Goal: Answer question/provide support

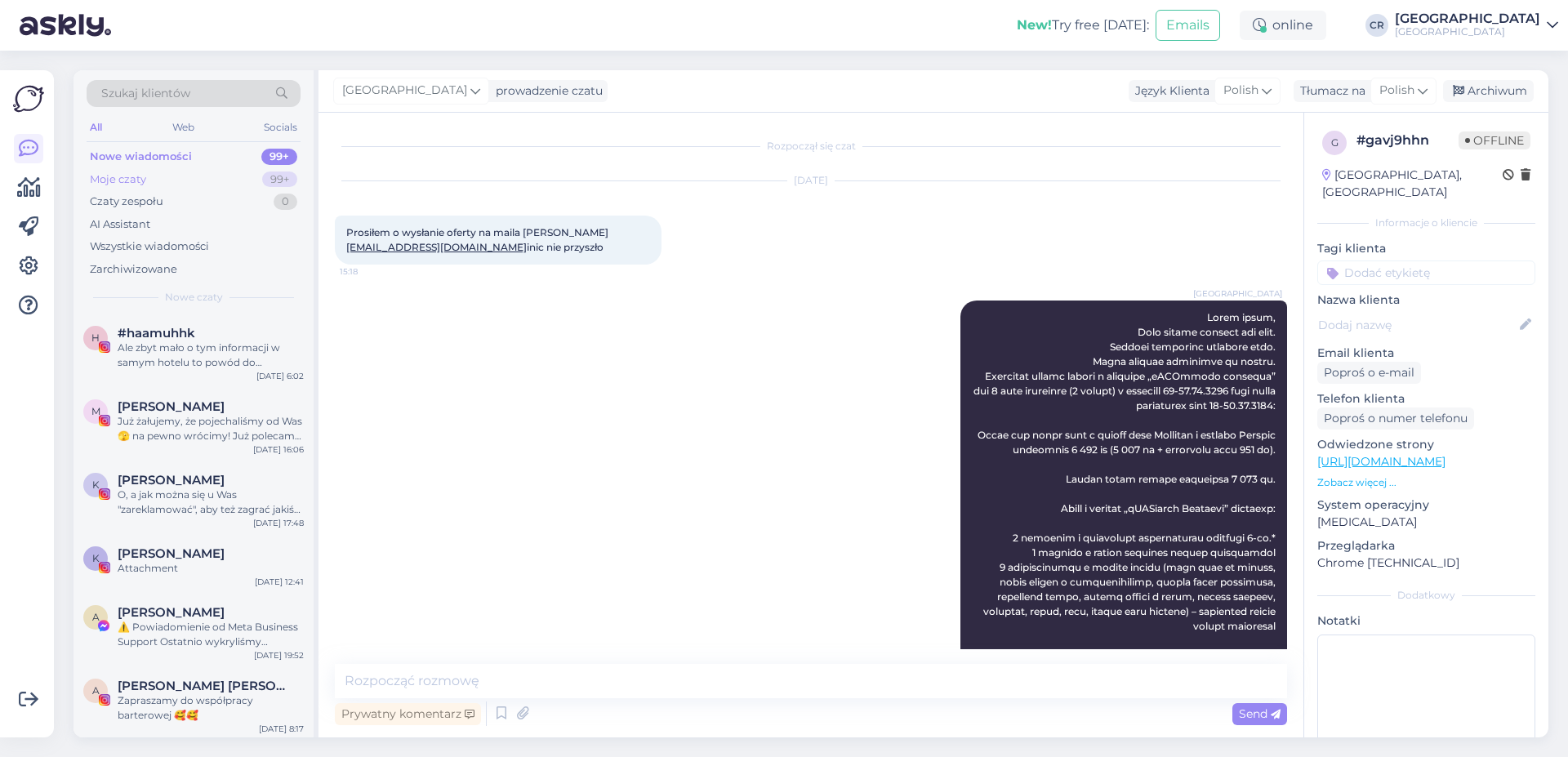
scroll to position [2009, 0]
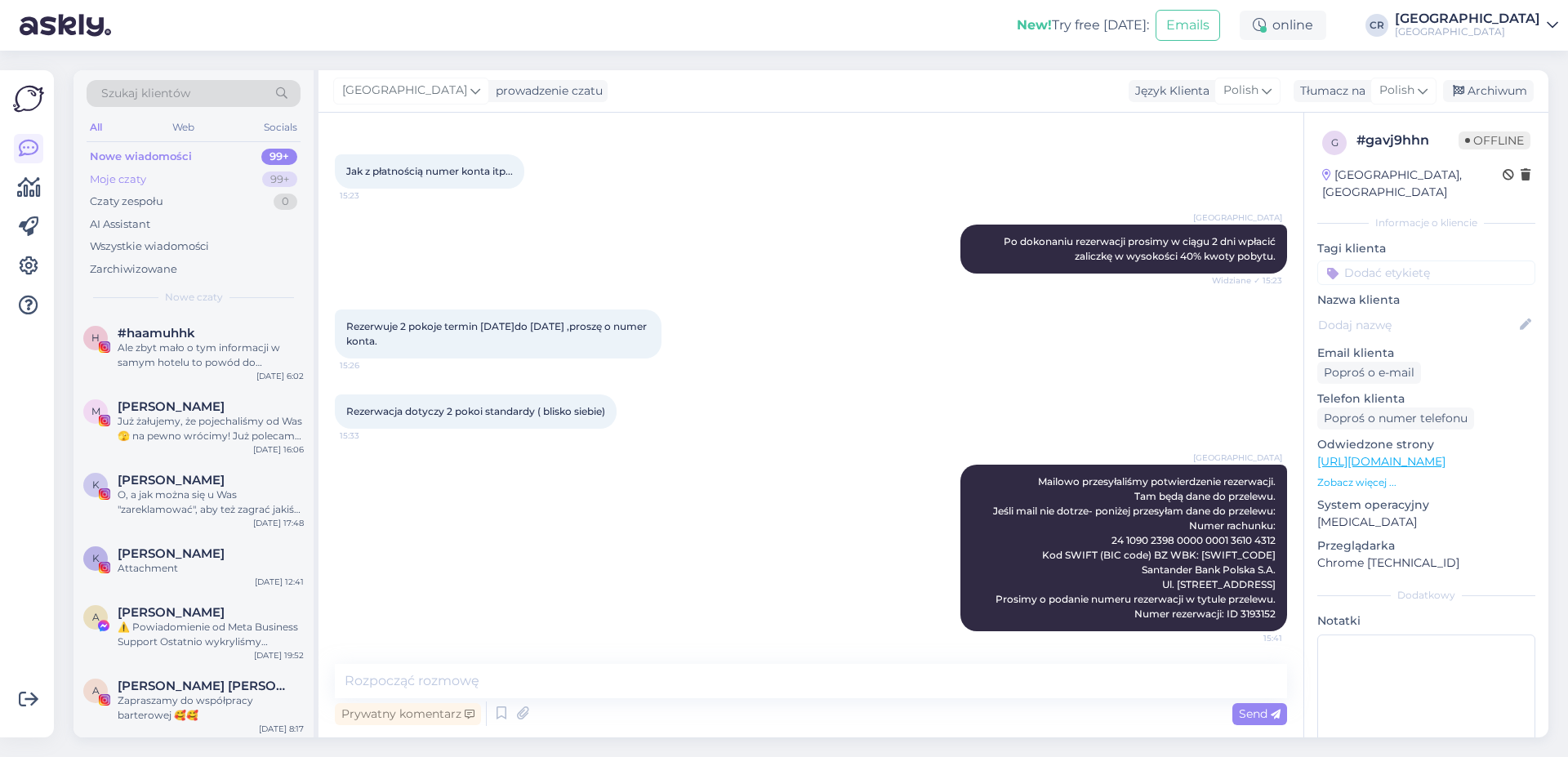
click at [186, 171] on div "Moje czaty 99+" at bounding box center [193, 179] width 214 height 23
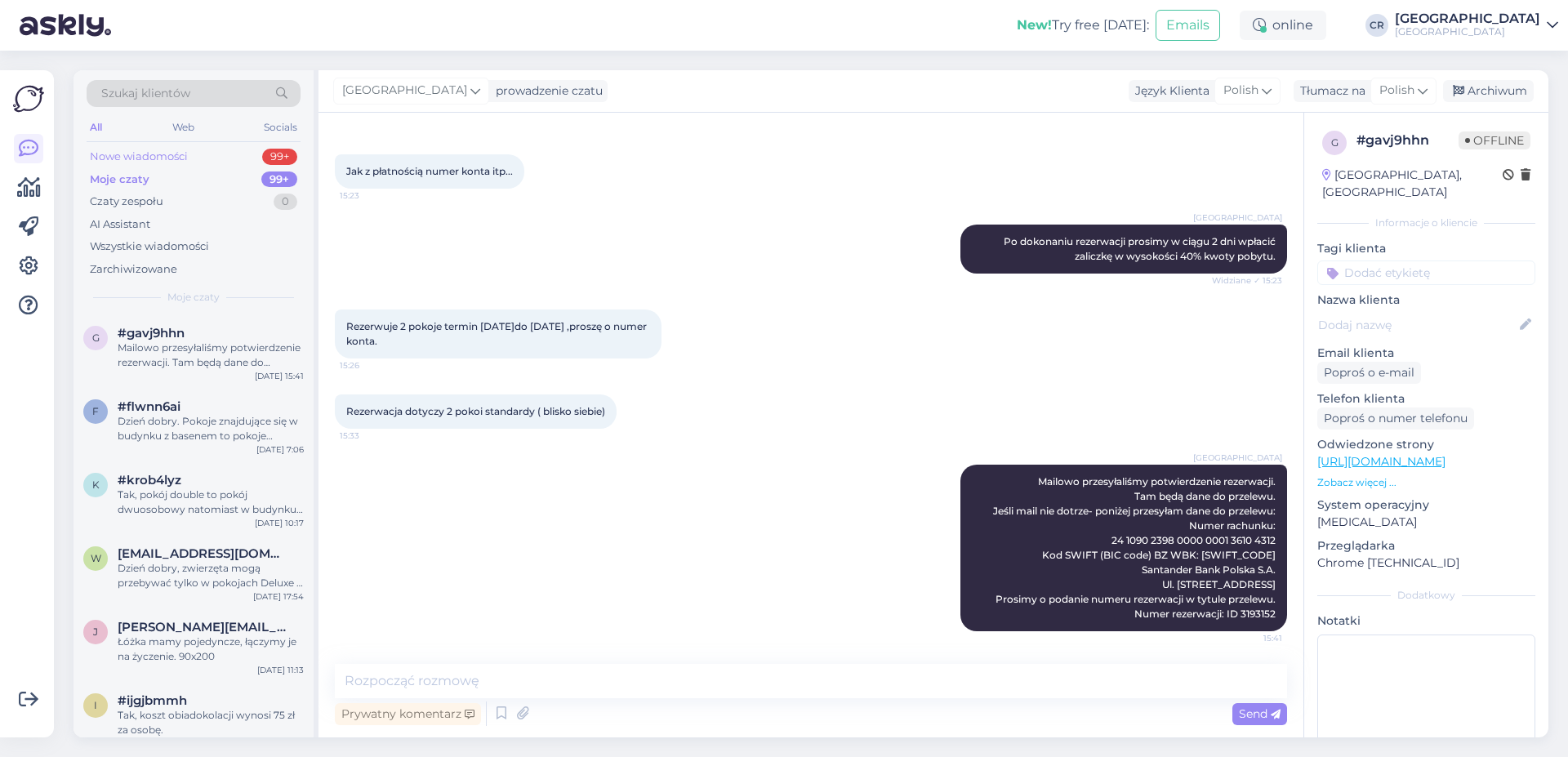
click at [187, 151] on div "Nowe wiadomości 99+" at bounding box center [193, 156] width 214 height 23
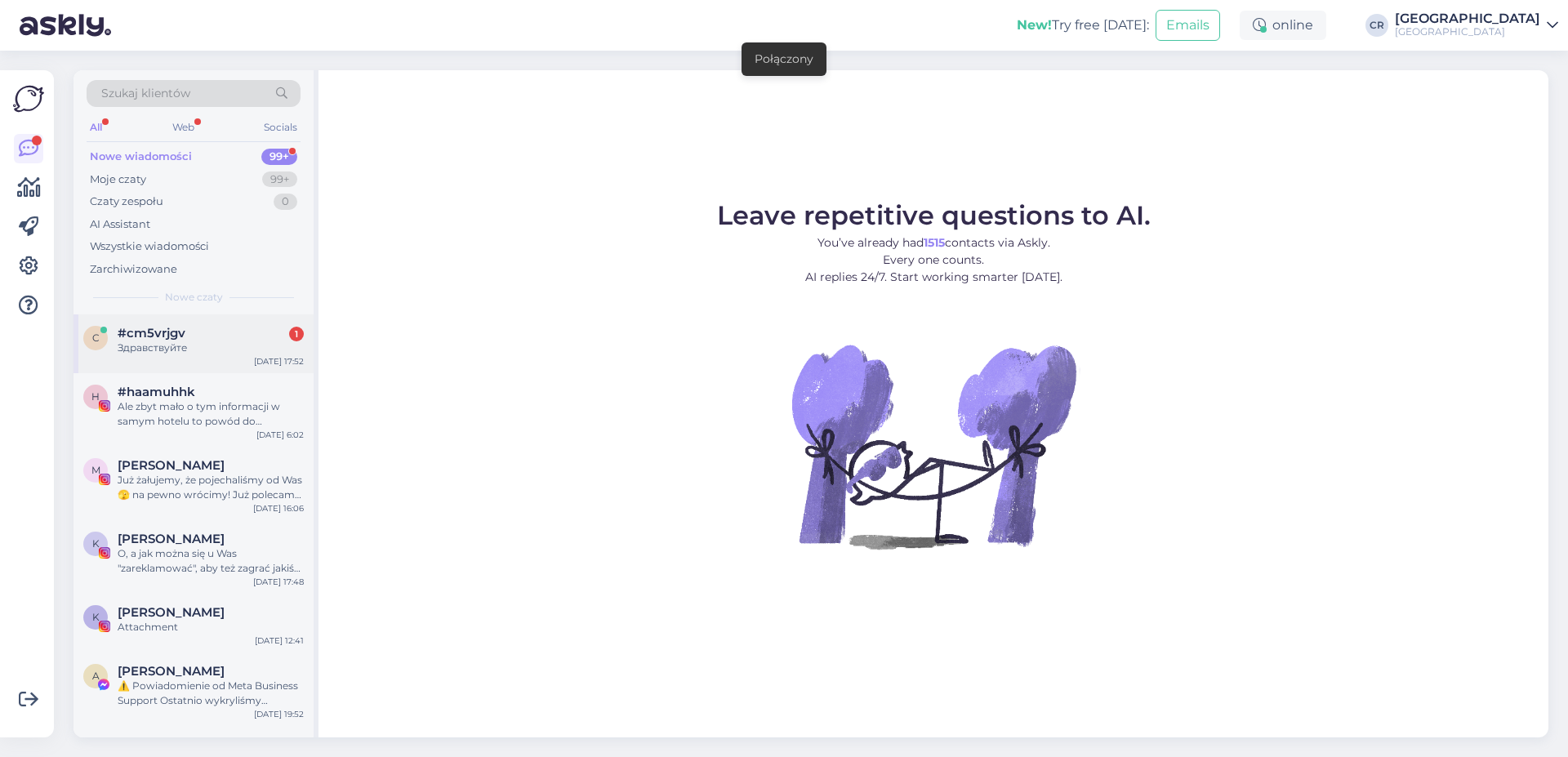
click at [285, 330] on div "#cm5vrjgv 1" at bounding box center [210, 333] width 187 height 14
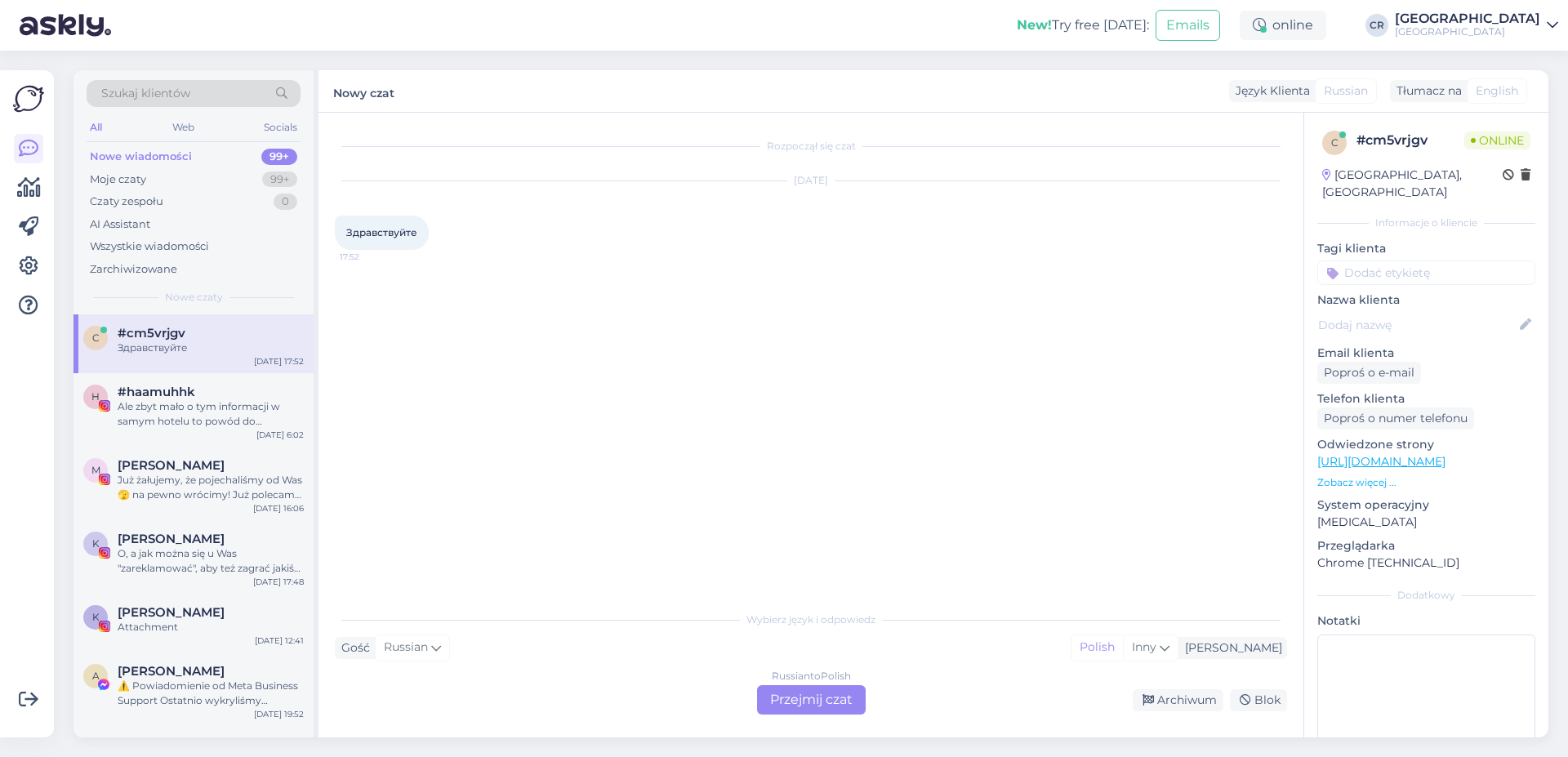
click at [815, 706] on div "Russian to Polish Przejmij czat" at bounding box center [811, 700] width 109 height 30
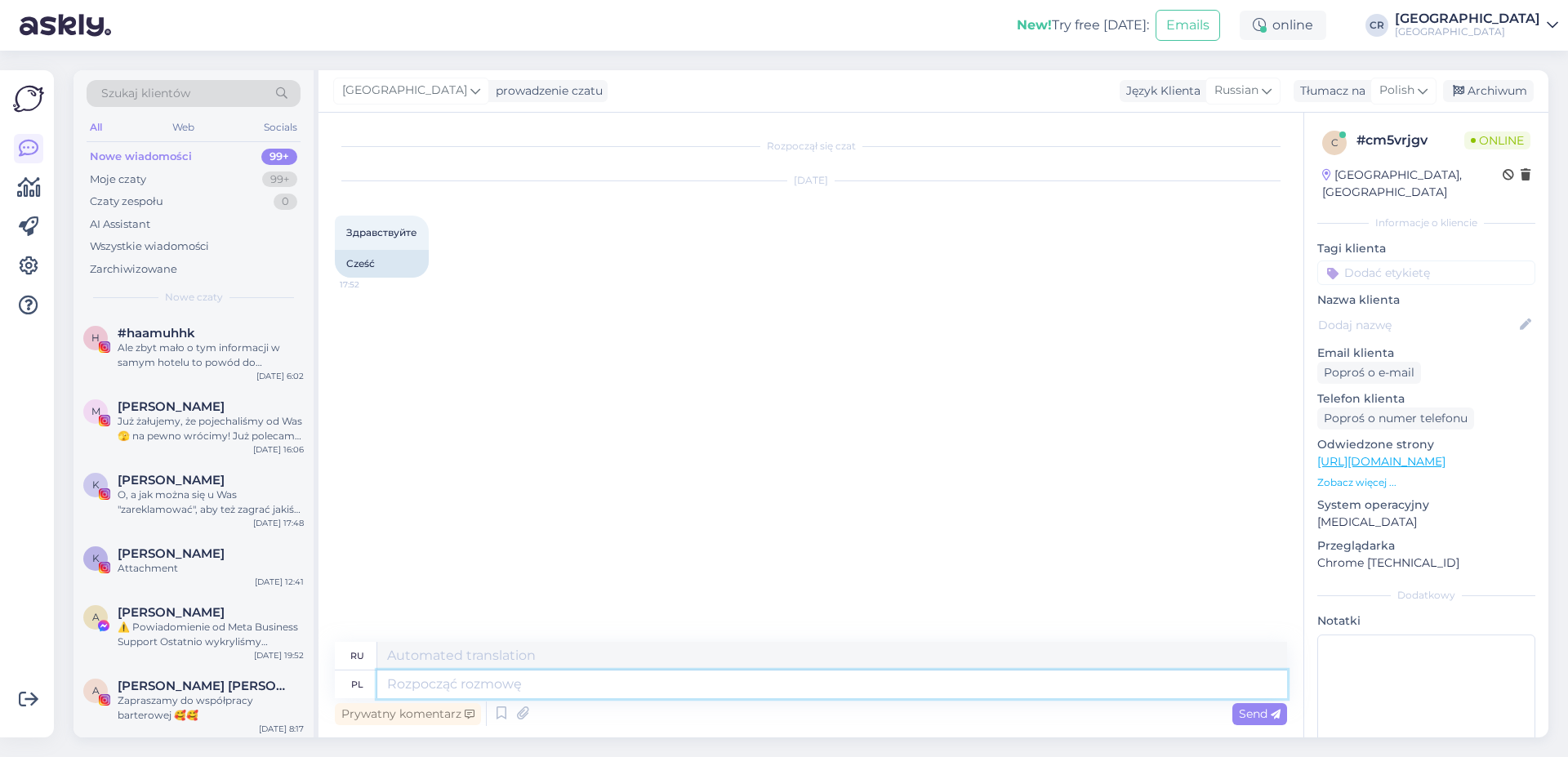
click at [448, 695] on textarea at bounding box center [833, 684] width 910 height 28
type textarea "Dzień"
type textarea "День"
type textarea "Dzień dobry, W"
type textarea "Доброе утро,"
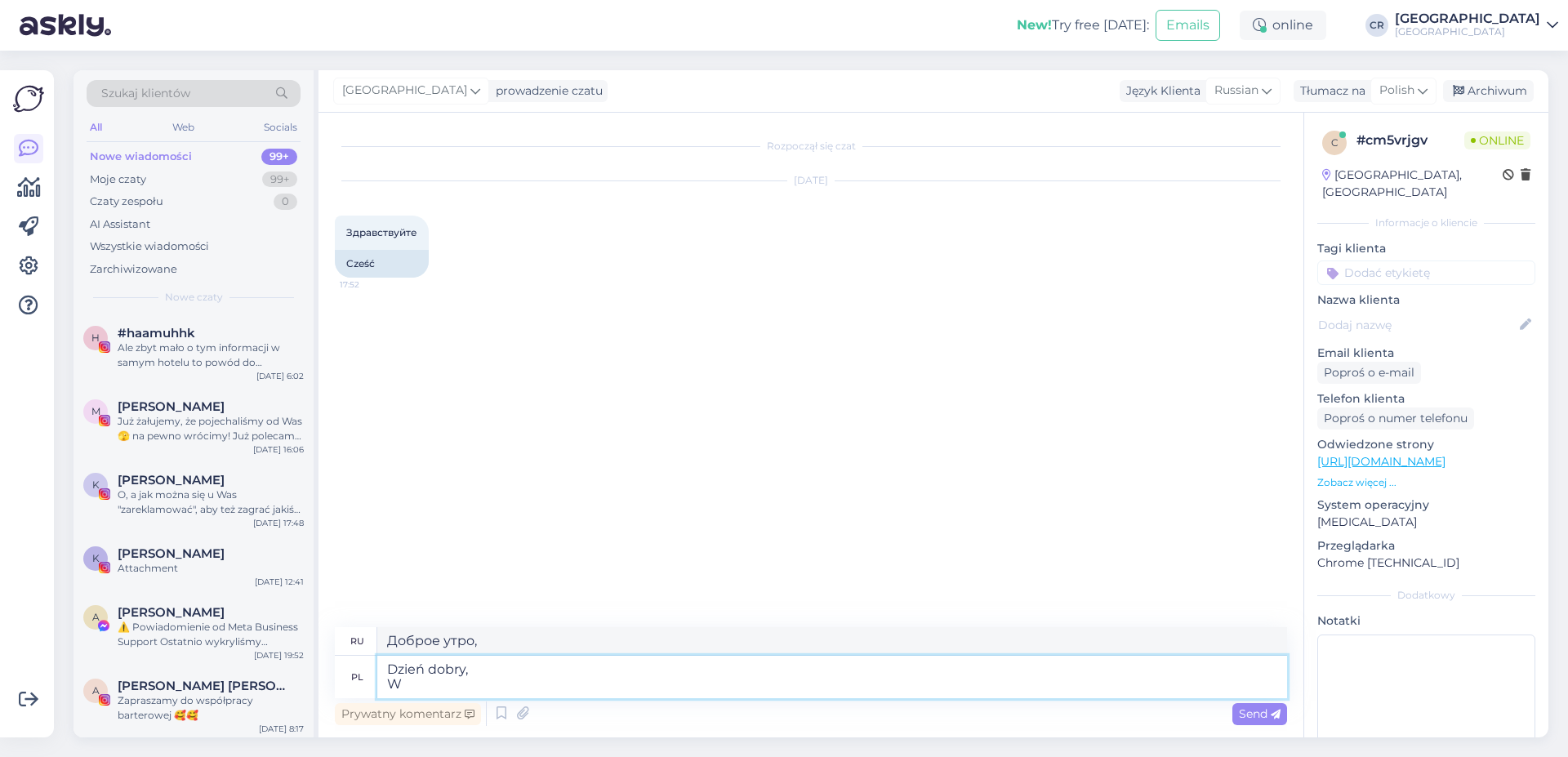
type textarea "Dzień dobry, W c"
type textarea "Доброе утро, Вт"
type textarea "Dzień dobry, W czym mo"
type textarea "Доброе утро, Что"
type textarea "Dzień dobry, W czym mogę"
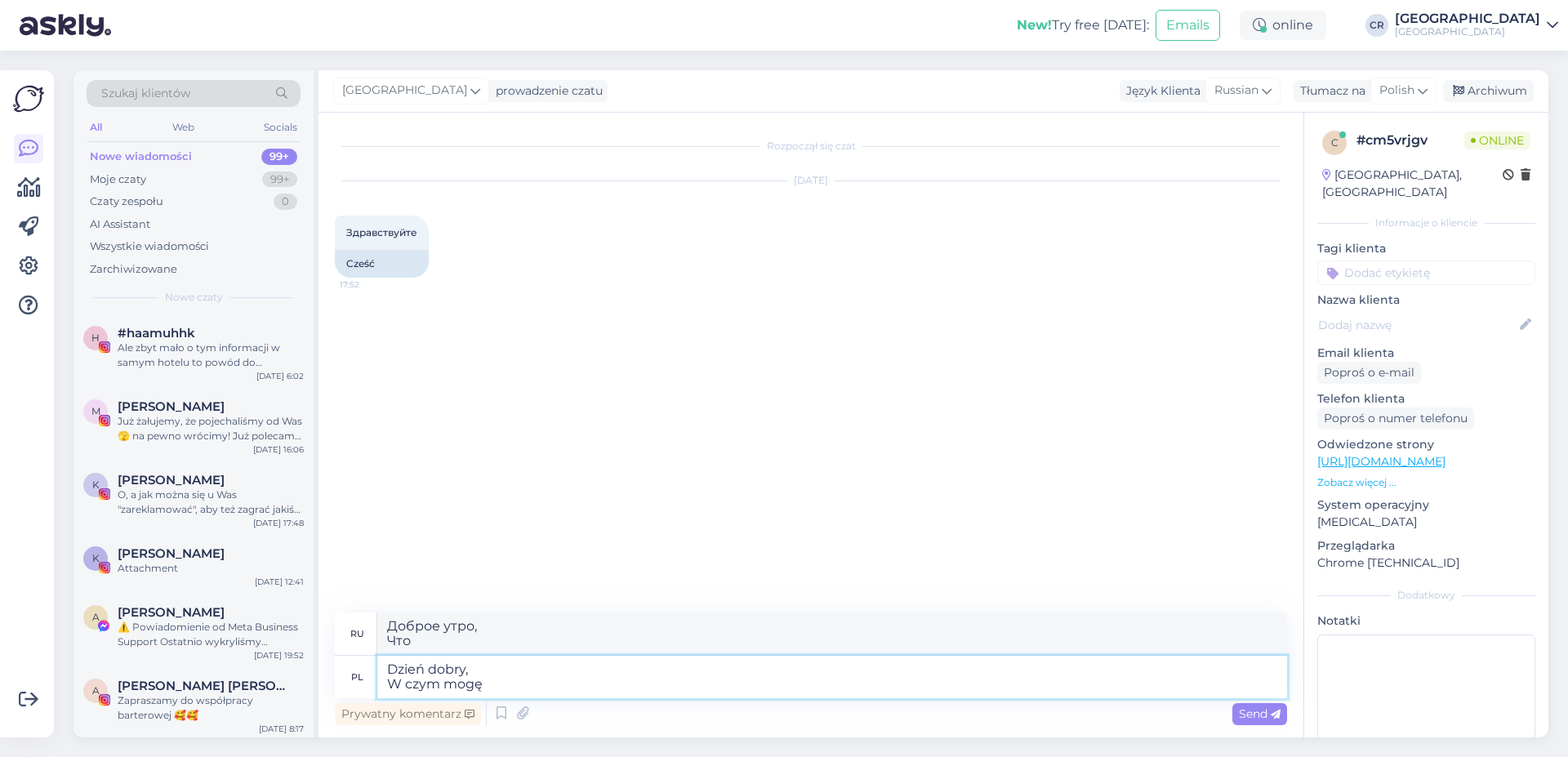
type textarea "Доброе утро, Что я могу сделать?"
type textarea "Dzień dobry, W czym mogę pomóc?"
type textarea "Доброе утро, Чем я могу вам помочь?"
type textarea "Dzień dobry, W czym mogę pomóc?"
click at [1275, 718] on icon at bounding box center [1276, 715] width 10 height 10
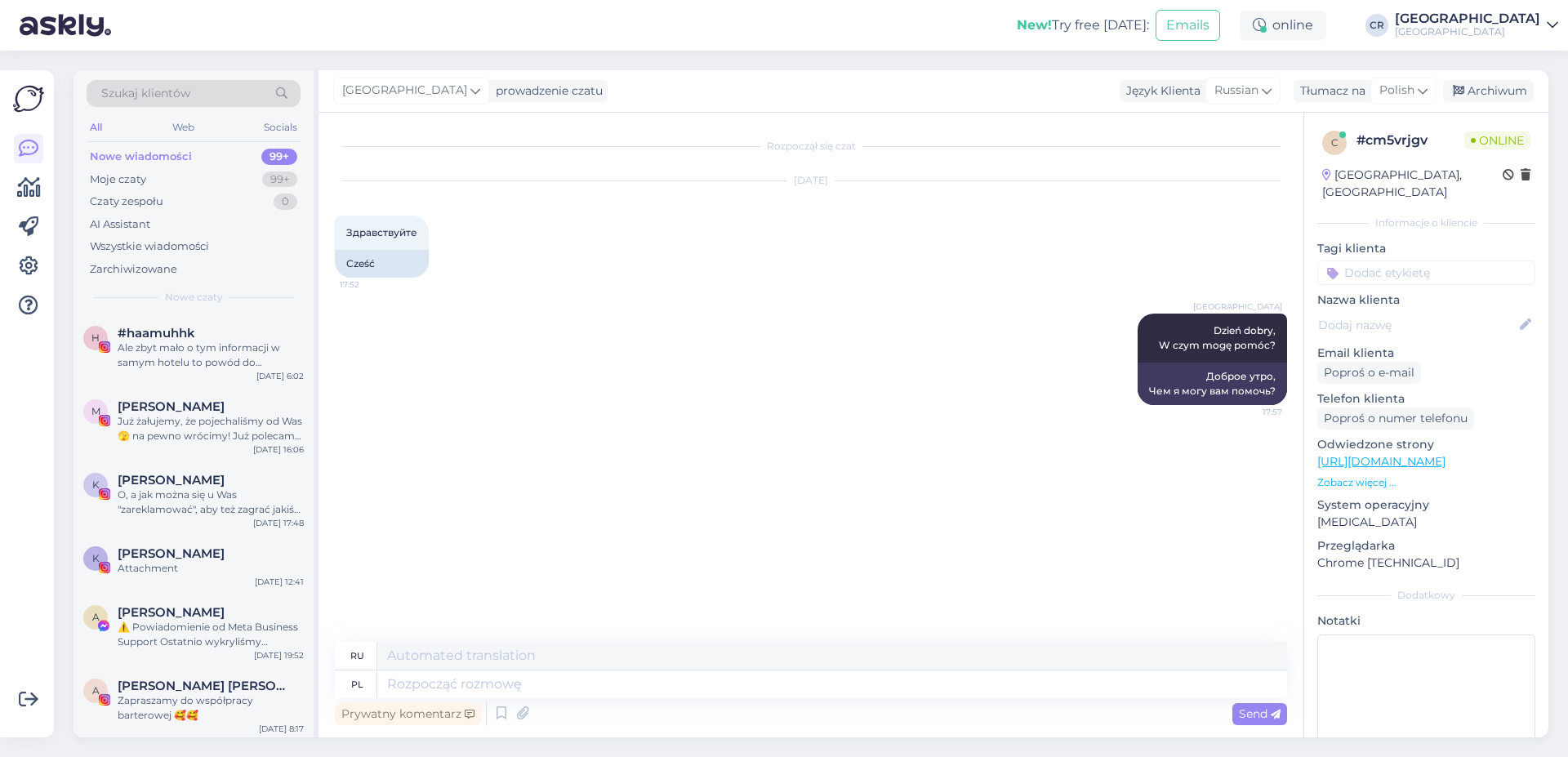
click at [721, 484] on div "Rozpoczął się czat Sep 2 2025 Здравствуйте 17:52 Cześć Cottonina Hotel & Minera…" at bounding box center [818, 378] width 967 height 498
click at [495, 428] on div "Rozpoczął się czat Sep 2 2025 Здравствуйте 17:52 Cześć Cottonina Hotel & Minera…" at bounding box center [818, 370] width 967 height 481
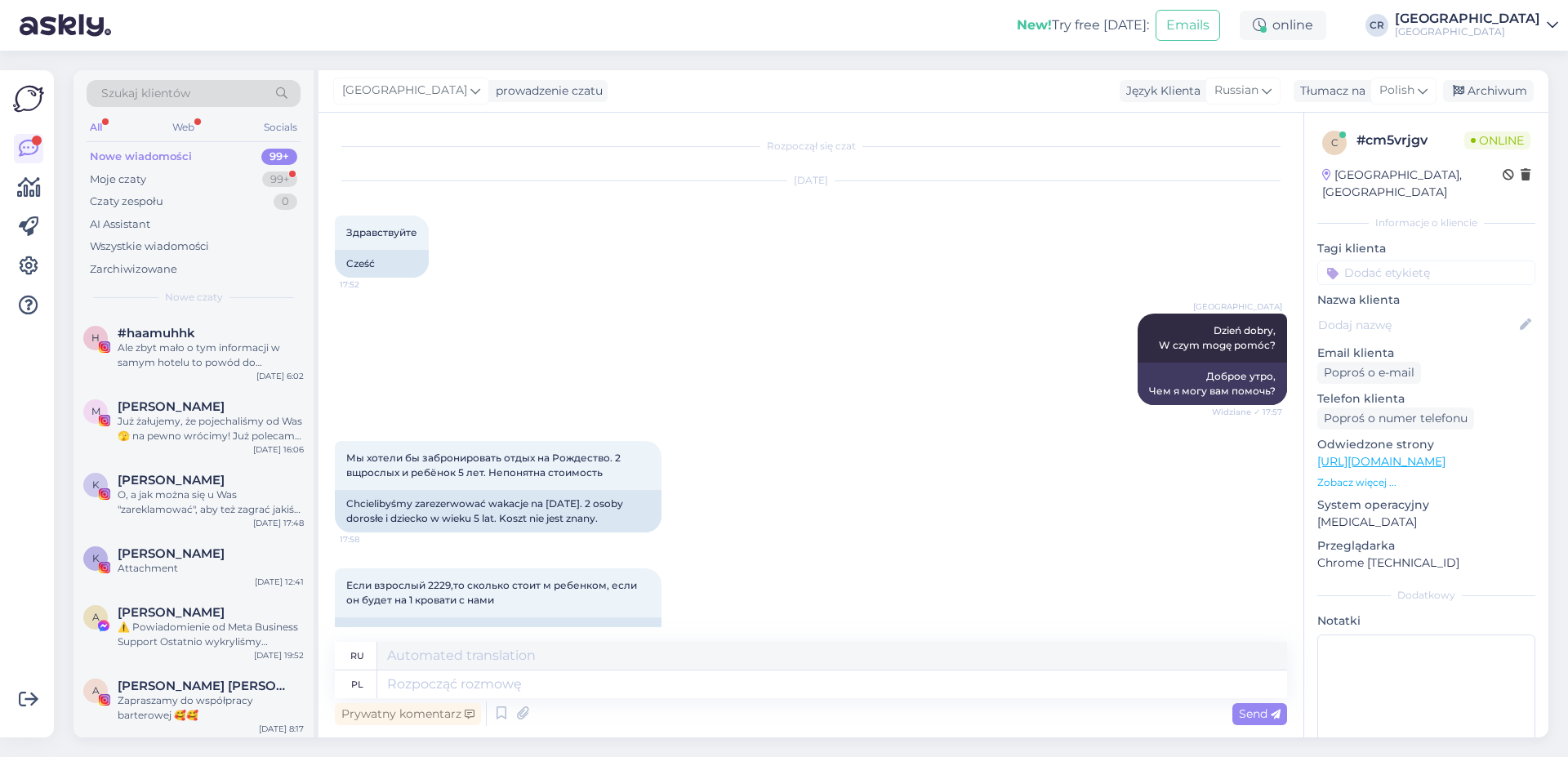
scroll to position [51, 0]
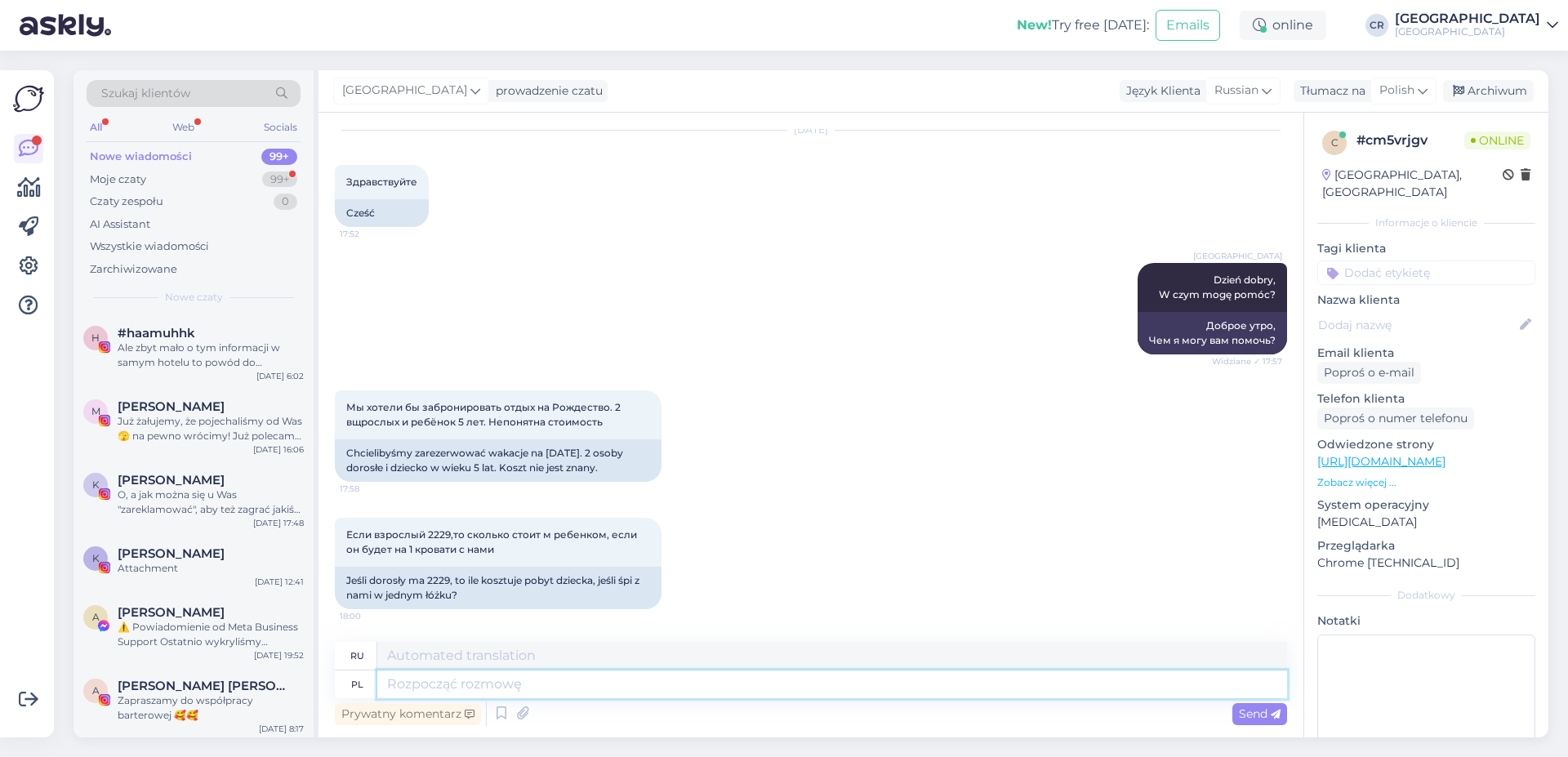
click at [451, 681] on textarea at bounding box center [833, 684] width 910 height 28
type textarea "Dzień d"
type textarea "День"
type textarea "Dzień dobry,"
type textarea "Доброе утро,"
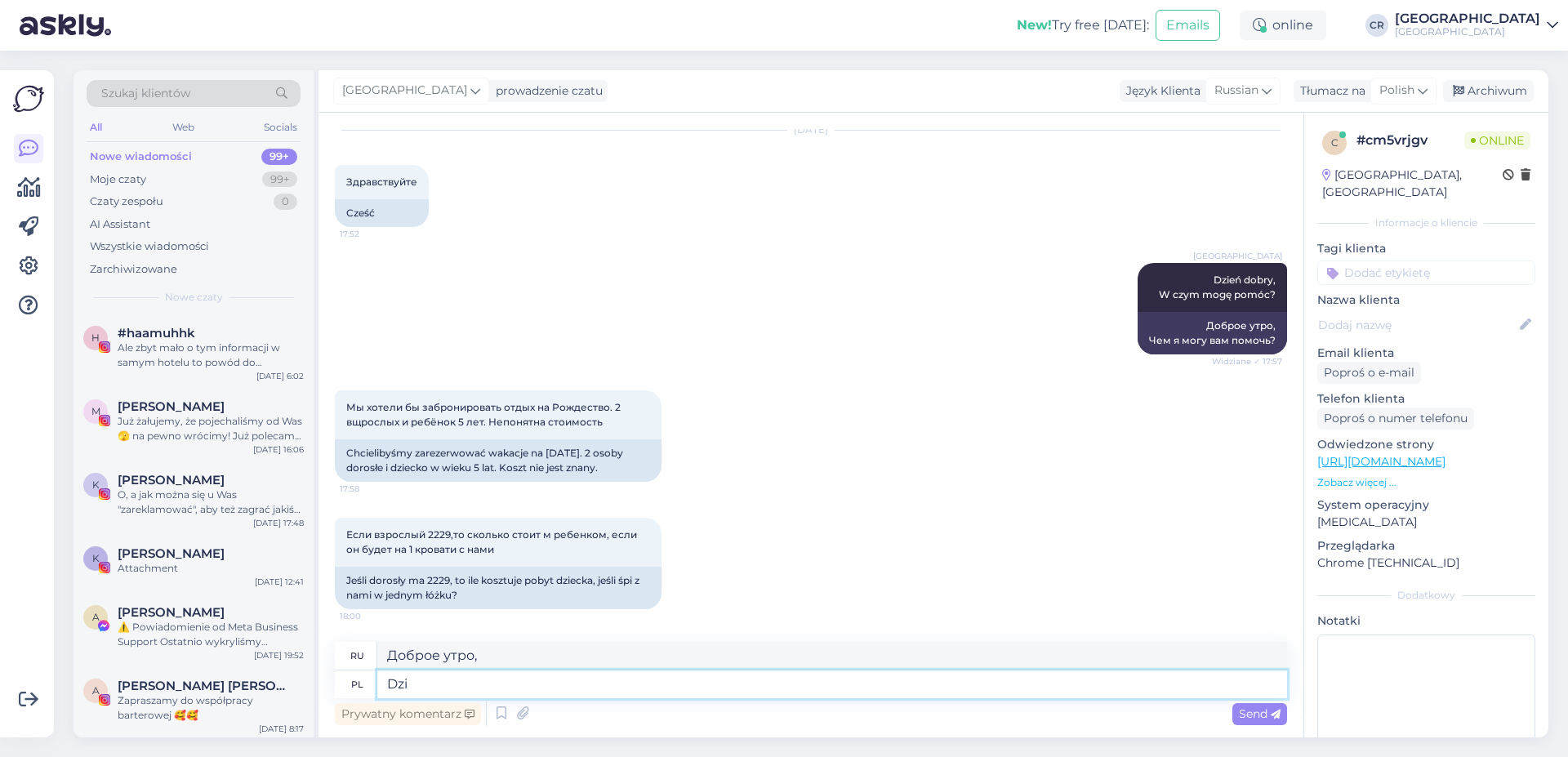
type textarea "Dz"
type textarea "День"
type textarea "D"
type textarea "A"
type textarea "И"
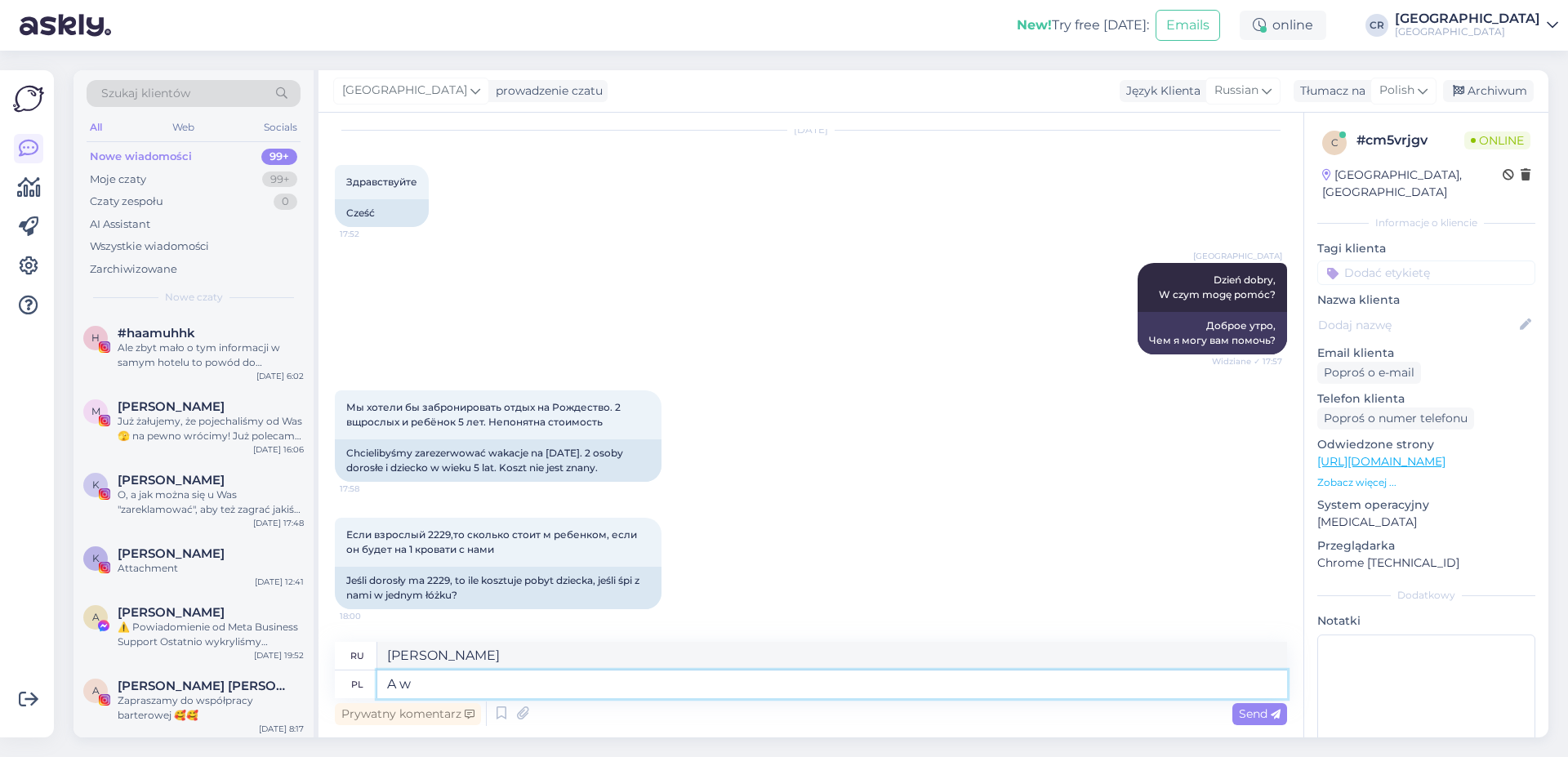
type textarea "A w"
type textarea "И в"
type textarea "A w jakim"
type textarea "И каким образом?"
type textarea "A w jakim terminie"
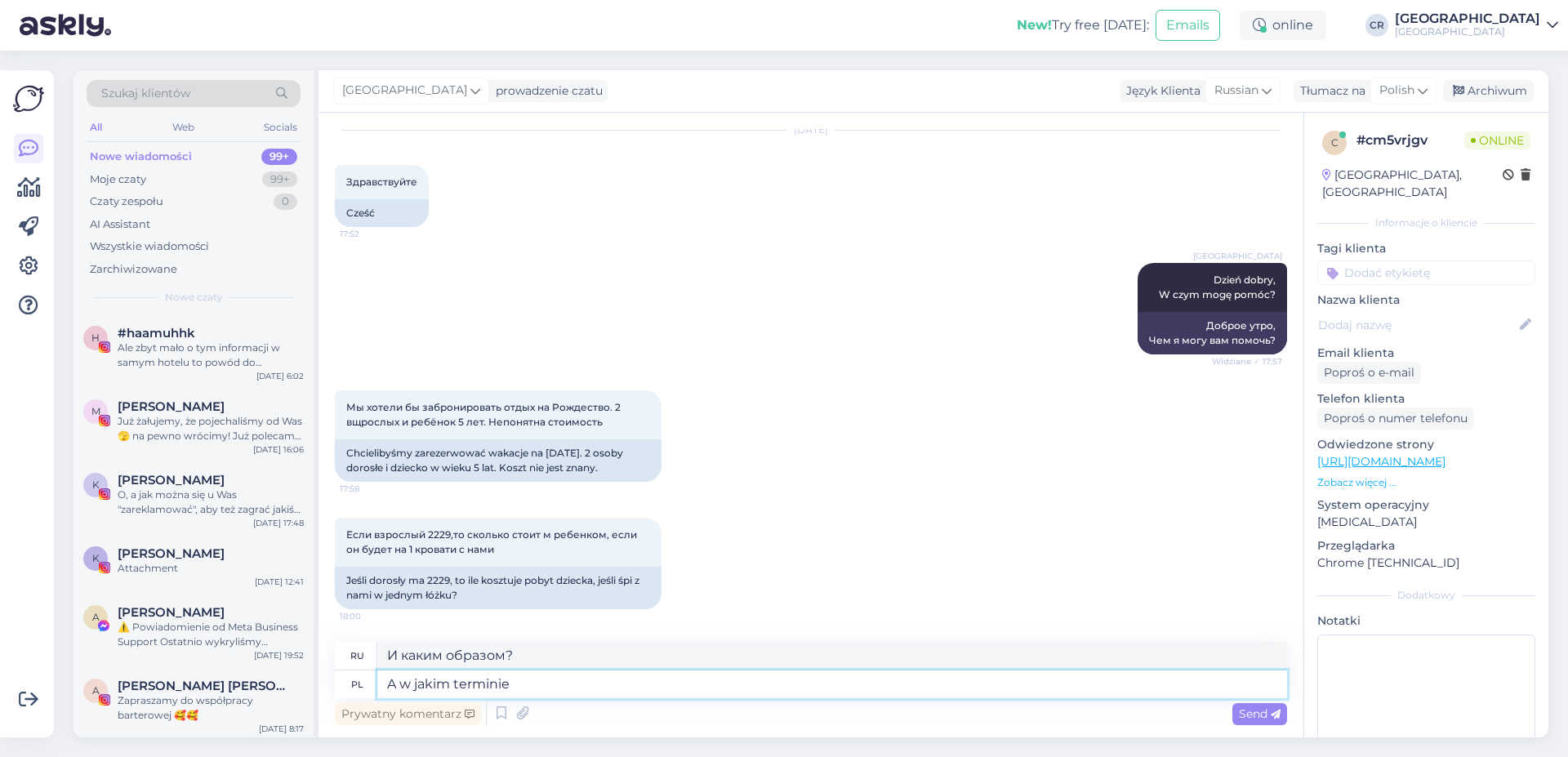
type textarea "И в какое время?"
type textarea "A w jakim terminie 23-27.12.2025 c"
type textarea "И какого числа 23-27.12.2025"
type textarea "A w jakim terminie 23-27.12.2025 czy"
type textarea "И в какой день 23-27.12.2025 или"
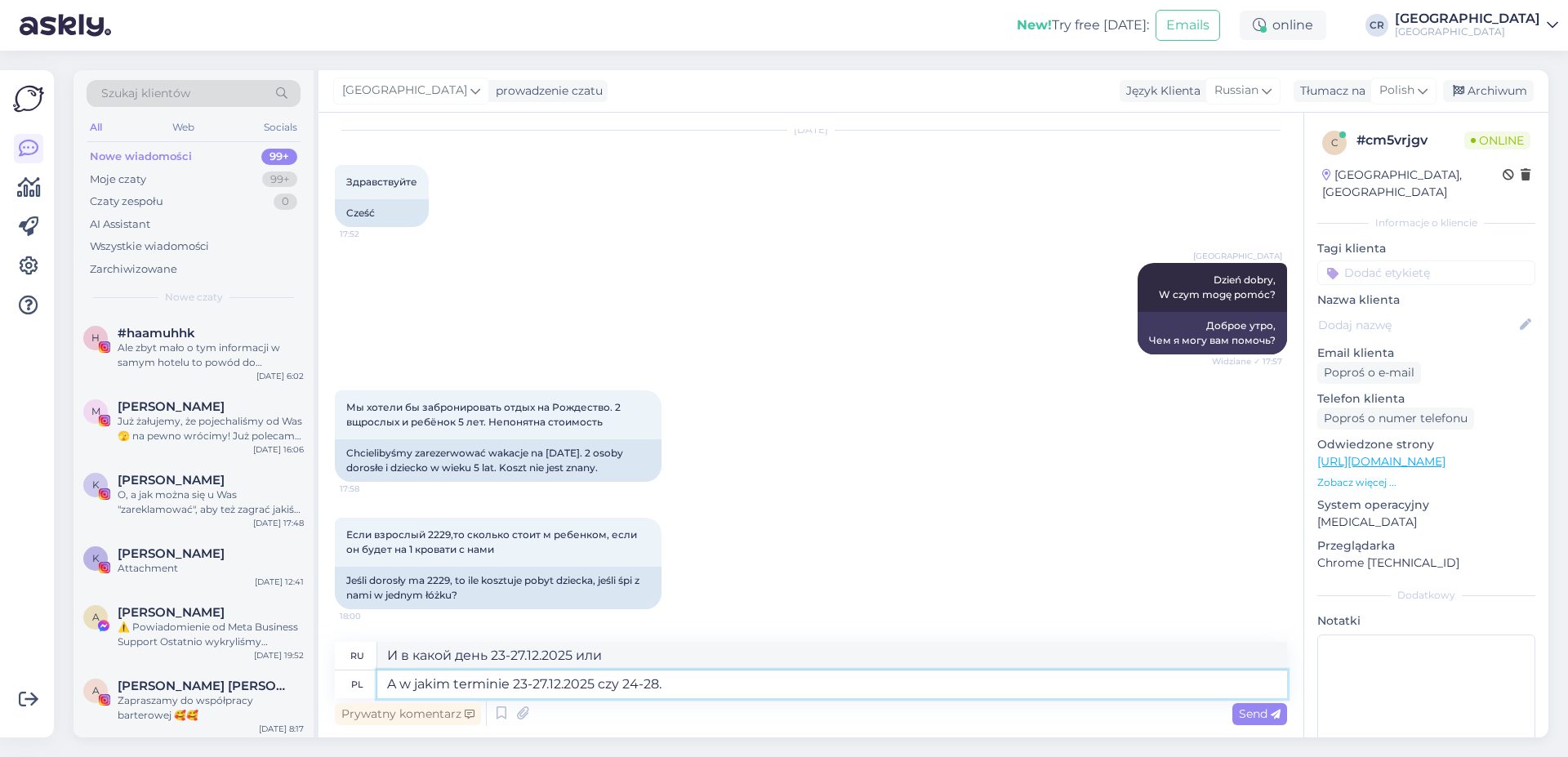
type textarea "A w jakim terminie 23-27.12.2025 czy 24-28.1"
type textarea "И когда это произойдет, 23-27.12.2025 или 24-28."
type textarea "A w jakim terminie 23-27.12.2025 czy 24-28.12.2025?"
type textarea "И какого числа, 23-27.12.2025 или 24-28.12.2025?"
click at [512, 679] on textarea "A w jakim terminie 23-27.12.2025 czy 24-28.12.2025?" at bounding box center [833, 684] width 910 height 28
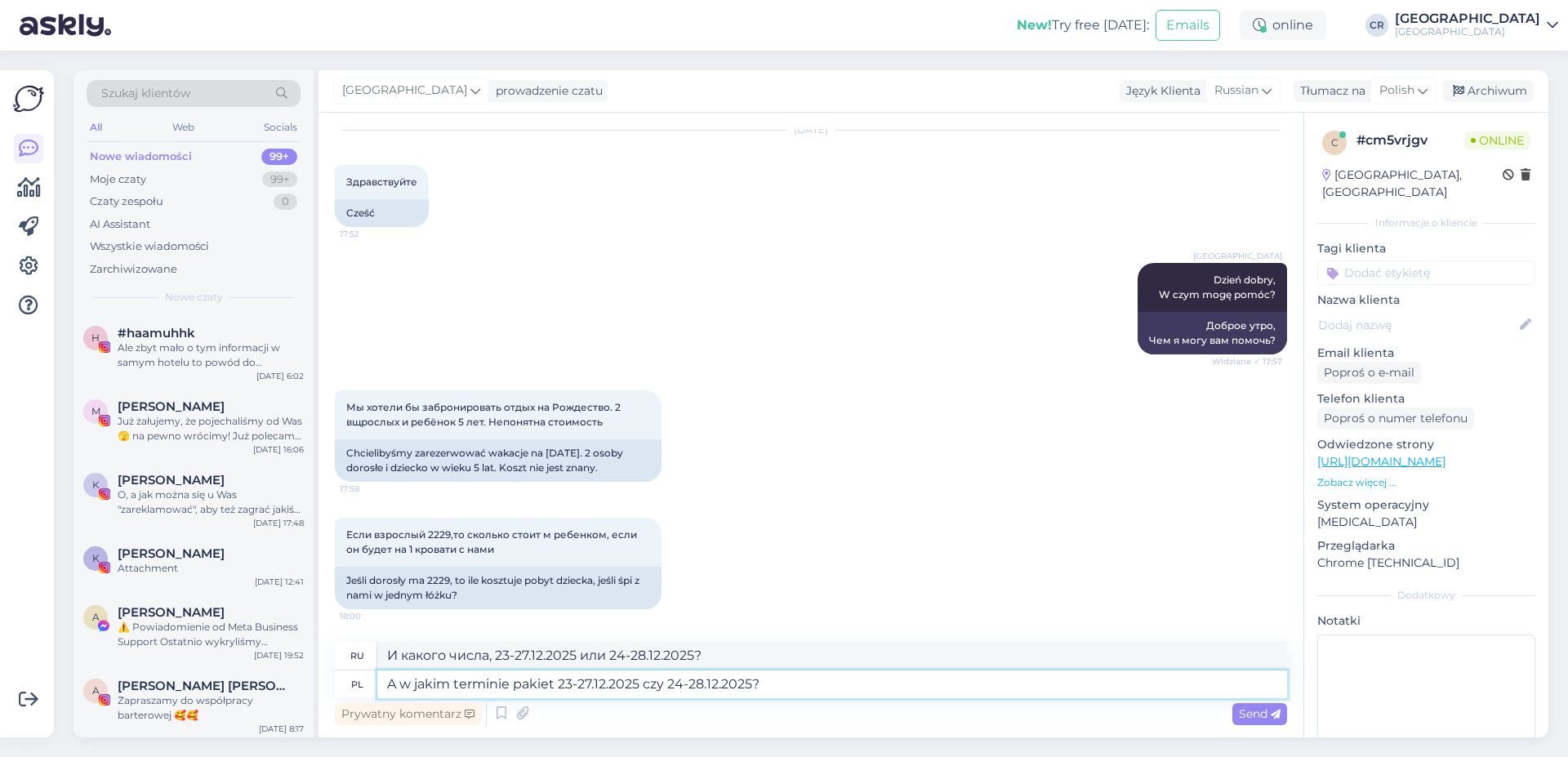
type textarea "A w jakim terminie pakietu 23-27.12.2025 czy 24-28.12.2025?"
type textarea "А на какую дату пакет 23-27.12.2025 или 24-28.12.2025?"
type textarea "A w jakim terminie pakietu 23-27.12.2025 czy 24-28.12.2025?"
click at [1233, 710] on div "Send" at bounding box center [1260, 714] width 55 height 22
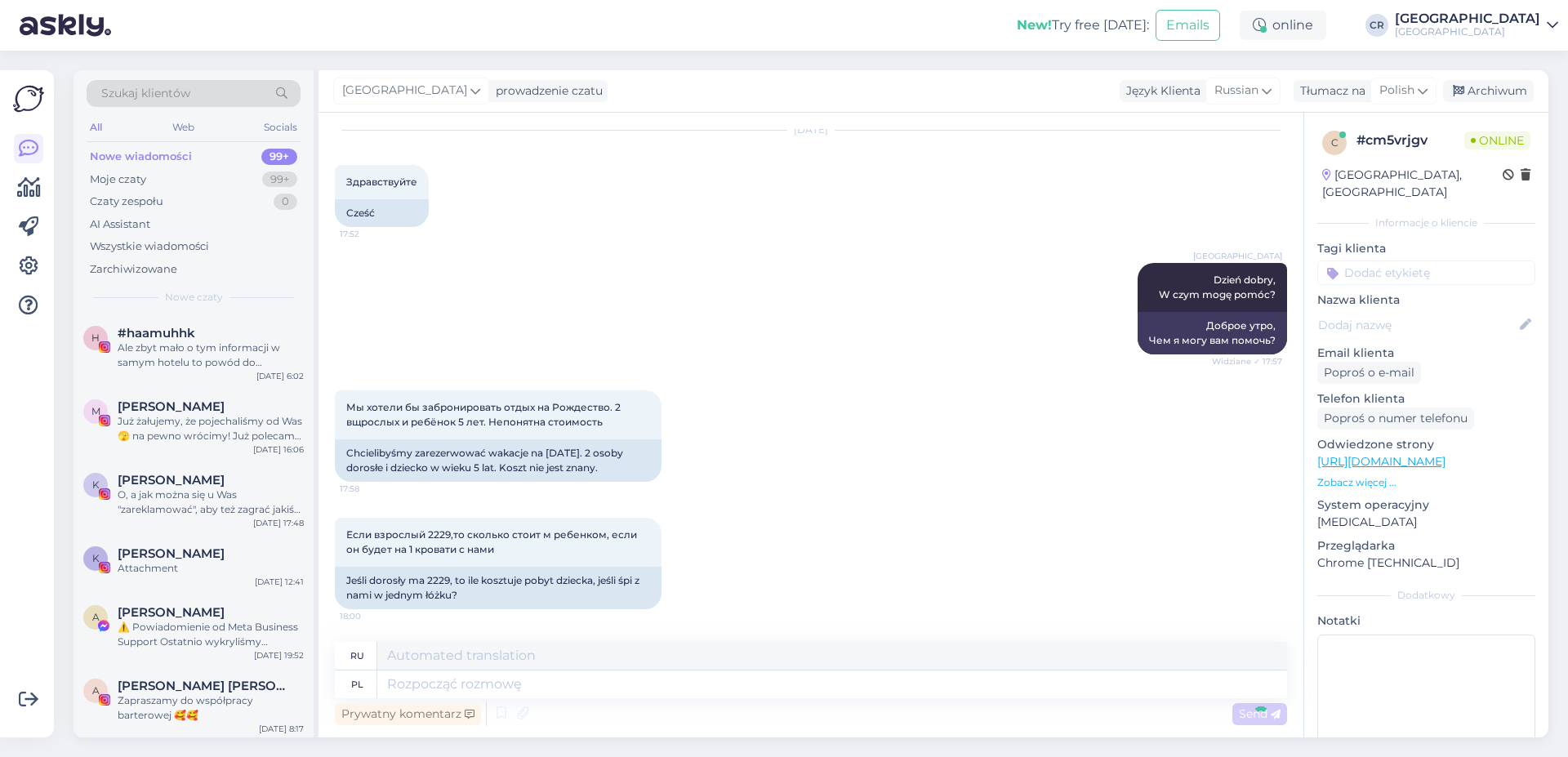
scroll to position [149, 0]
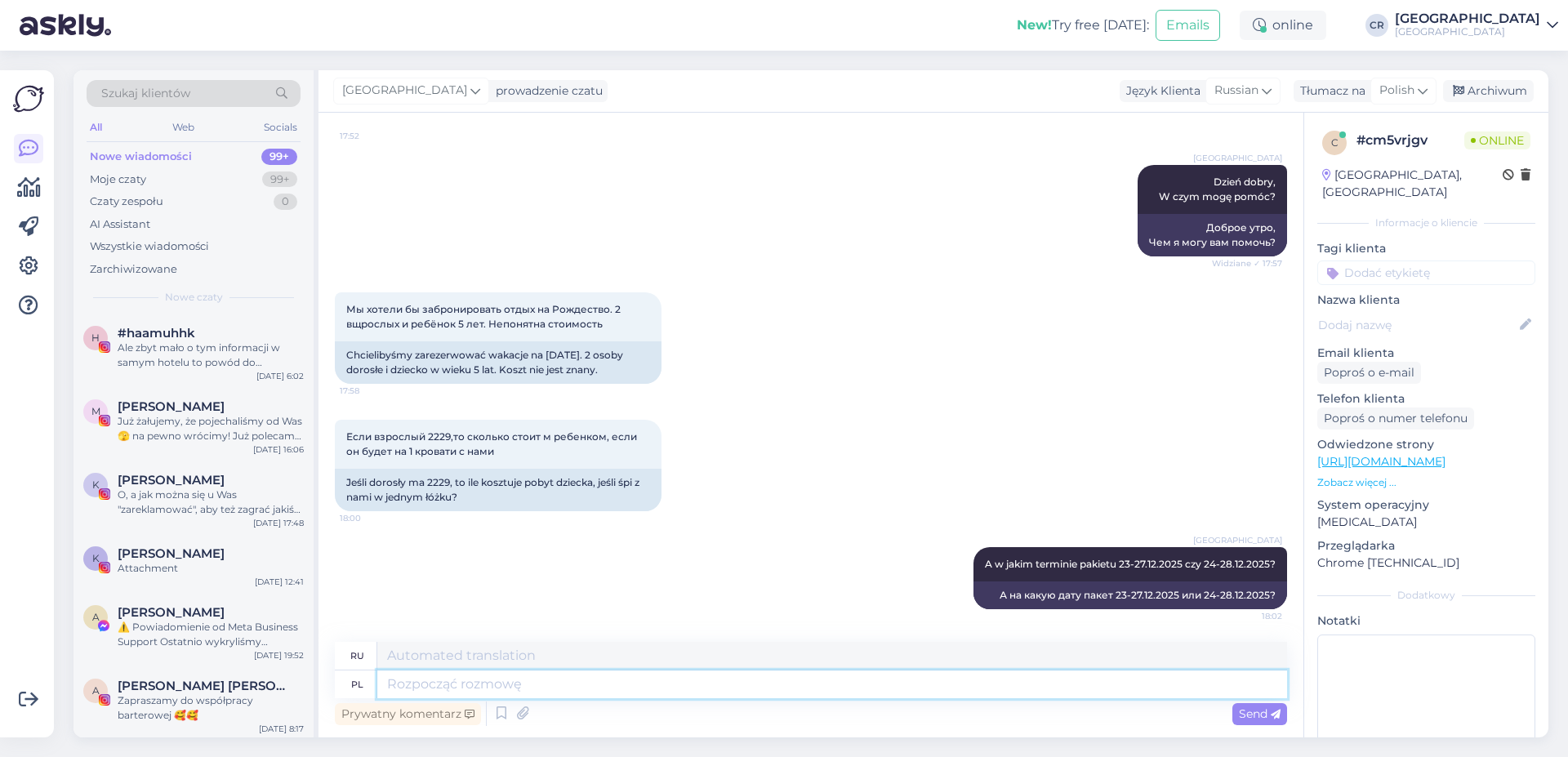
click at [401, 686] on textarea at bounding box center [833, 684] width 910 height 28
type textarea "Koszt"
type textarea "Расходы"
type textarea "Koszt pobytu"
type textarea "Стоимость пребывания"
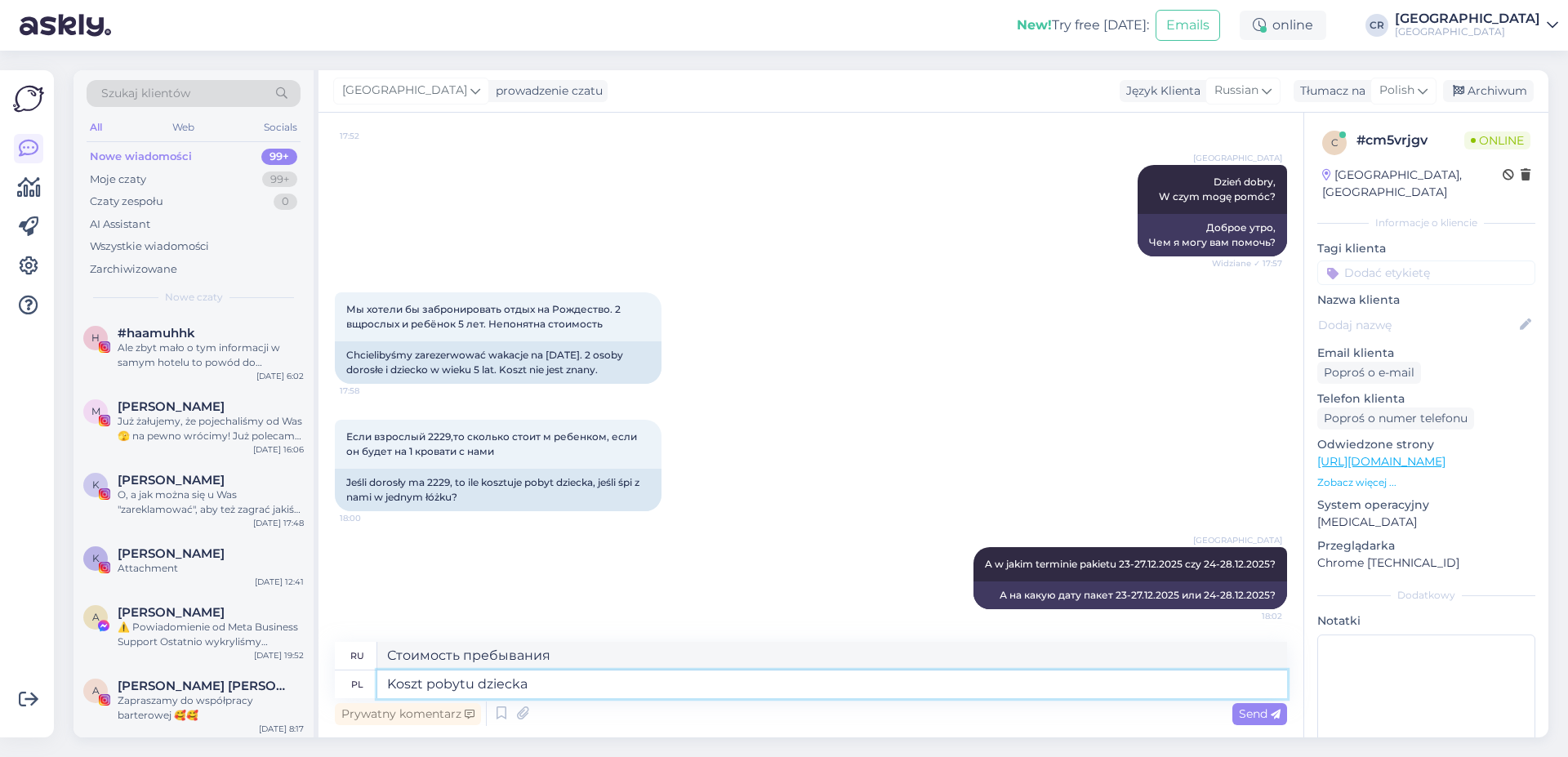
type textarea "Koszt pobytu dziecka d"
type textarea "Стоимость пребывания ребенка"
type textarea "Koszt pobytu dziecka do lat 5"
type textarea "Стоимость пребывания ребенка до возраста"
type textarea "Koszt pobytu dziecka do lat 5"
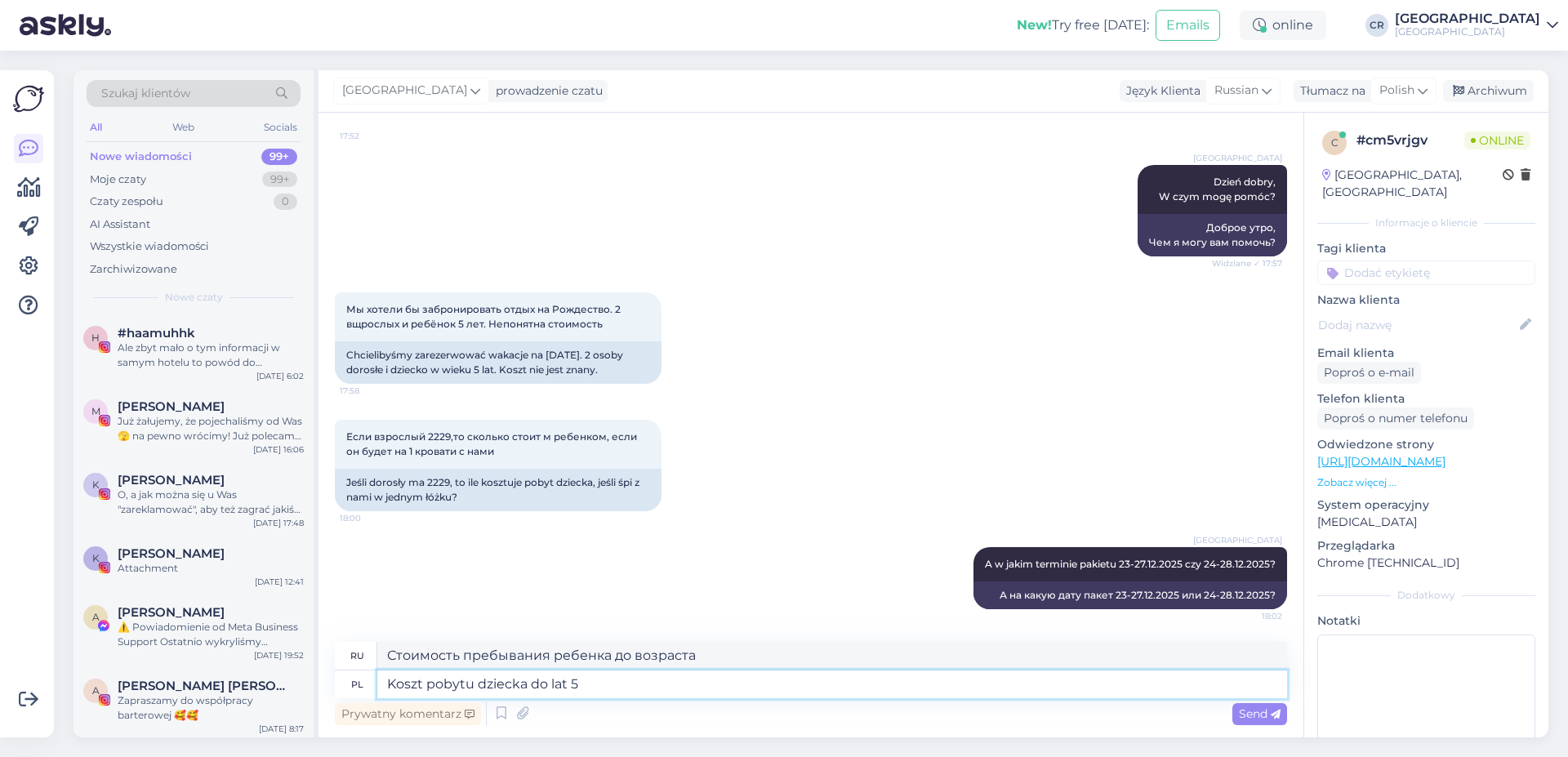
type textarea "Стоимость проживания для ребенка до 5 лет"
type textarea "Koszt pobytu dziecka do lat 5 śpiąego"
type textarea "Стоимость проживания для спящего ребенка до 5 лет"
type textarea "Koszt pobytu dziecka do lat 5 śpiąego w ł"
type textarea "Стоимость проживания ребенка до 5 лет в номере"
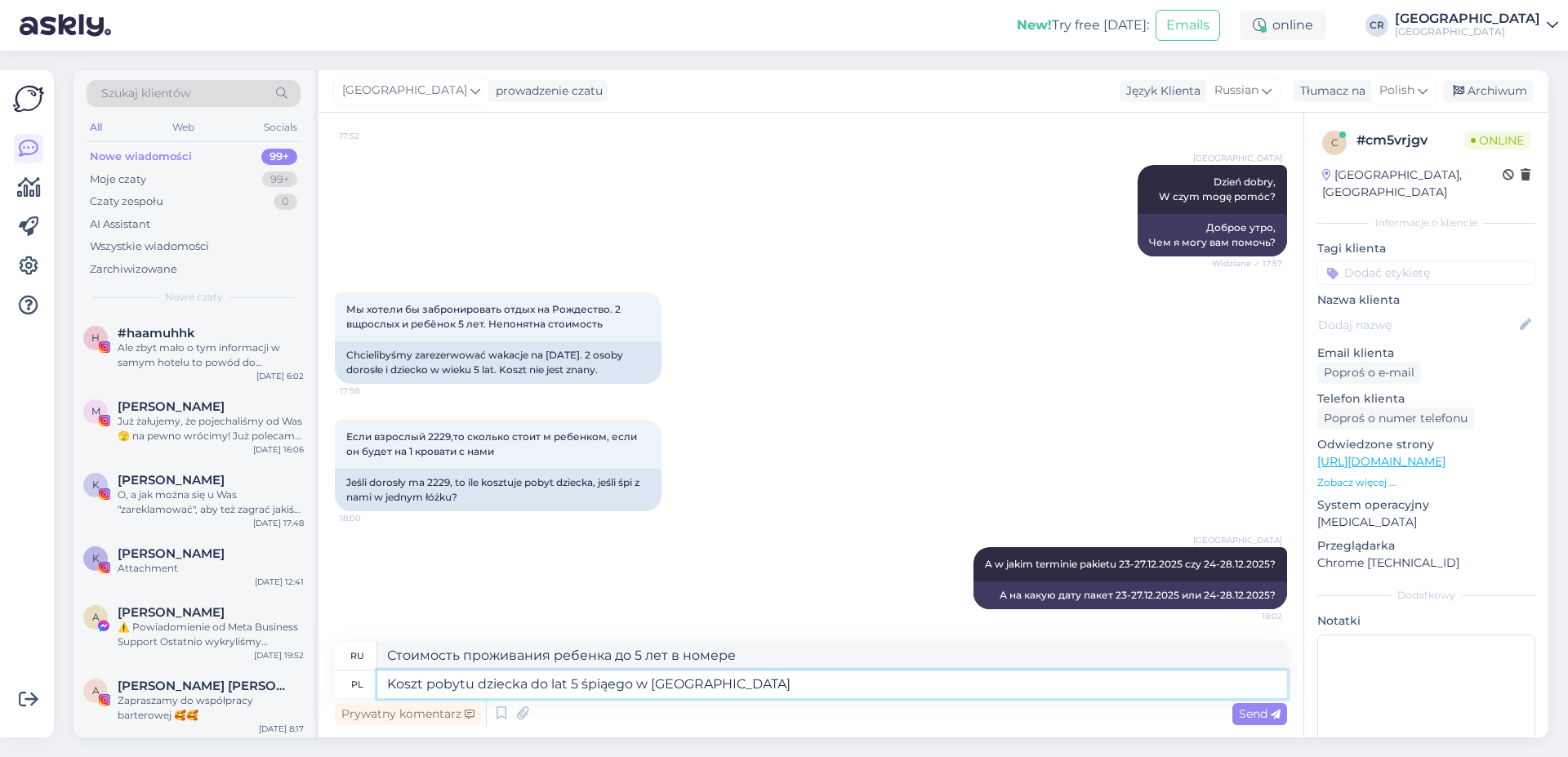
type textarea "Koszt pobytu dziecka do lat 5 śpiąego w łóżku z"
type textarea "Стоимость проживания ребенка до 5 лет, размещаемого на кровати"
type textarea "Koszt pobytu dziecka do lat 5 śpiąego w łóżku z ro"
type textarea "Стоимость проживания ребенка до 5 лет, спящего в кровати с"
type textarea "Koszt pobytu dziecka do lat 5 śpiąego w łóżku z rodzicami je"
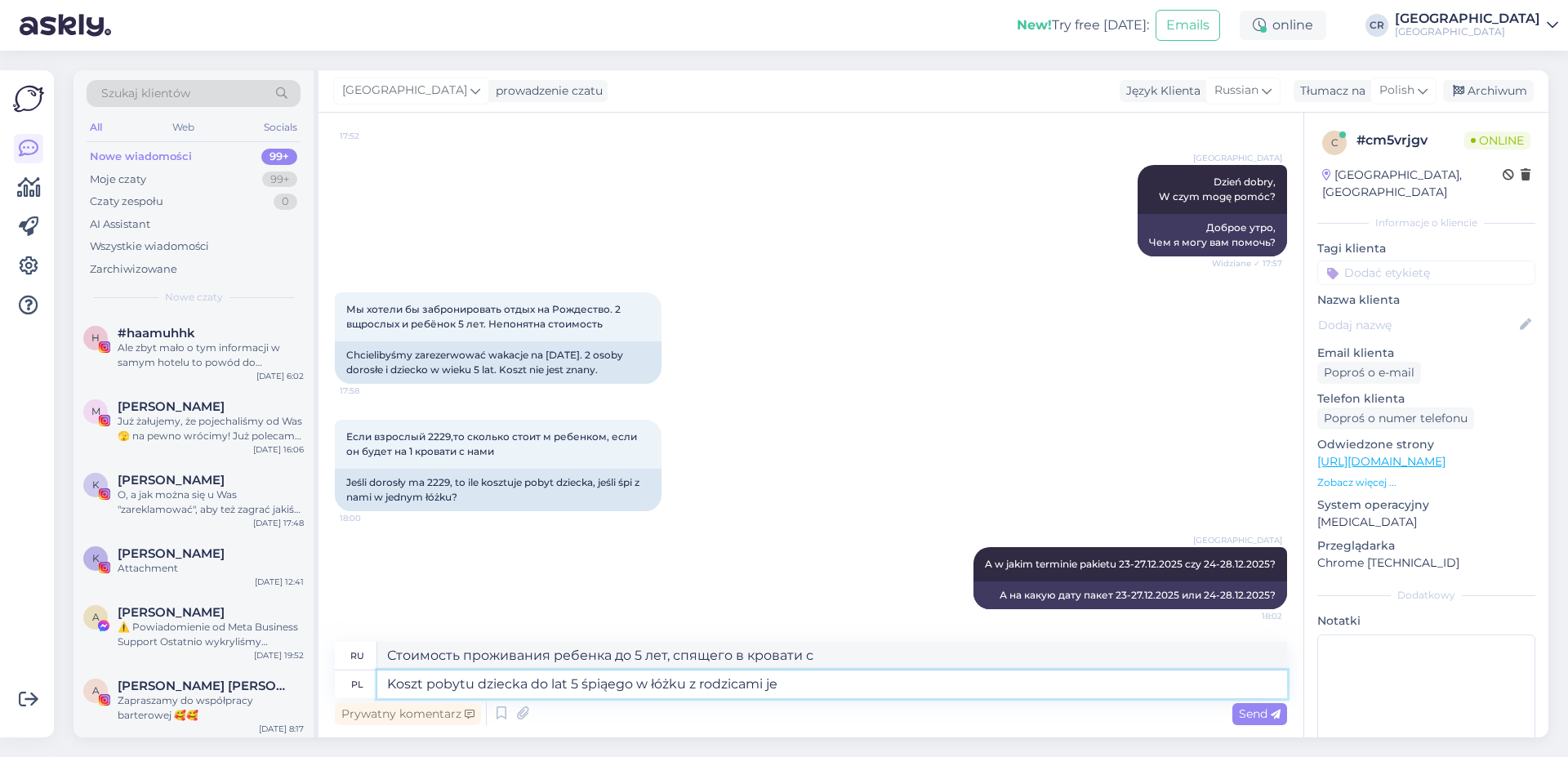
type textarea "Стоимость проживания ребенка до 5 лет, спящего в одной кровати с родителями"
type textarea "Koszt pobytu dziecka do lat 5 śpiąego w łóżku z rodzicami jest be"
type textarea "Стоимость проживания ребенка до 5 лет, спящего в одной постели с родителями, со…"
type textarea "Koszt pobytu dziecka do lat 5 śpiąego w łóżku z rodzicami jest bezpłatny."
type textarea "Проживание ребенка до 5 лет в номере с родителями бесплатно."
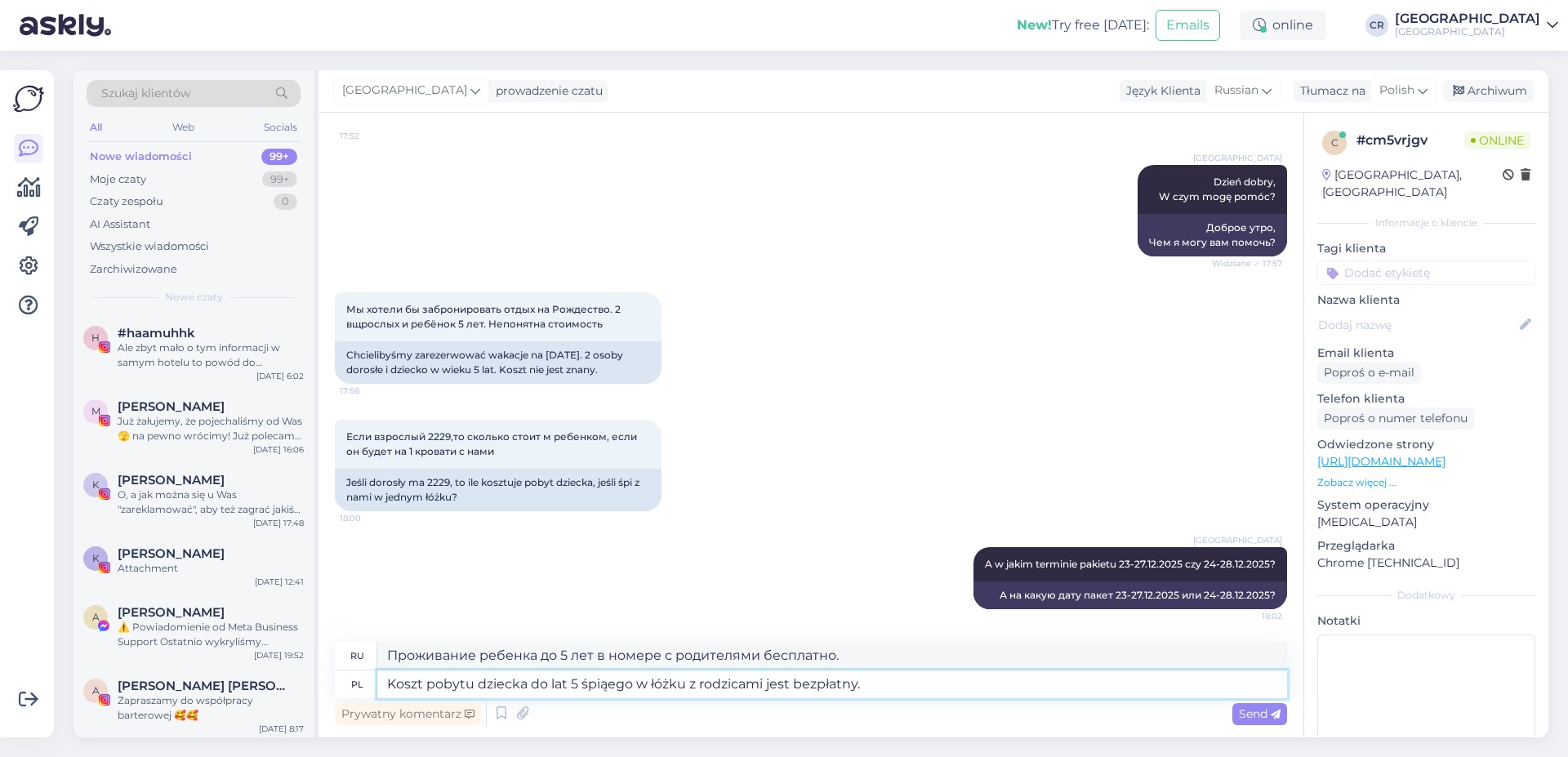
click at [607, 684] on textarea "Koszt pobytu dziecka do lat 5 śpiąego w łóżku z rodzicami jest bezpłatny." at bounding box center [833, 684] width 910 height 28
click at [990, 677] on textarea "Koszt pobytu dziecka do lat 5 śpiącego w łóżku z rodzicami jest bezpłatny." at bounding box center [833, 684] width 910 height 28
type textarea "Koszt pobytu dziecka do lat 5 śpiącego w łóżku z rodzicami jest bezpłatny."
click at [1252, 716] on span "Send" at bounding box center [1259, 713] width 41 height 14
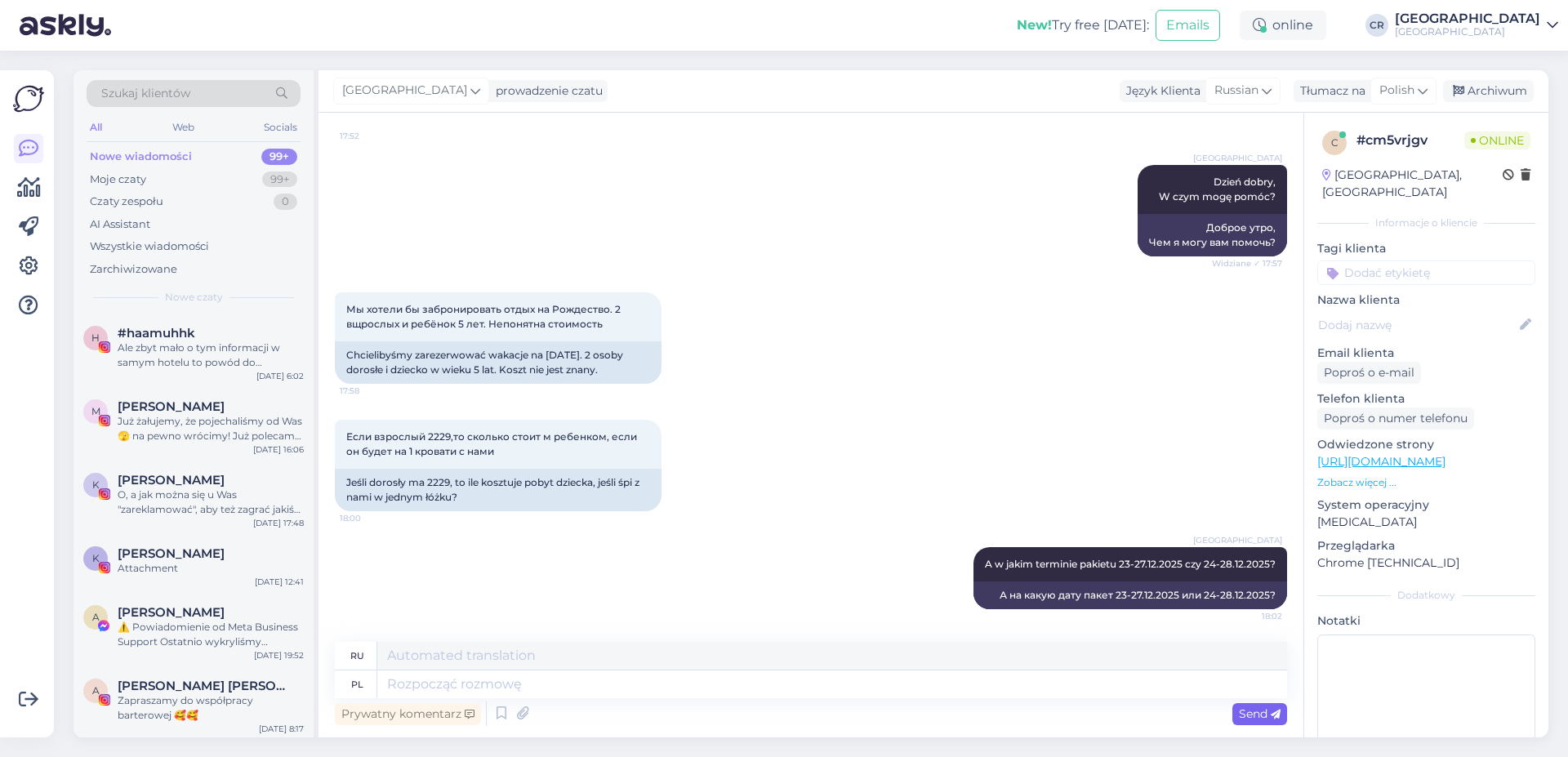
scroll to position [276, 0]
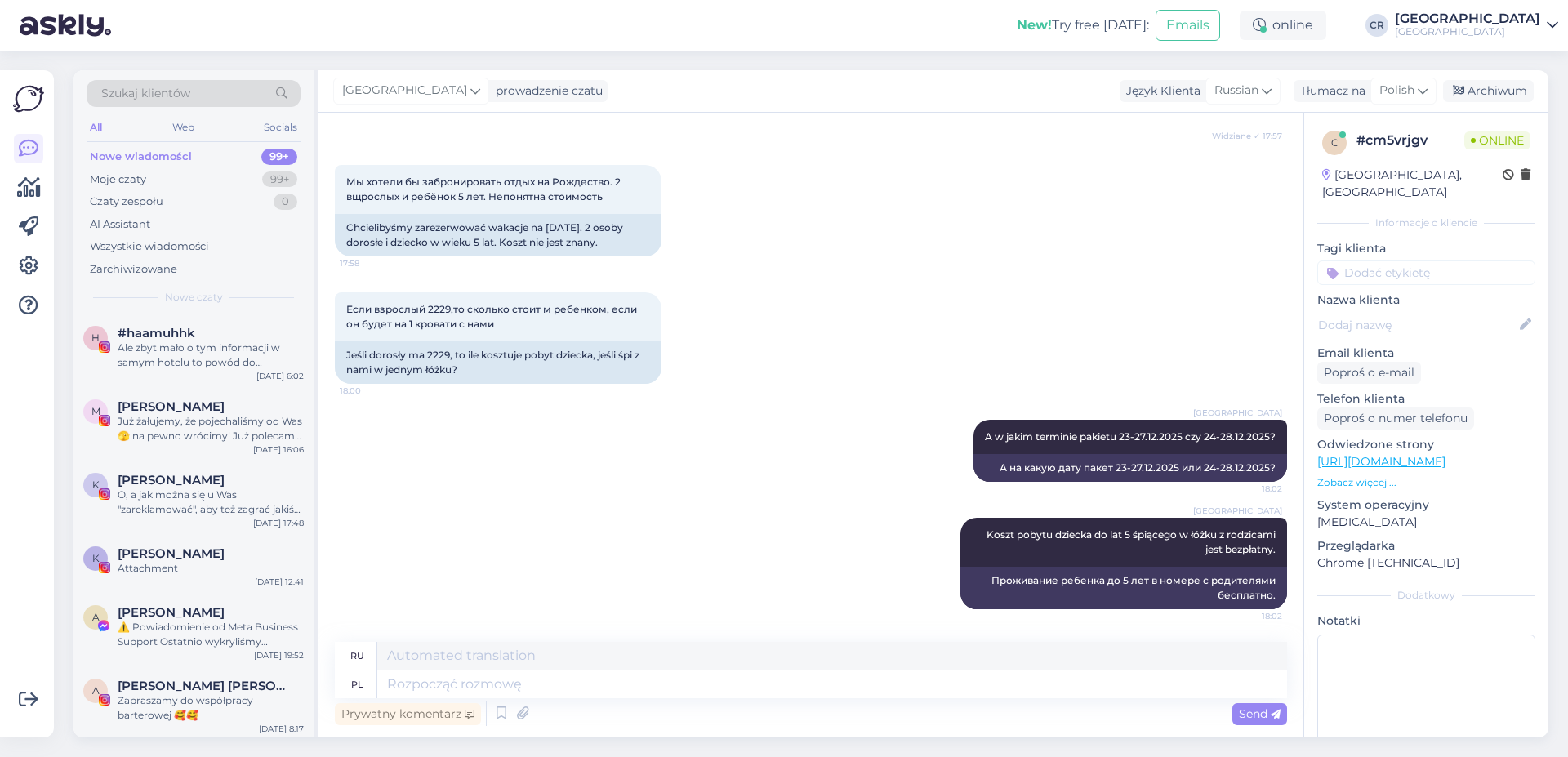
click at [471, 516] on div "Cottonina Hotel & Mineral SPA Resort Koszt pobytu dziecka do lat 5 śpiącego w ł…" at bounding box center [811, 563] width 952 height 127
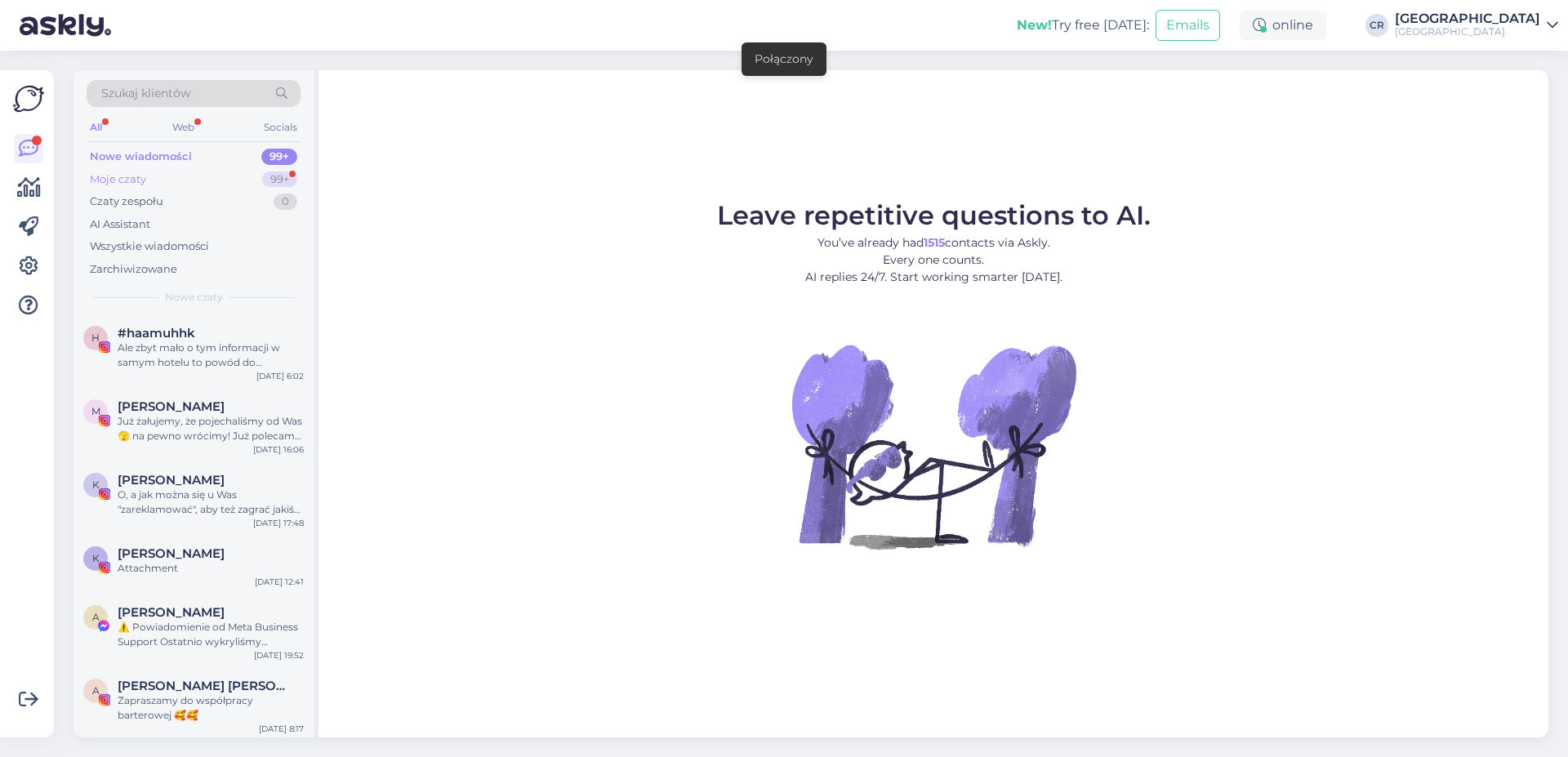
click at [172, 184] on div "Moje czaty 99+" at bounding box center [193, 179] width 214 height 23
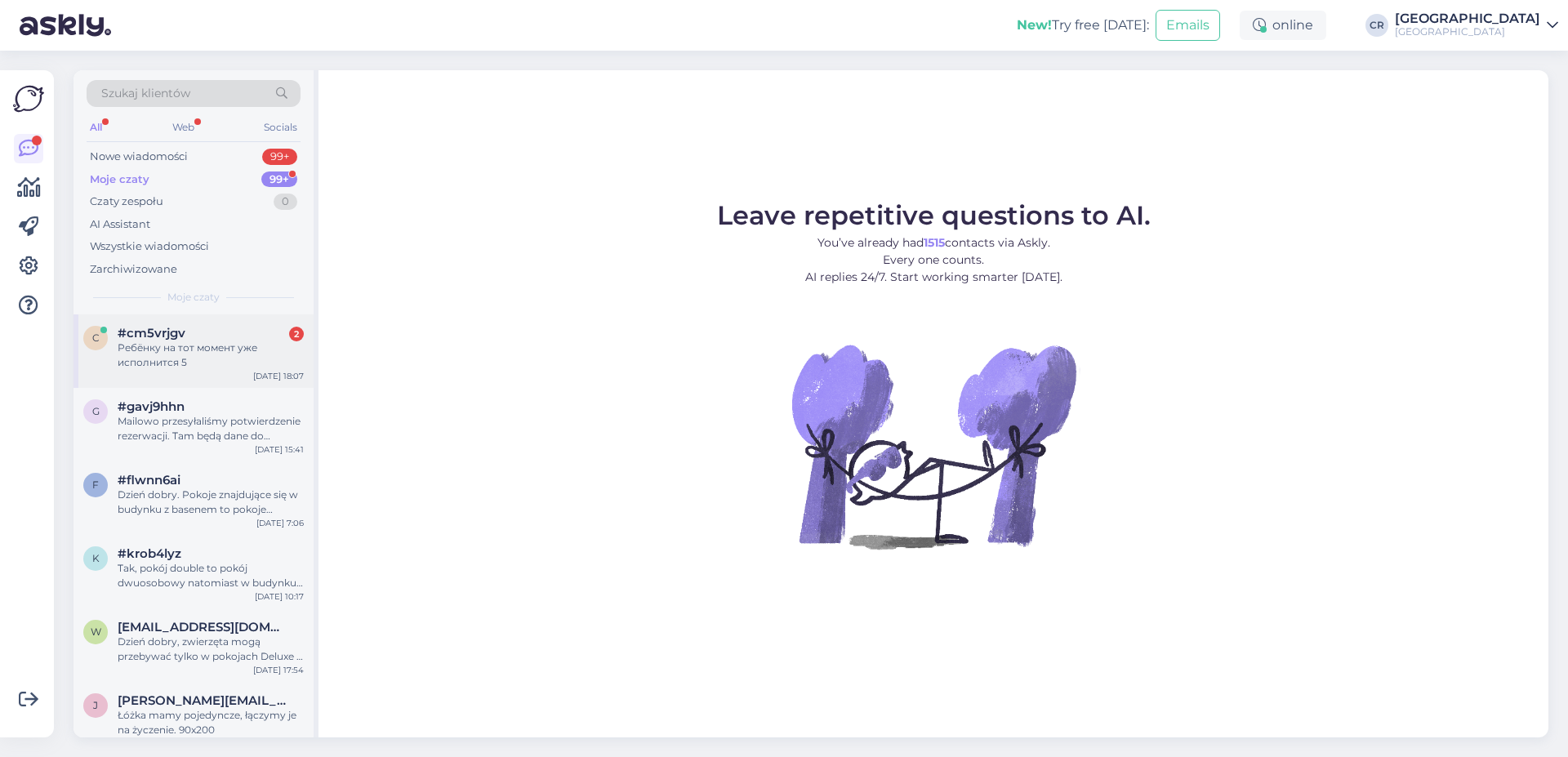
click at [222, 361] on div "Ребёнку на тот момент уже исполнится 5" at bounding box center [210, 354] width 187 height 30
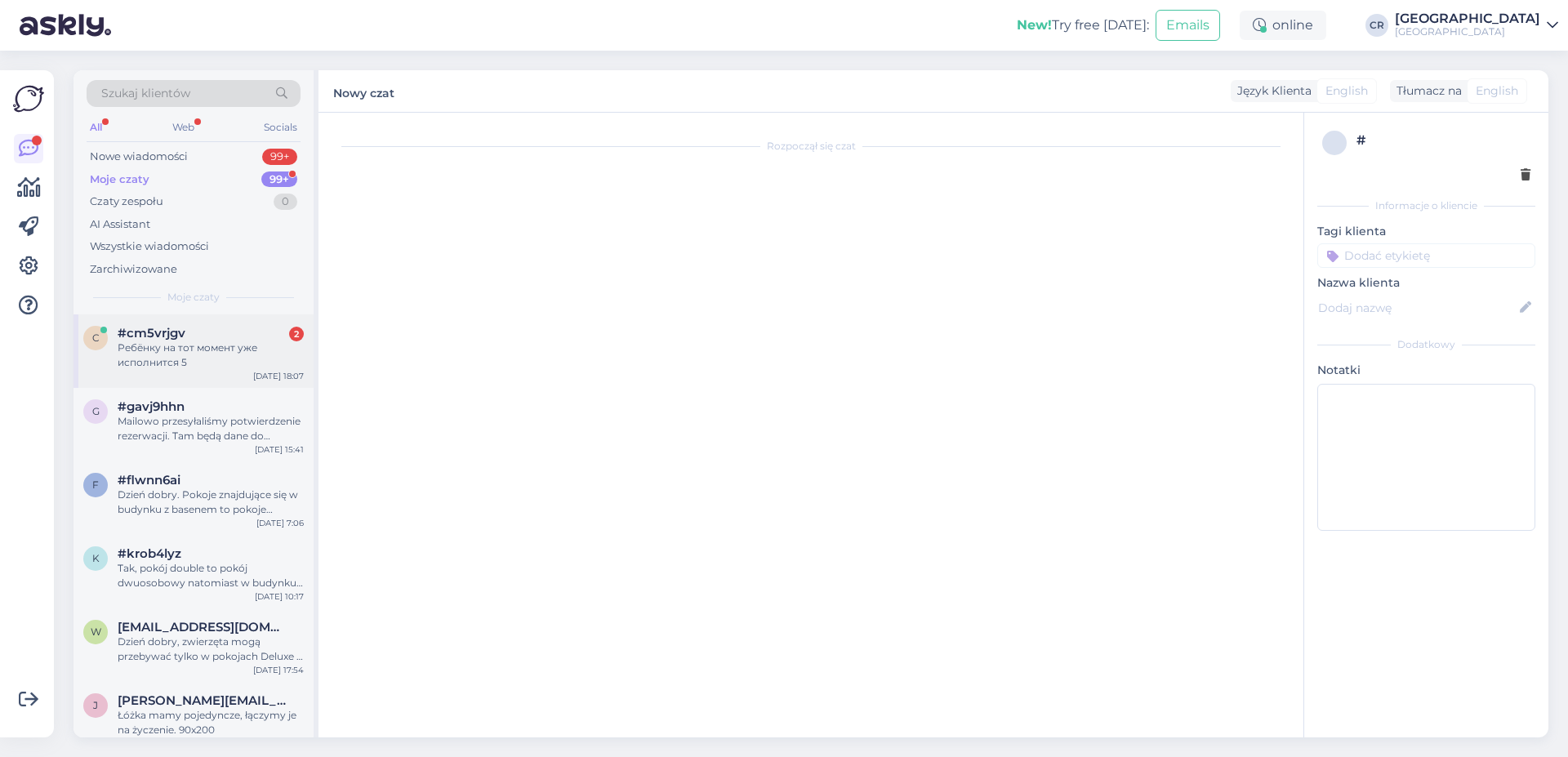
scroll to position [487, 0]
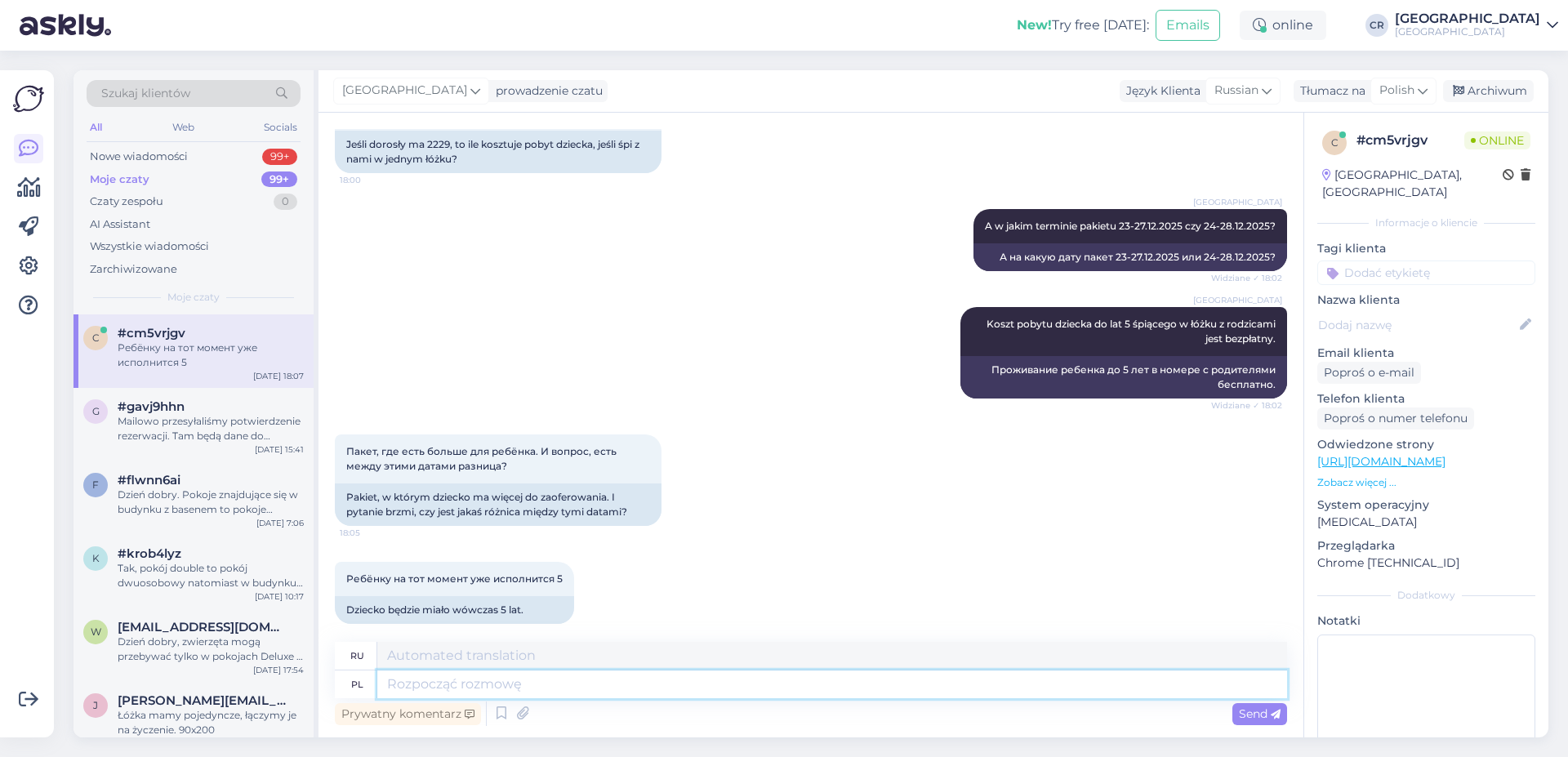
click at [525, 688] on textarea at bounding box center [833, 684] width 910 height 28
type textarea "Ro"
type textarea "Р"
type textarea "R"
type textarea "Nie"
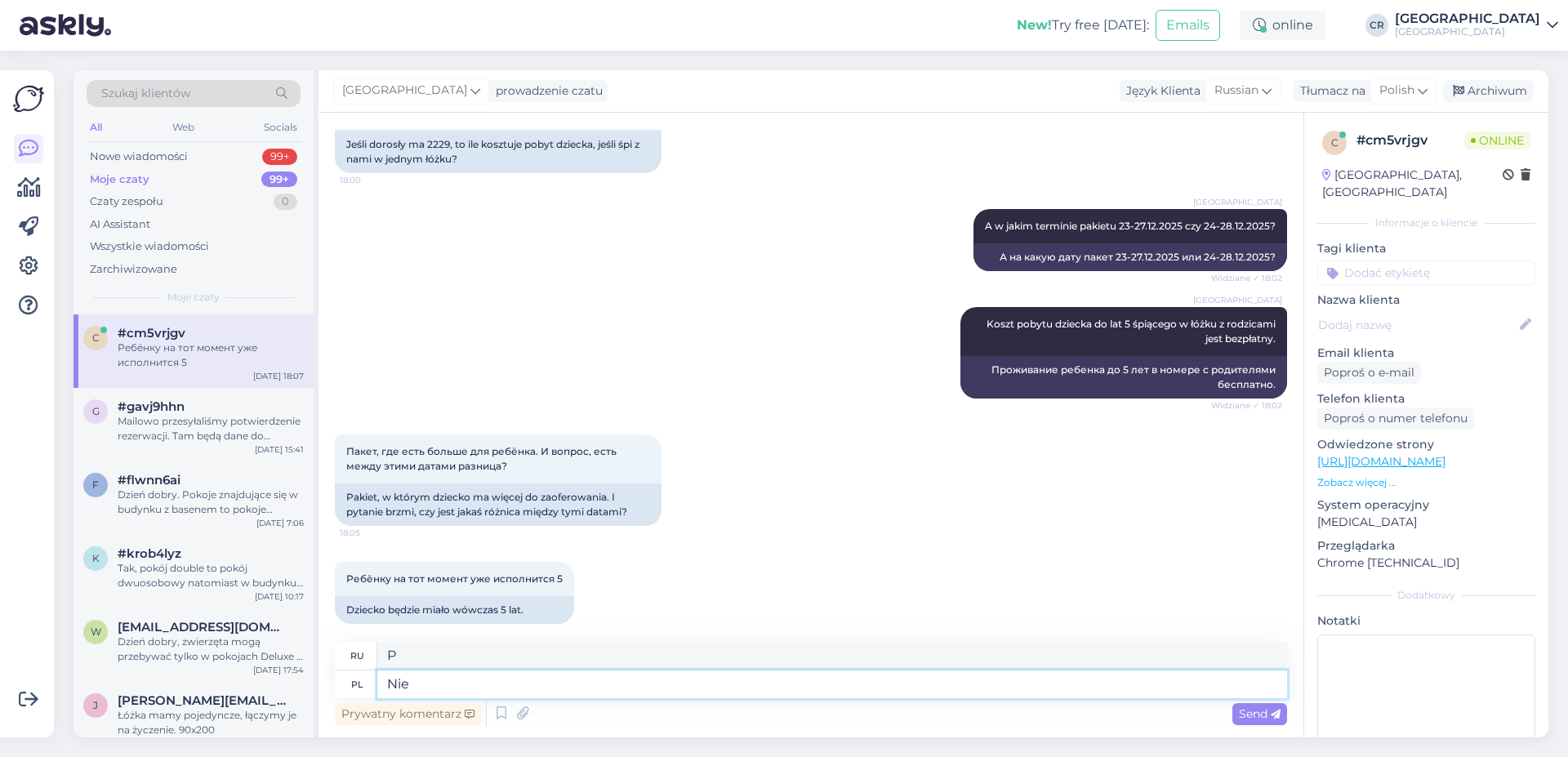
type textarea "НЕТ"
type textarea "Nie ma"
type textarea "Нет"
type textarea "Nie ma róznicy"
type textarea "Нет никакой разницы."
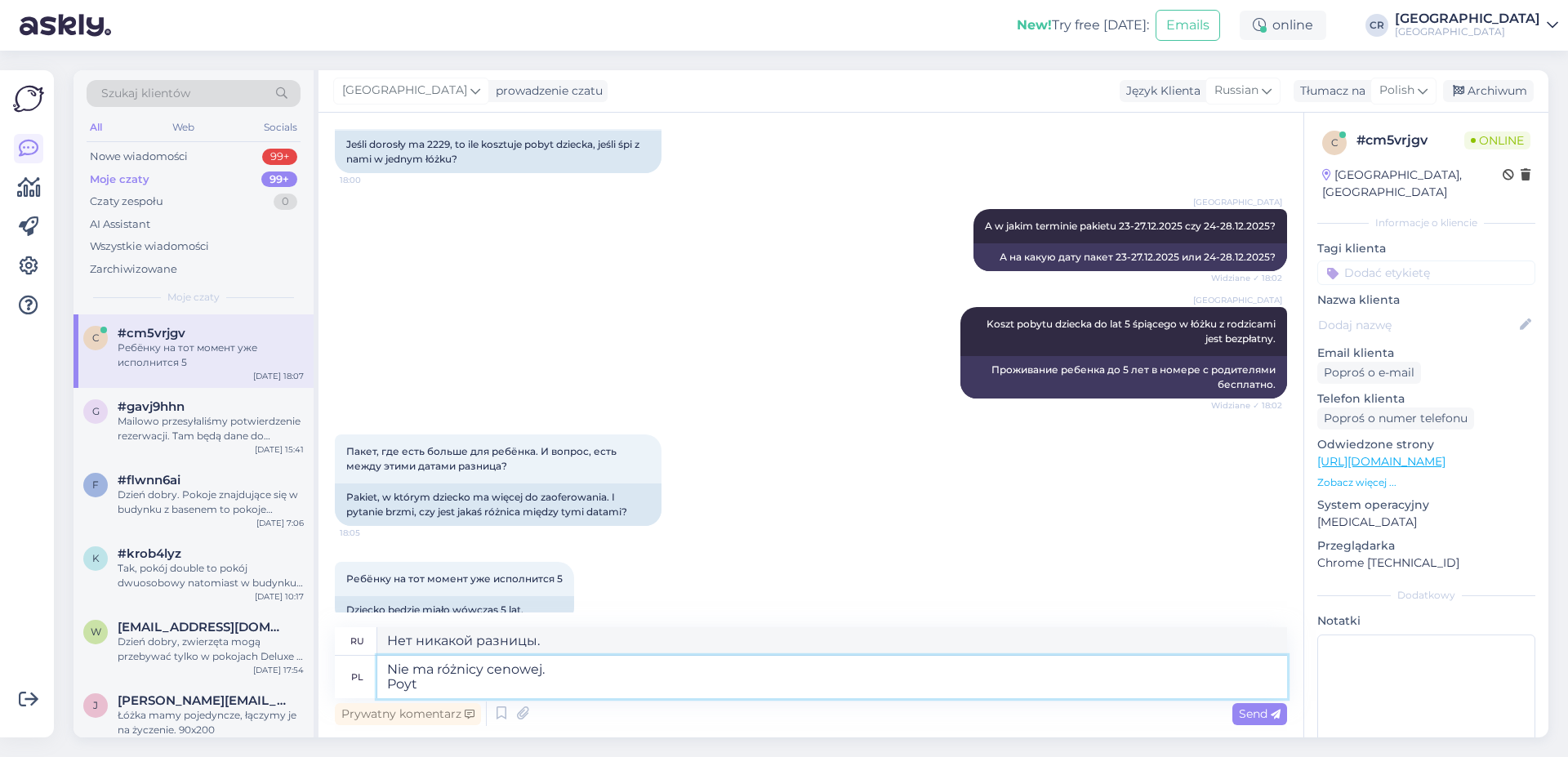
type textarea "Nie ma różnicy cenowej. Poyt"
type textarea "Разницы в цене нет. баллов"
type textarea "Nie ma różnicy cenowej. Pobyt w"
type textarea "Разницы в цене нет. Остановитесь в"
type textarea "Nie ma różnicy cenowej. Pobyt w [GEOGRAPHIC_DATA]"
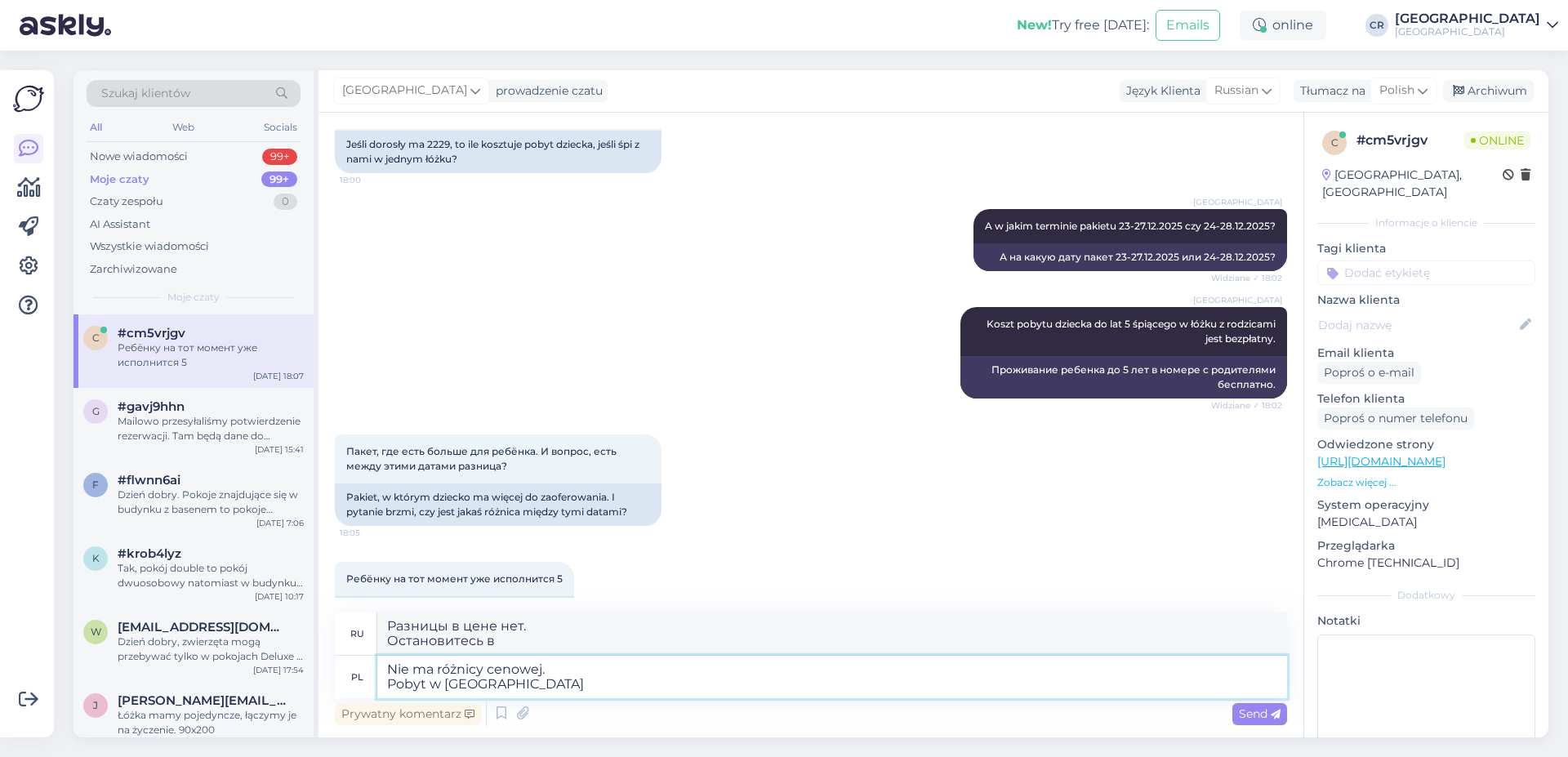
type textarea "Разницы в цене нет. Проживание включено в пакет."
type textarea "Nie ma różnicy cenowej. Pobyt w pakiecie świątecznym"
type textarea "Разницы в цене нет. Остановитесь в рамках пакета отдыха"
type textarea "Nie ma różnicy cenowej. Pobyt w pakiecie świątecznym dla 2 o"
type textarea "Разницы в цене нет. Остановитесь в рождественском пакете на"
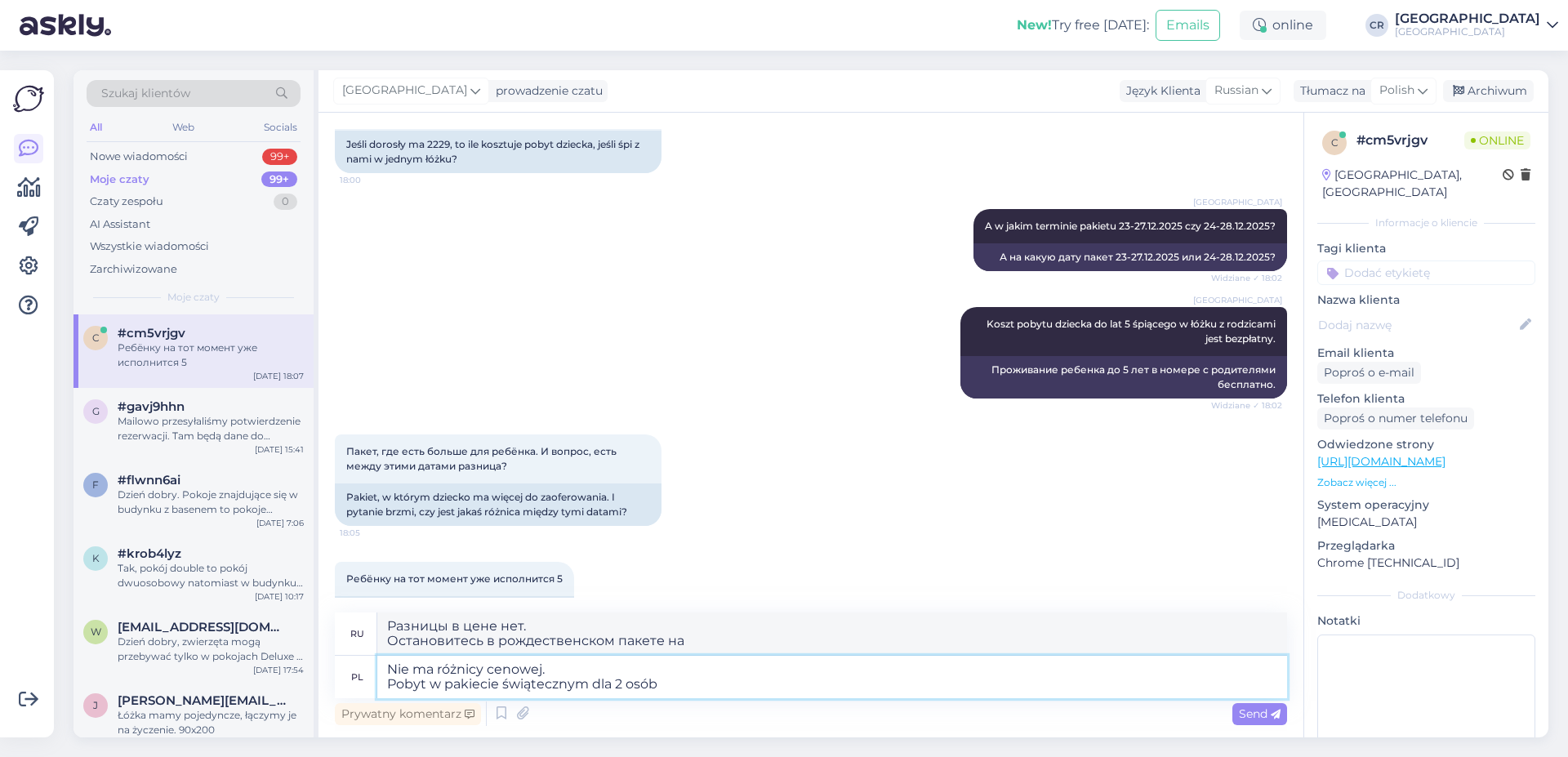
type textarea "Nie ma różnicy cenowej. Pobyt w pakiecie świątecznym dla 2 osób"
type textarea "Разницы в цене нет. Пакет услуг для отдыха на 2 человек."
type textarea "Nie ma różnicy cenowej. Pobyt w pakiecie świątecznym dla 2 osób dorosłych i"
type textarea "Разницы в цене нет. Пакет услуг для отдыха на 2 взрослых."
type textarea "Nie ma różnicy cenowej. Pobyt w pakiecie świątecznym dla 2 osób dorosłych i d"
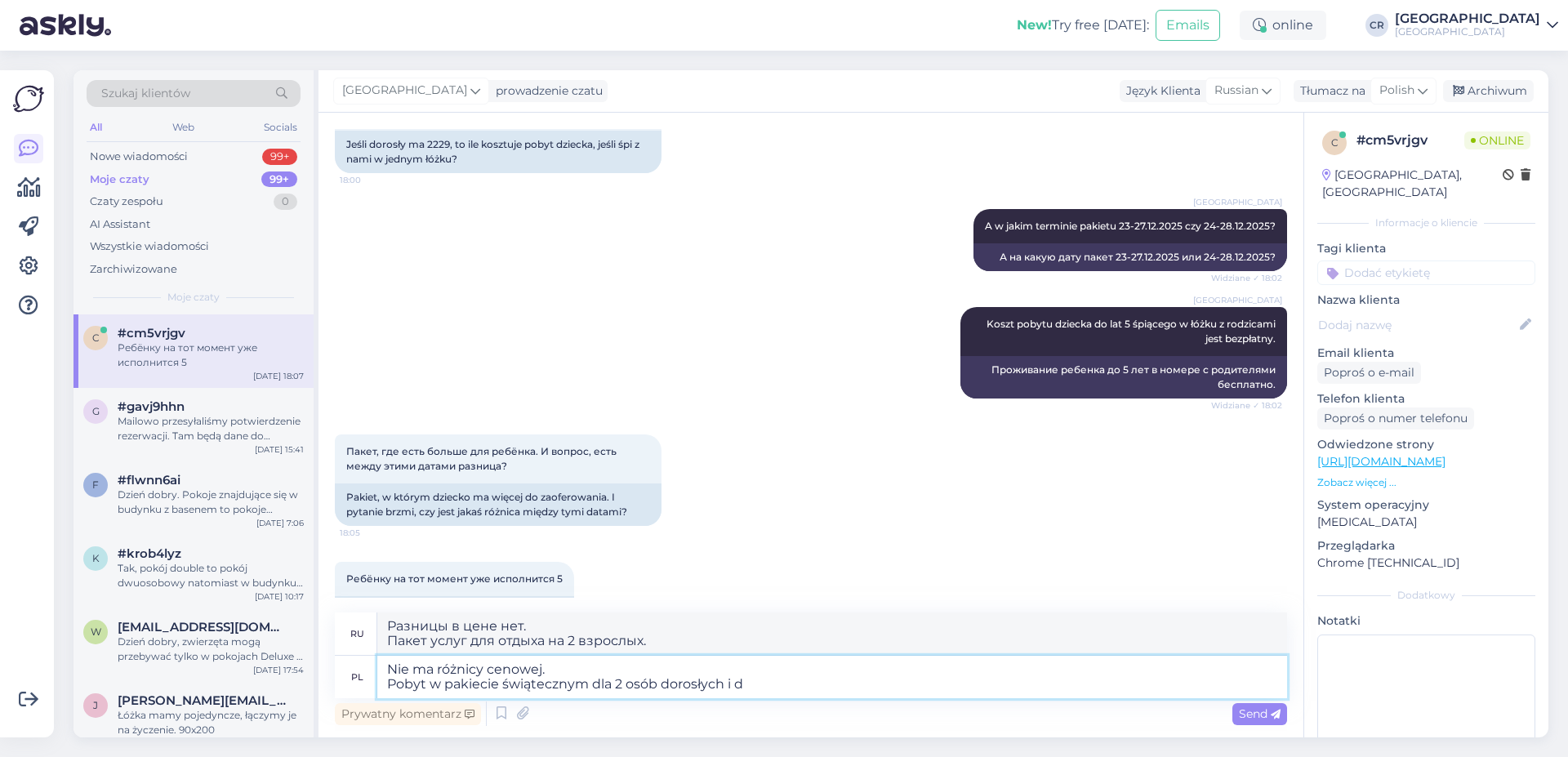
type textarea "Разницы в цене нет. Пакет услуг для отдыха на 2 взрослых и"
type textarea "Nie ma różnicy cenowej. Pobyt w pakiecie świątecznym dla 2 osób dorosłych i dzi…"
type textarea "Разницы в цене нет. Пакет услуг для отдыха на 2 взрослых и ребенка."
type textarea "Nie ma różnicy cenowej. Pobyt w pakiecie świątecznym dla 2 osób dorosłych i dzi…"
type textarea "Разницы в цене нет. Пакет услуг для отдыха на 2 взрослых и ребенка в"
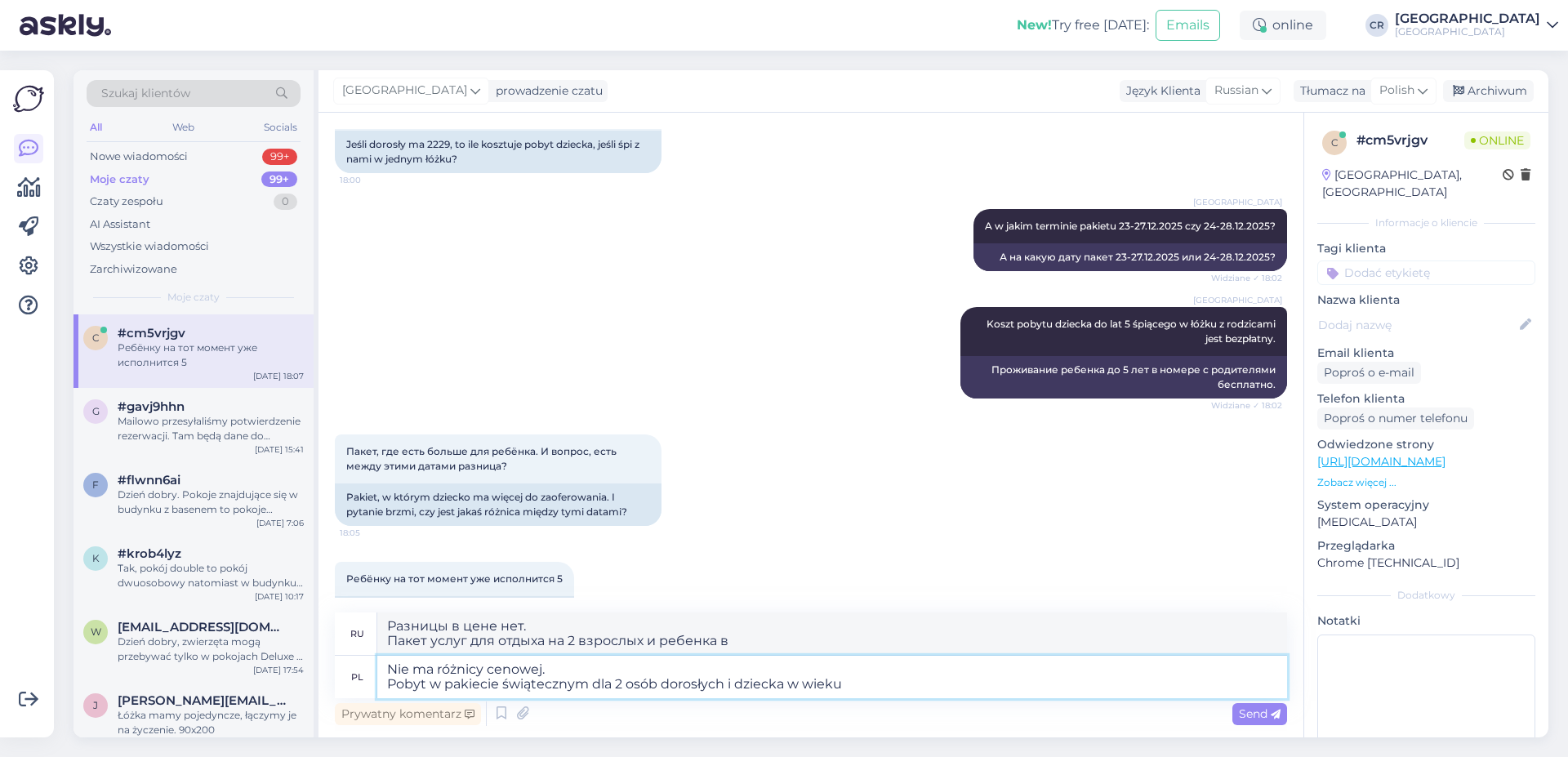
type textarea "Nie ma różnicy cenowej. Pobyt w pakiecie świątecznym dla 2 osób dorosłych i dzi…"
type textarea "Разницы в цене нет. Пакет услуг для отдыха на 2 взрослых и ребенка в возрасте"
type textarea "Nie ma różnicy cenowej. Pobyt w pakiecie świątecznym dla 2 osób dorosłych i dzi…"
type textarea "Разницы в цене нет. Пакет услуг для отдыха на 2 взрослых и ребенка 5 лет."
type textarea "Nie ma różnicy cenowej. Pobyt w pakiecie świątecznym dla 2 osób dorosłych i dzi…"
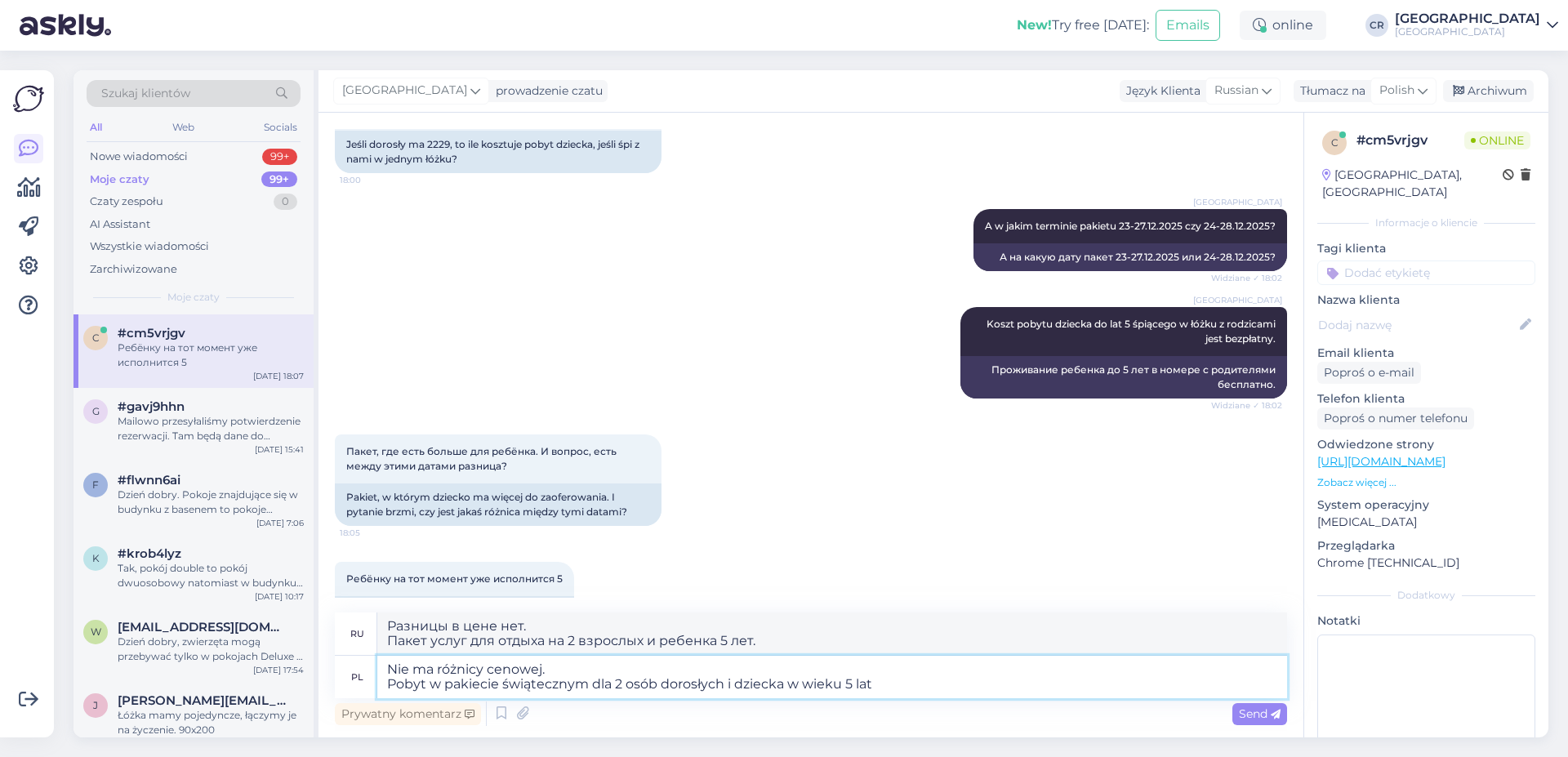
type textarea "Разницы в цене нет. Пакет услуг для отдыха на 2 взрослых и 5-летнего ребенка."
type textarea "Nie ma różnicy cenowej. Pobyt w pakiecie świątecznym dla 2 osób dorosłych i dzi…"
type textarea "Разницы в цене нет. Размещение в пакете отдыха для 2 взрослых и ребенка 5 лет (…"
type textarea "Nie ma różnicy cenowej. Pobyt w pakiecie świątecznym dla 2 osób dorosłych i dzi…"
type textarea "Разницы в цене нет. Размещение в пакете отдыха для 2 взрослых и ребенка 5 лет (…"
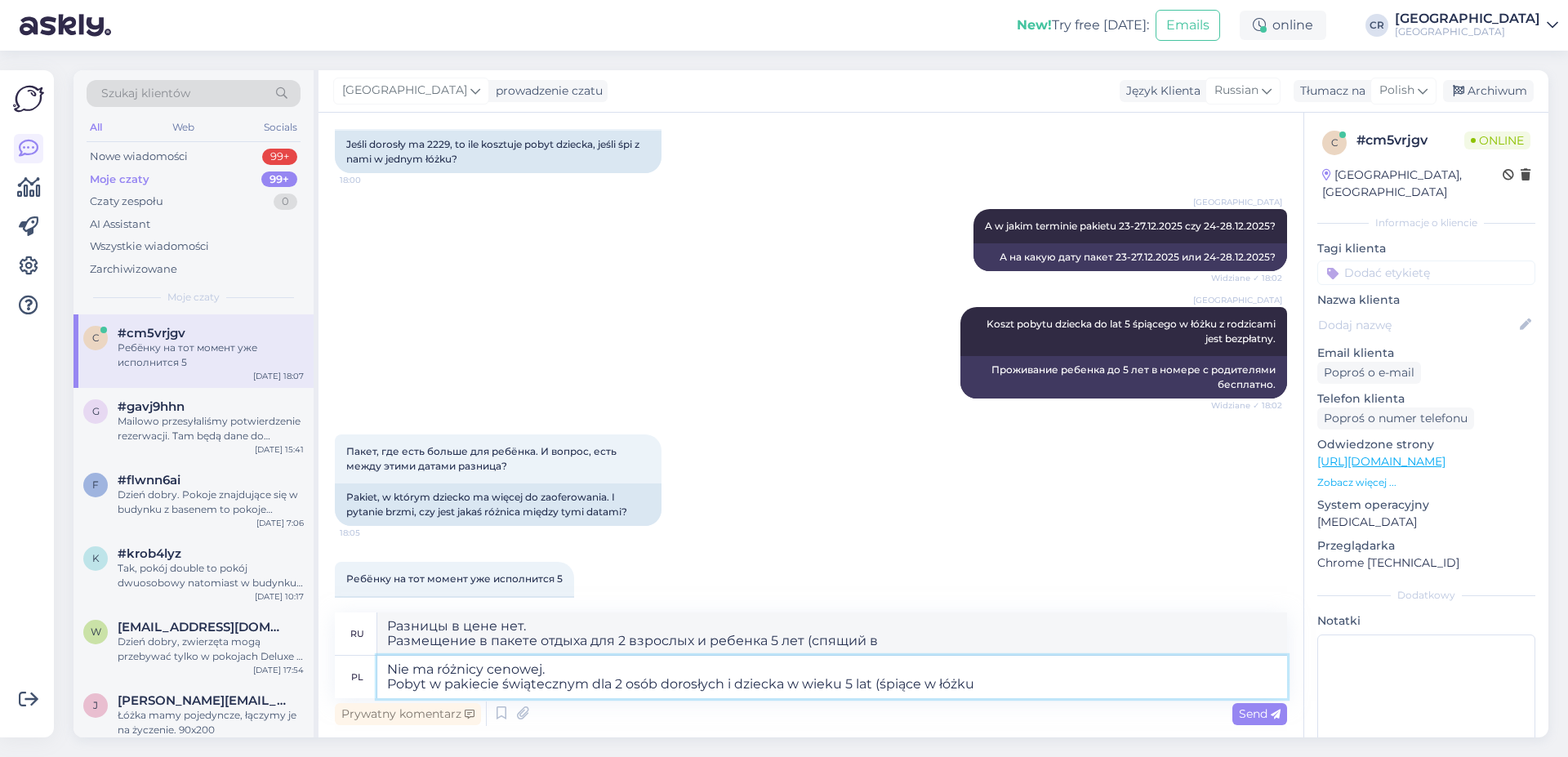
type textarea "Nie ma różnicy cenowej. Pobyt w pakiecie świątecznym dla 2 osób dorosłych i dzi…"
type textarea "Разницы в цене нет. Пакетное предложение на 2 взрослых и 5-летнего ребенка (спя…"
type textarea "Nie ma różnicy cenowej. Pobyt w pakiecie świątecznym dla 2 osób dorosłych i dzi…"
type textarea "Разницы в цене нет. Пакет услуг для отдыха на 2 взрослых и 5-летнего ребенка (с…"
type textarea "Nie ma różnicy cenowej. Pobyt w pakiecie świątecznym dla 2 osób dorosłych i dzi…"
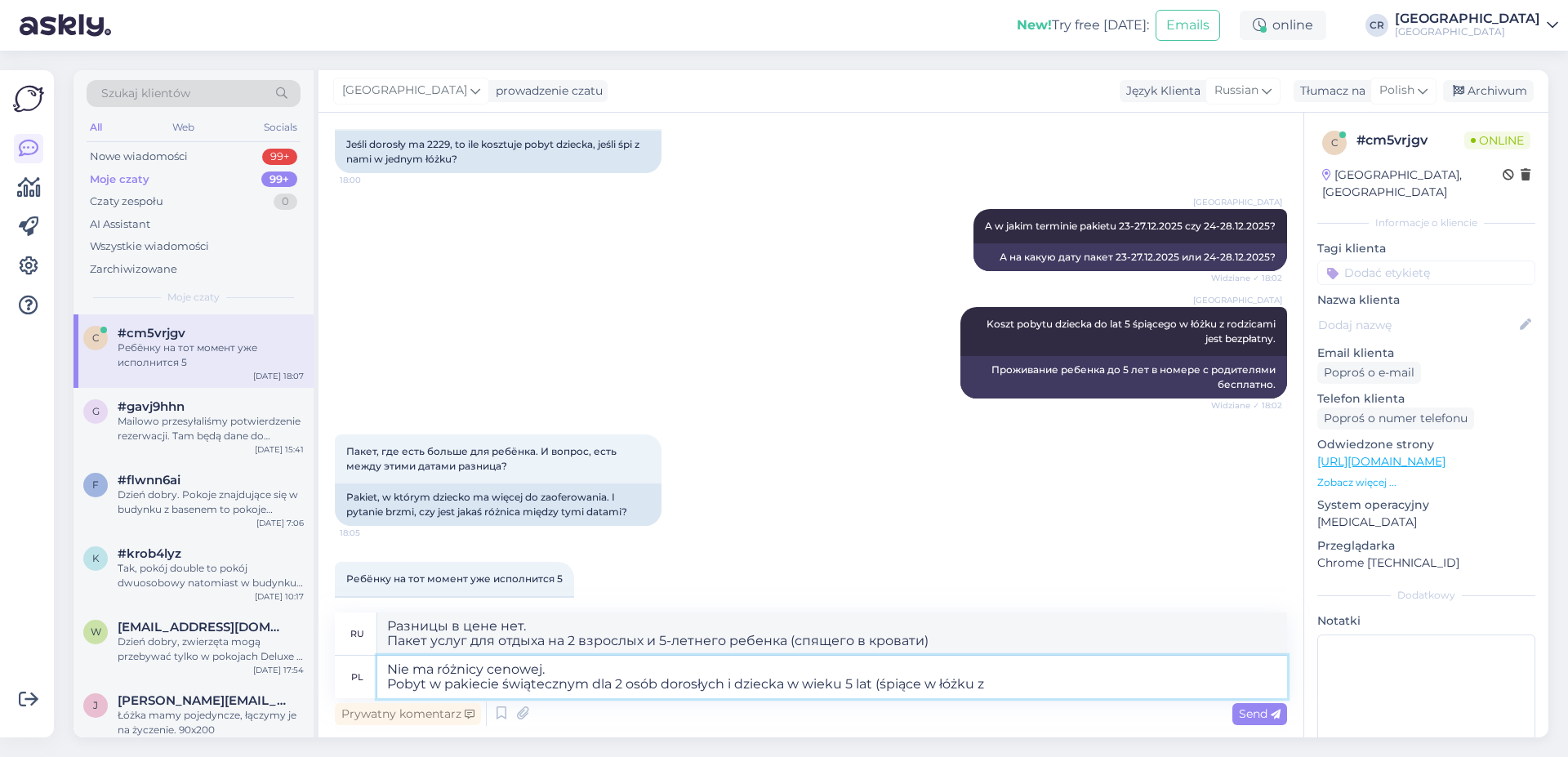
type textarea "Разницы в цене нет. Пакетное предложение на 2 взрослых и 5-летнего ребенка (спя…"
type textarea "Nie ma różnicy cenowej. Pobyt w pakiecie świątecznym dla 2 osób dorosłych i dzi…"
type textarea "Разницы в цене нет. Проживание в пакете отдыха для 2 взрослых и ребенка 5 лет (…"
type textarea "Nie ma różnicy cenowej. Pobyt w pakiecie świątecznym dla 2 osób dorosłych i dzi…"
type textarea "Разницы в цене нет. Пакет услуг для отдыха на 2 взрослых и 5-летнего ребенка (с…"
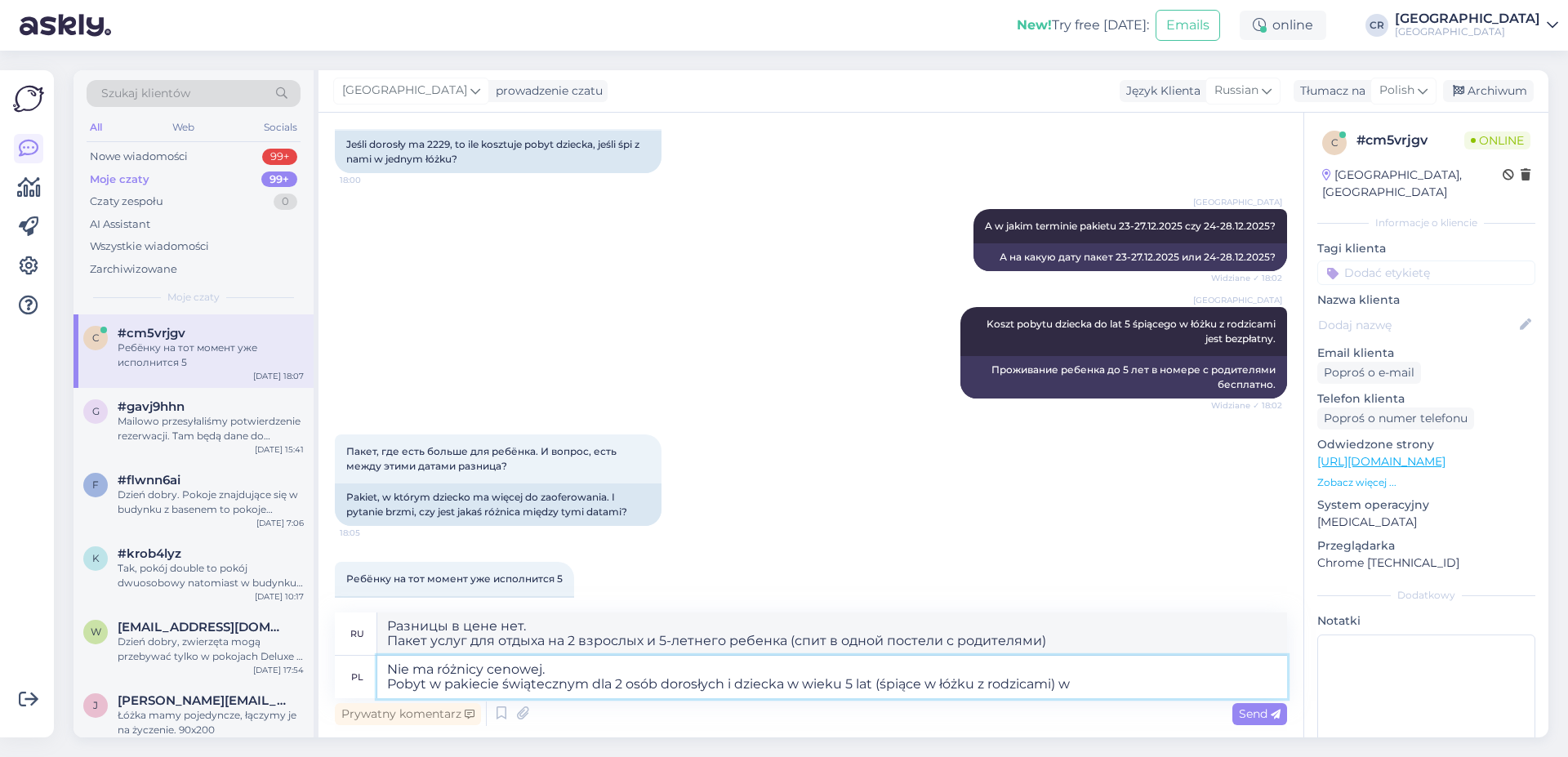
type textarea "Nie ma różnicy cenowej. Pobyt w pakiecie świątecznym dla 2 osób dorosłych i dzi…"
type textarea "Разницы в цене нет. Пакет услуг для отдыха на двоих взрослых и 5-летнего ребенк…"
type textarea "Nie ma różnicy cenowej. Pobyt w pakiecie świątecznym dla 2 osób dorosłych i dzi…"
type textarea "Разницы в цене нет. Пакет услуг для отдыха на двоих взрослых и 5-летнего ребенк…"
type textarea "Nie ma różnicy cenowej. Pobyt w pakiecie świątecznym dla 2 osób dorosłych i dzi…"
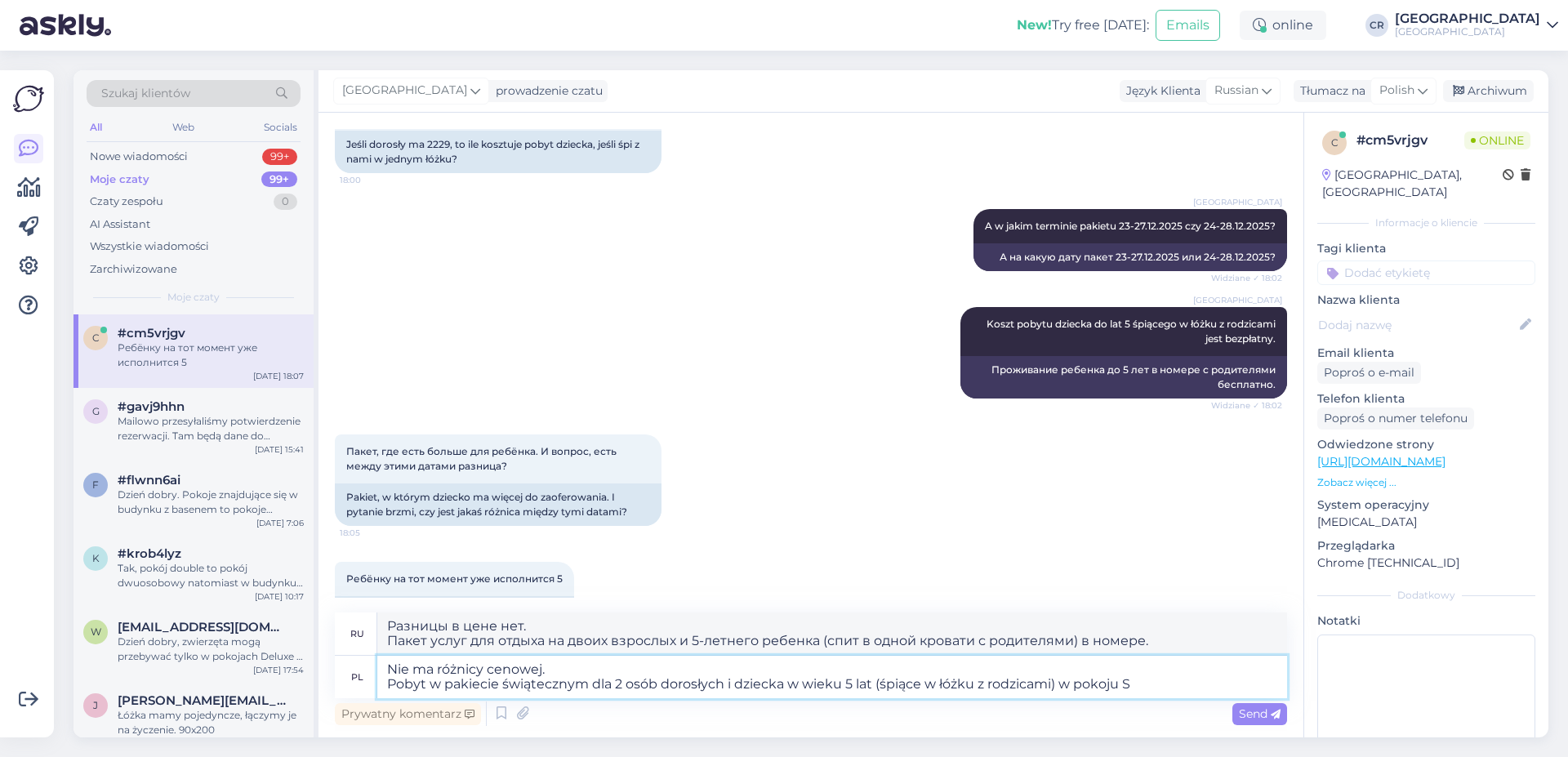
type textarea "Разницы в цене нет. Размещение в номере для 2 взрослых и 5-летнего ребенка (спя…"
type textarea "Nie ma różnicy cenowej. Pobyt w pakiecie świątecznym dla 2 osób dorosłych i dzi…"
type textarea "Разницы в цене нет. Размещение в пакете отдыха для 2 взрослых и ребенка 5 лет (…"
type textarea "Nie ma różnicy cenowej. Pobyt w pakiecie świątecznym dla 2 osób dorosłych i dzi…"
type textarea "Разницы в цене нет. Размещение в пакете отдыха для 2 взрослых и 5-летнего ребен…"
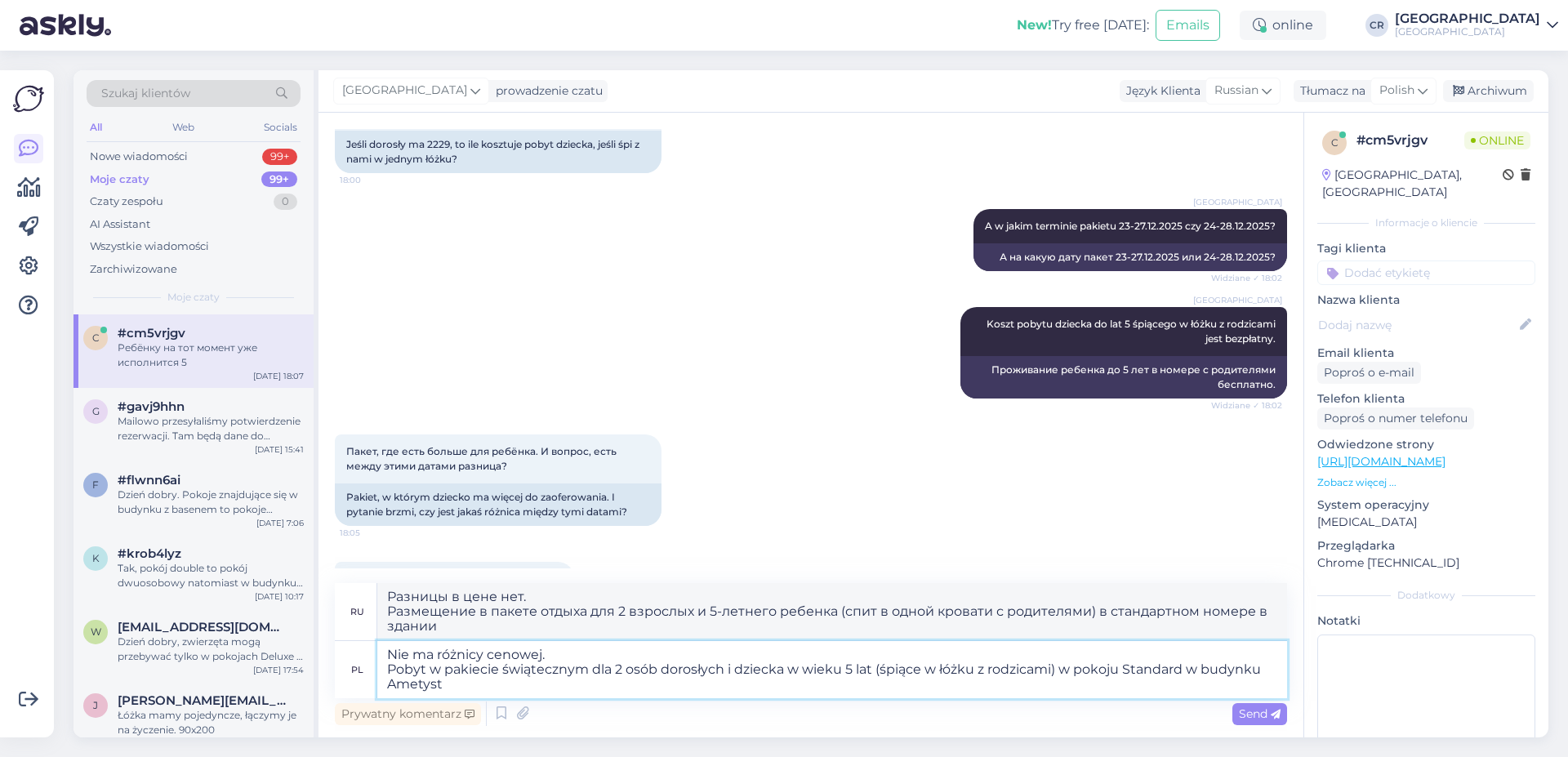
type textarea "Nie ma różnicy cenowej. Pobyt w pakiecie świątecznym dla 2 osób dorosłych i dzi…"
type textarea "Разницы в цене нет. Пакетное проживание для 2 взрослых и 5-летнего ребенка (спи…"
type textarea "Nie ma różnicy cenowej. Pobyt w pakiecie świątecznym dla 2 osób dorosłych i dzi…"
type textarea "Разницы в цене нет. Размещение в пакете отдыха для 2 взрослых и 5-летнего ребен…"
type textarea "Nie ma różnicy cenowej. Pobyt w pakiecie świątecznym dla 2 osób dorosłych i dzi…"
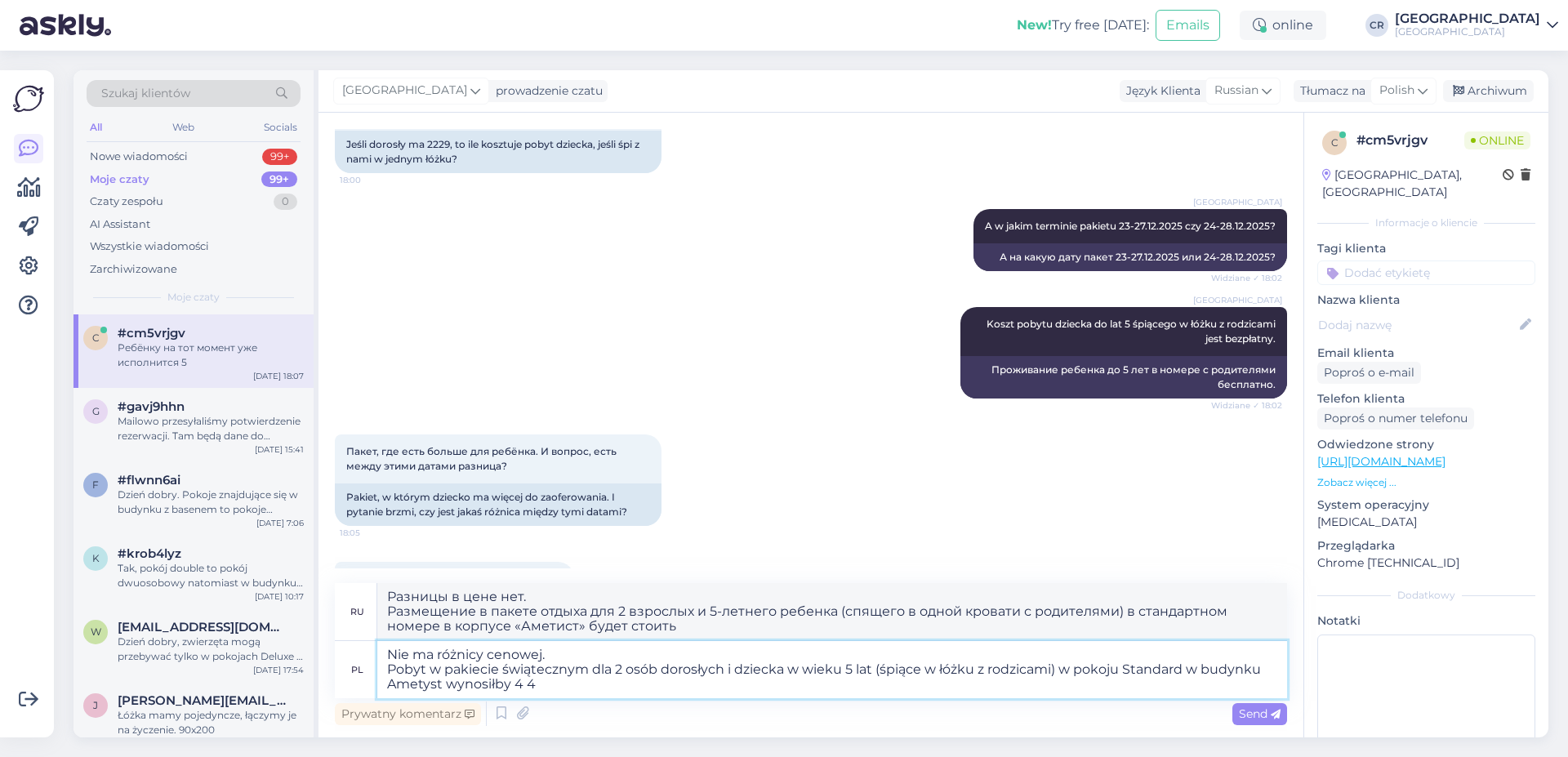
type textarea "Разницы в цене нет. Размещение по пакету для 2 взрослых и 5-летнего ребенка (сп…"
type textarea "Nie ma różnicy cenowej. Pobyt w pakiecie świątecznym dla 2 osób dorosłych i dzi…"
type textarea "Разницы в цене нет. Проживание в стандартном номере в здании «Аметист» для 2 вз…"
type textarea "Nie ma różnicy cenowej. Pobyt w pakiecie świątecznym dla 2 osób dorosłych i dzi…"
type textarea "Разницы в цене нет. Стоимость проживания с рождественским пакетом для 2 взрослы…"
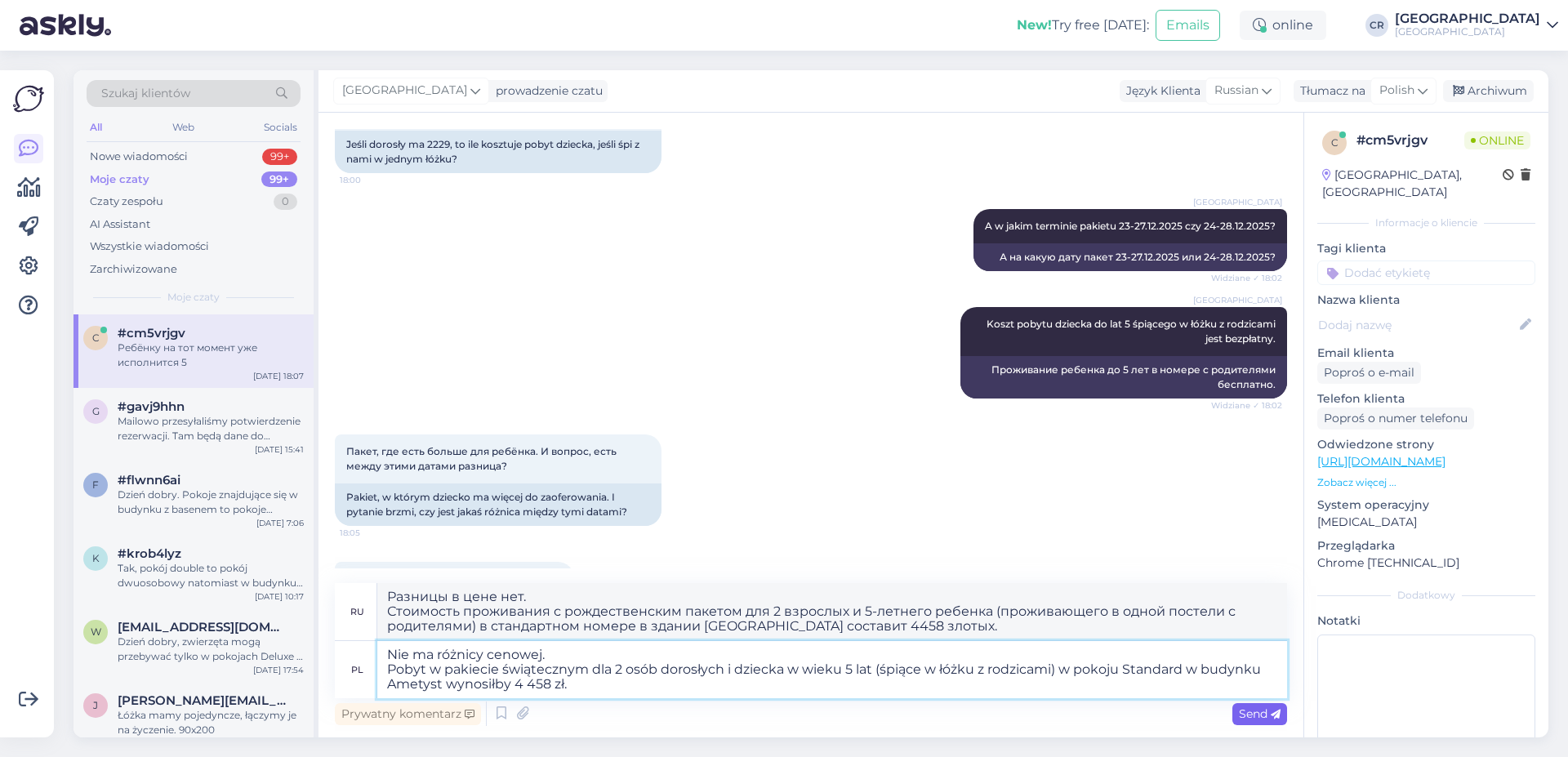
type textarea "Nie ma różnicy cenowej. Pobyt w pakiecie świątecznym dla 2 osób dorosłych i dzi…"
click at [1249, 710] on span "Send" at bounding box center [1259, 713] width 41 height 14
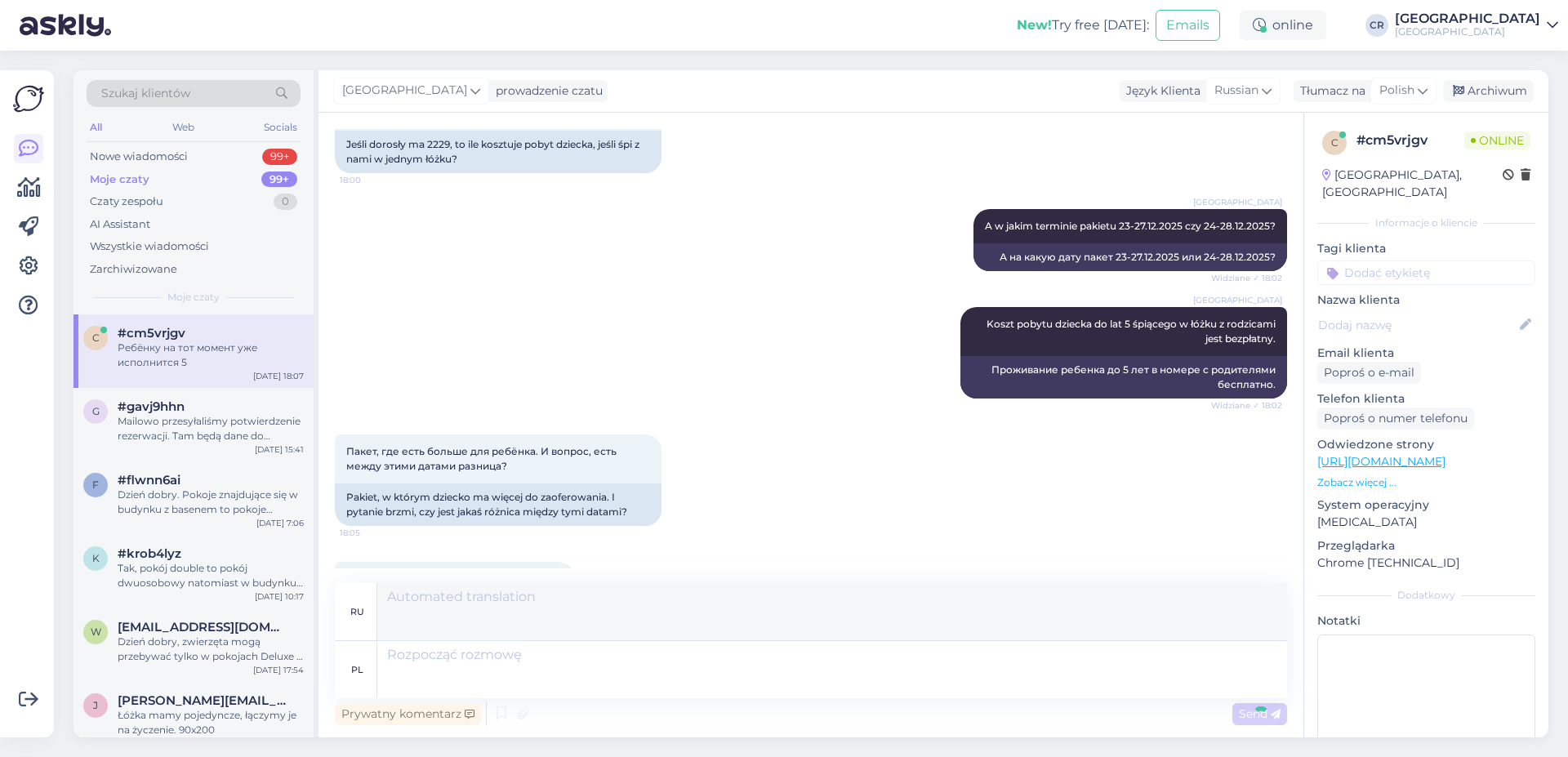
scroll to position [702, 0]
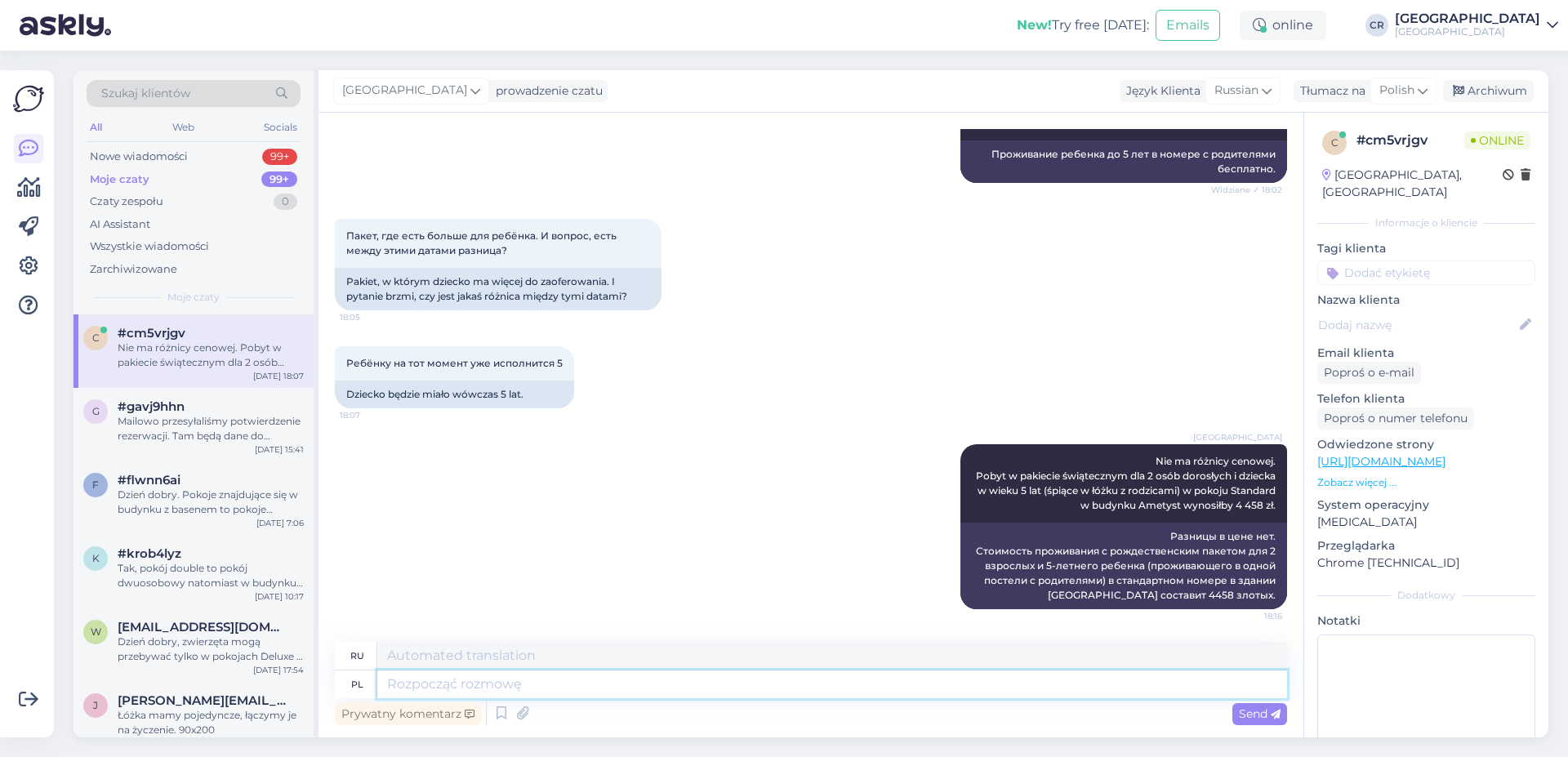
click at [621, 689] on textarea at bounding box center [833, 684] width 910 height 28
paste textarea "Loremipsum dolor sitametc: 7 adipisc e seddoeiusmo tempor 7-in., 0 utlaboree d …"
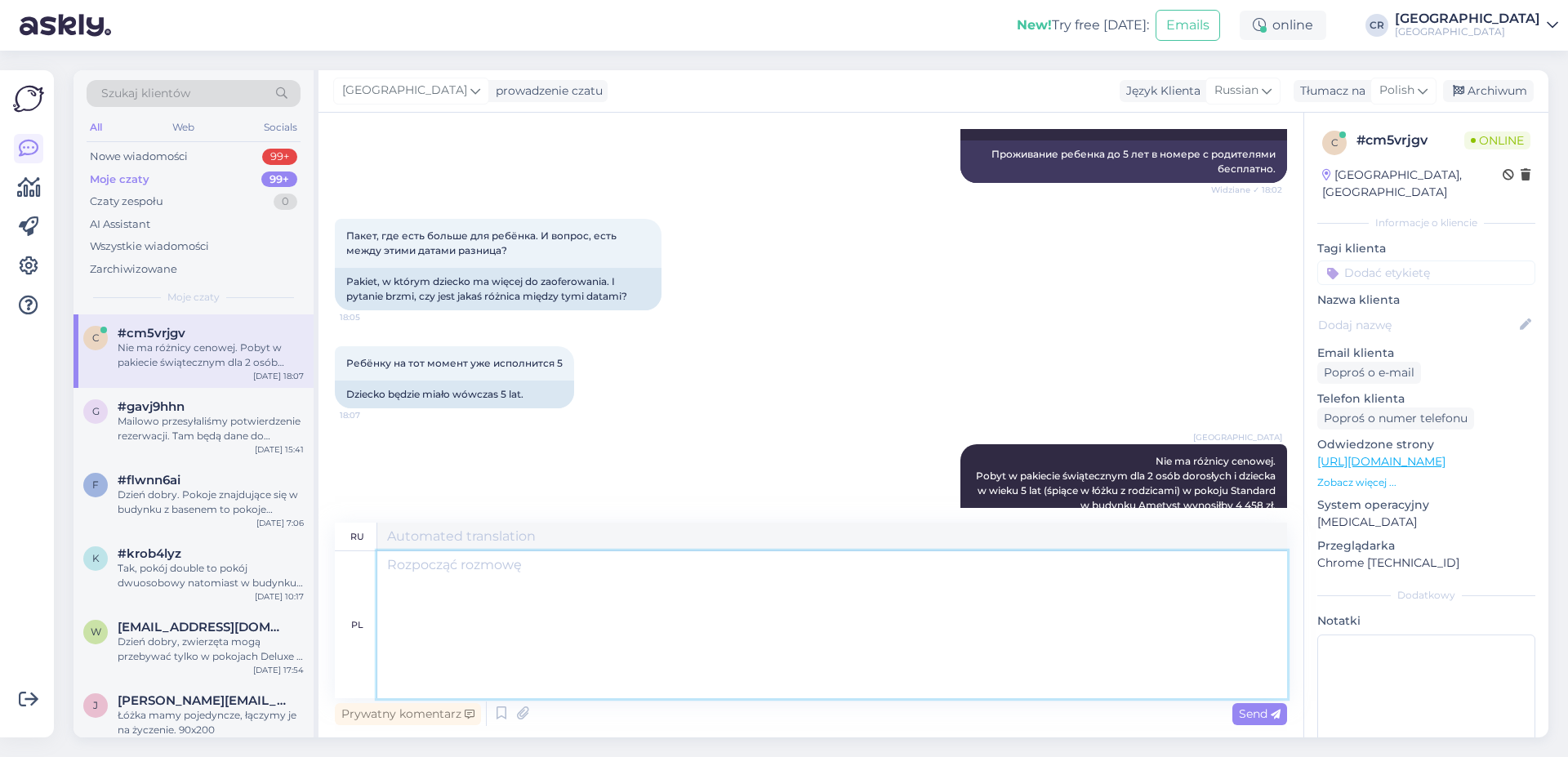
type textarea "Loremipsum dolor sitametc: 7 adipisc e seddoeiusmo tempor 7-in., 0 utlaboree d …"
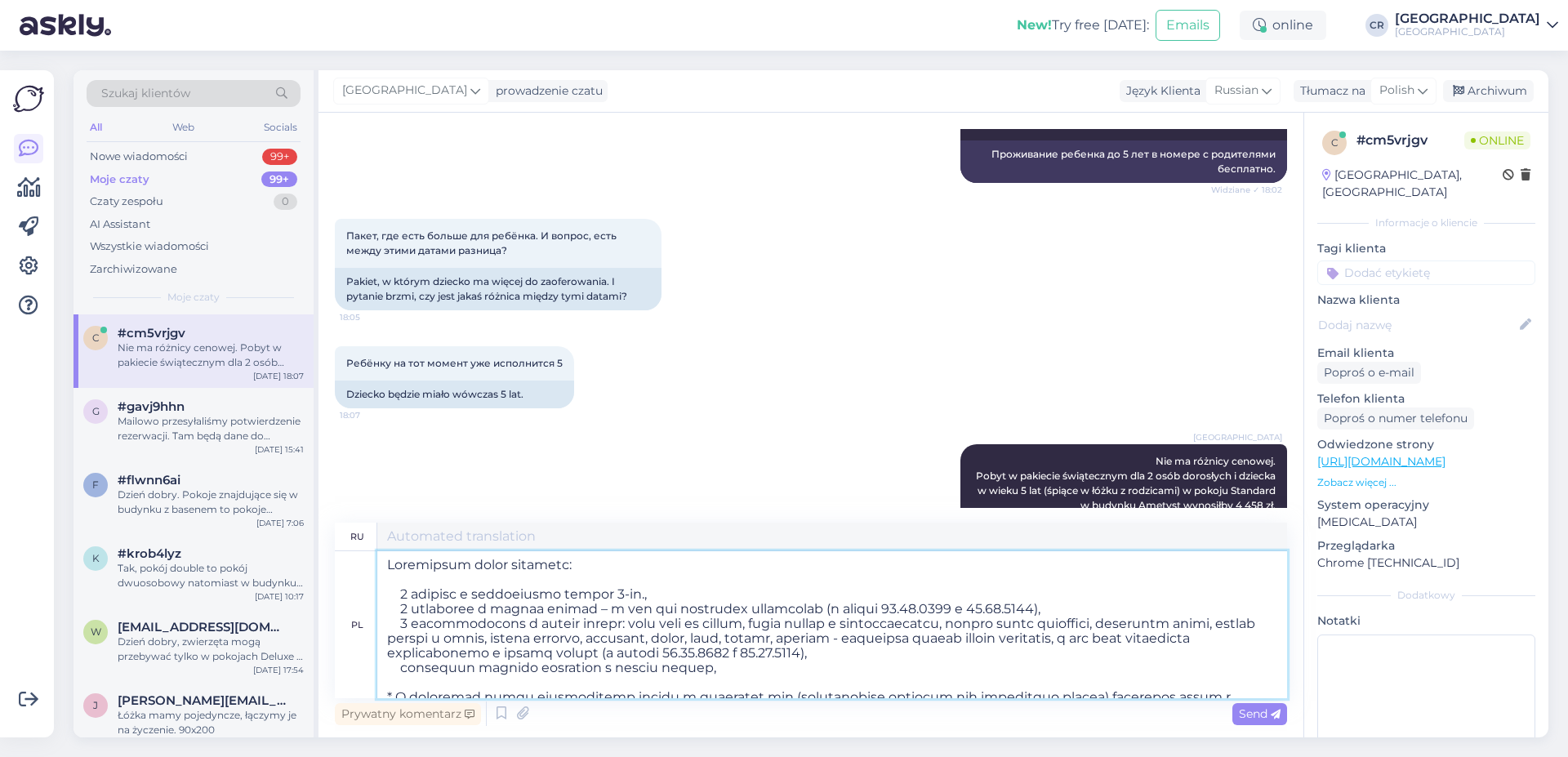
scroll to position [741, 0]
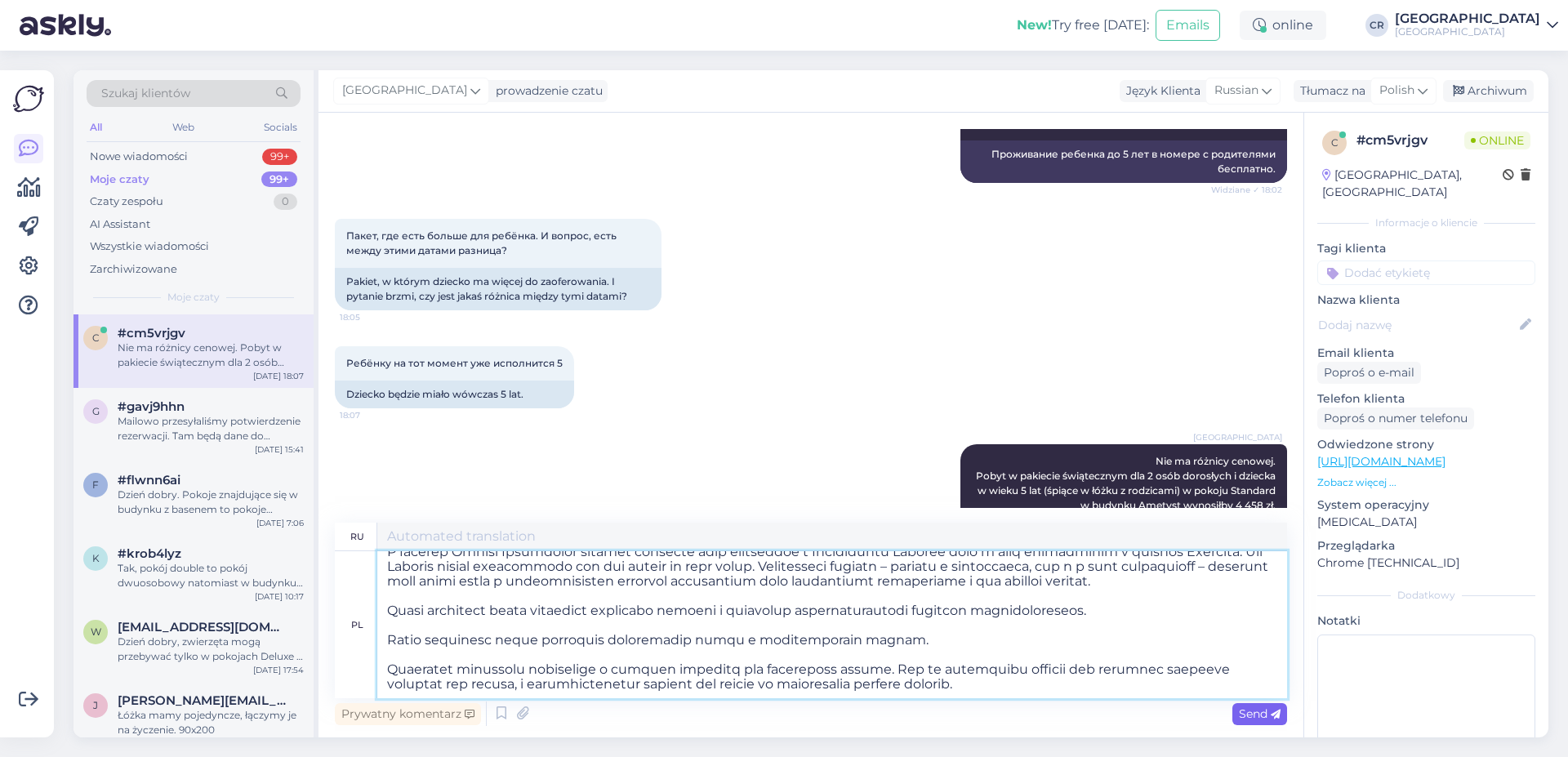
type textarea "Loremipsumdolo sitametcon adipisci: 1 elit s doeiusmodtempor 4-in., 8 utlabore …"
type textarea "Loremipsum dolor sitametc: 7 adipisc e seddoeiusmo tempor 7-in., 0 utlaboree d …"
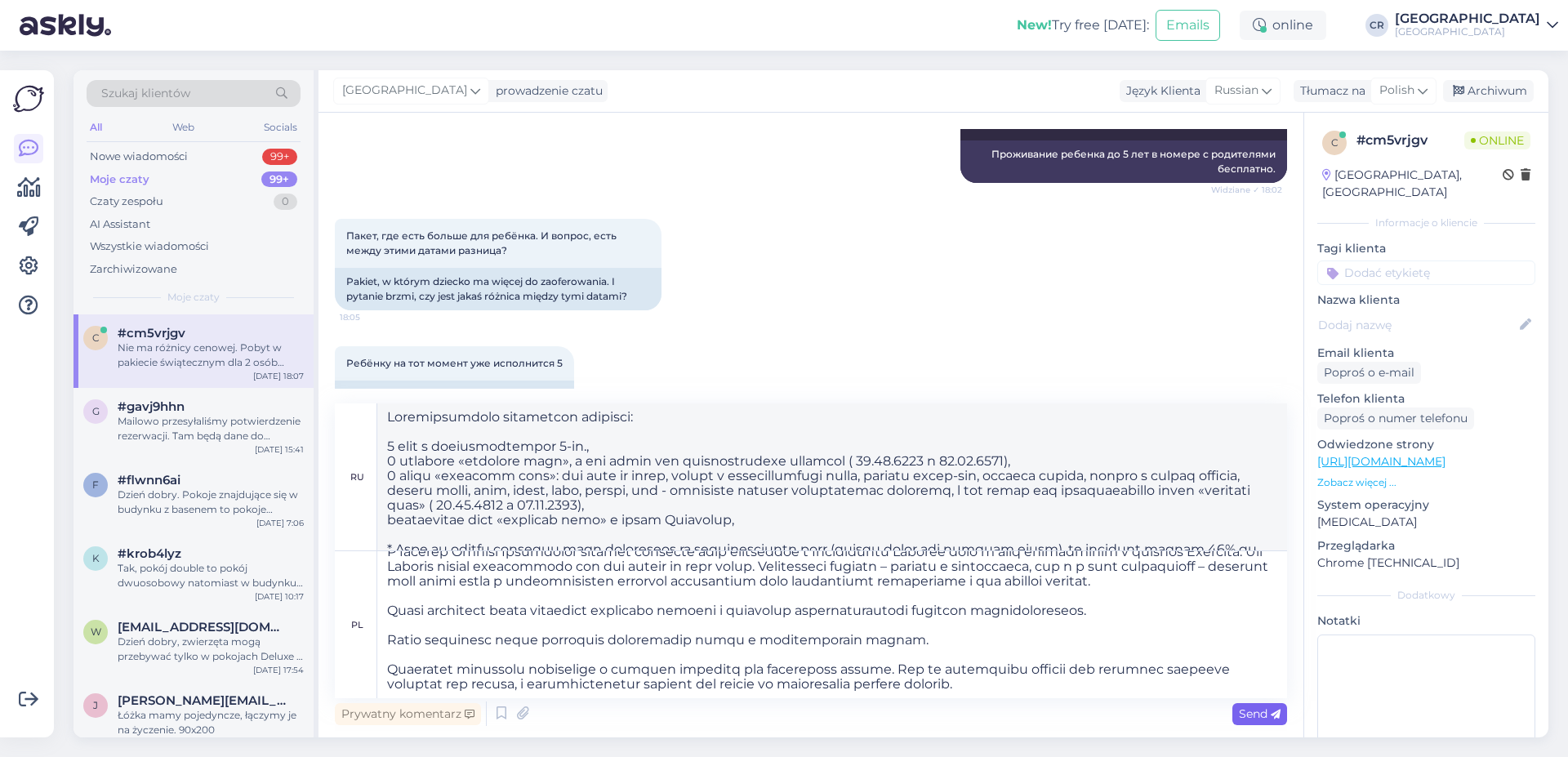
click at [1249, 714] on span "Send" at bounding box center [1259, 713] width 41 height 14
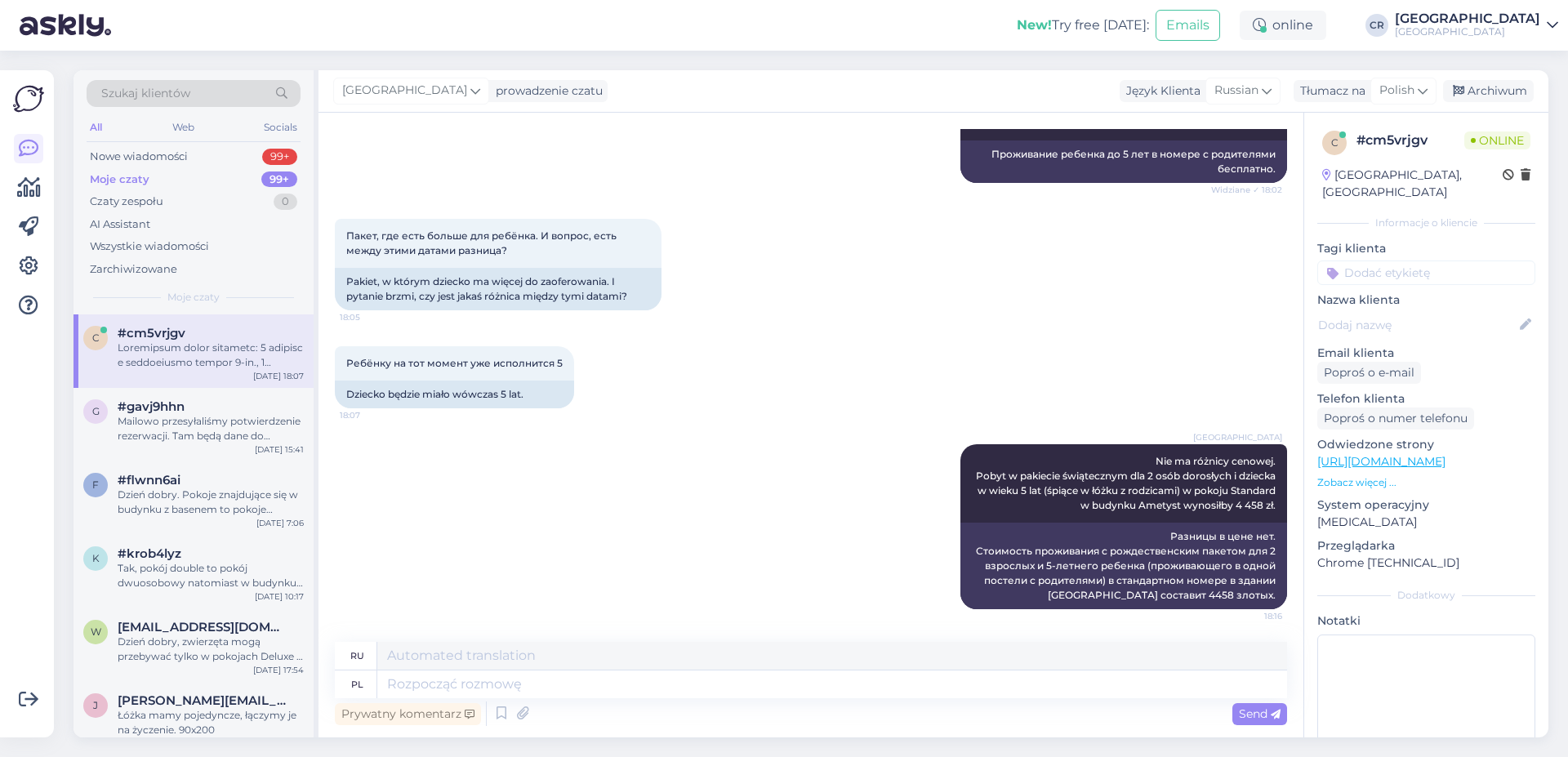
scroll to position [0, 0]
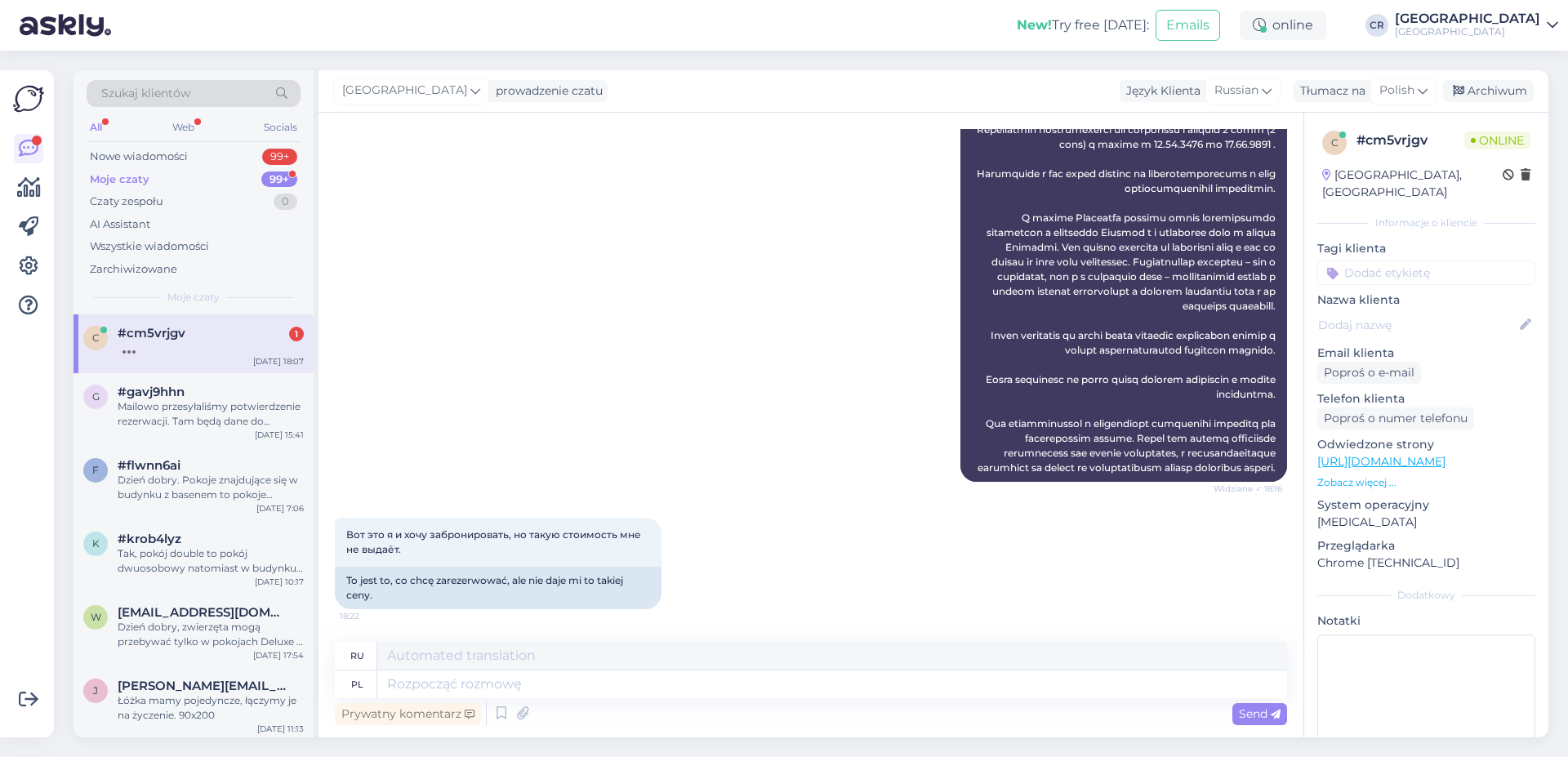
scroll to position [3778, 0]
click at [418, 682] on textarea at bounding box center [833, 684] width 910 height 28
type textarea "Cena"
type textarea "Цена"
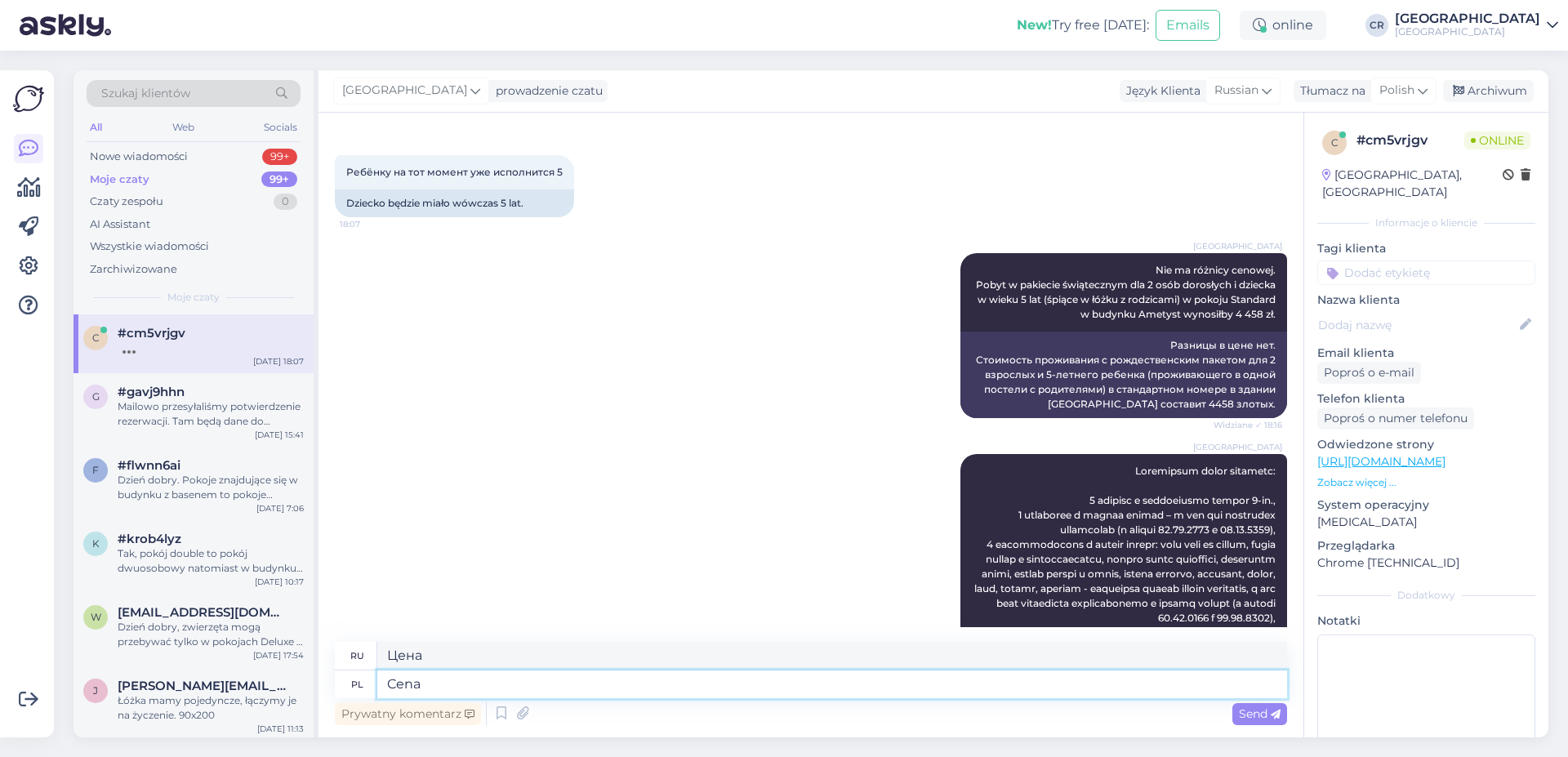
scroll to position [335, 0]
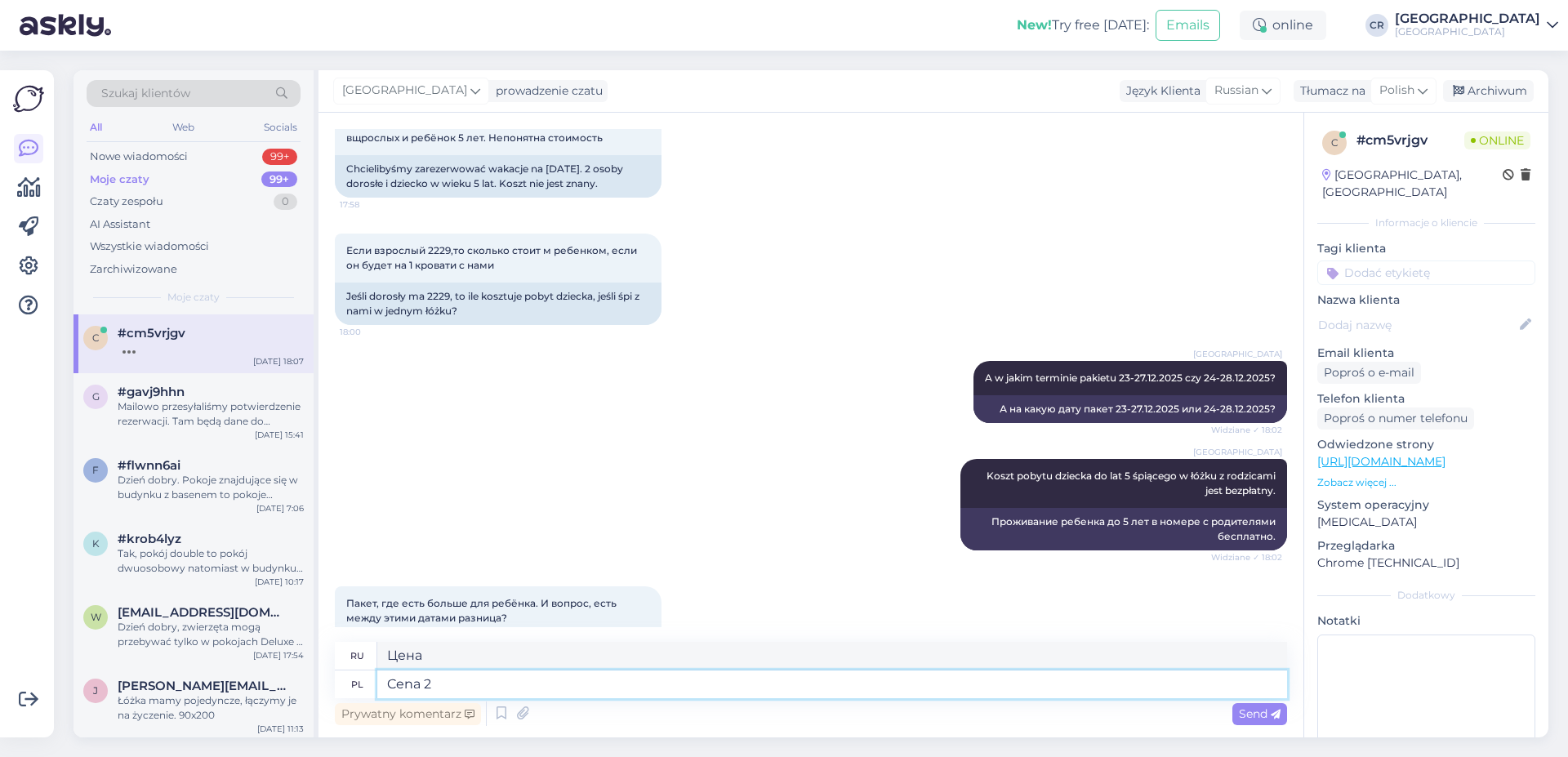
type textarea "Cena 2"
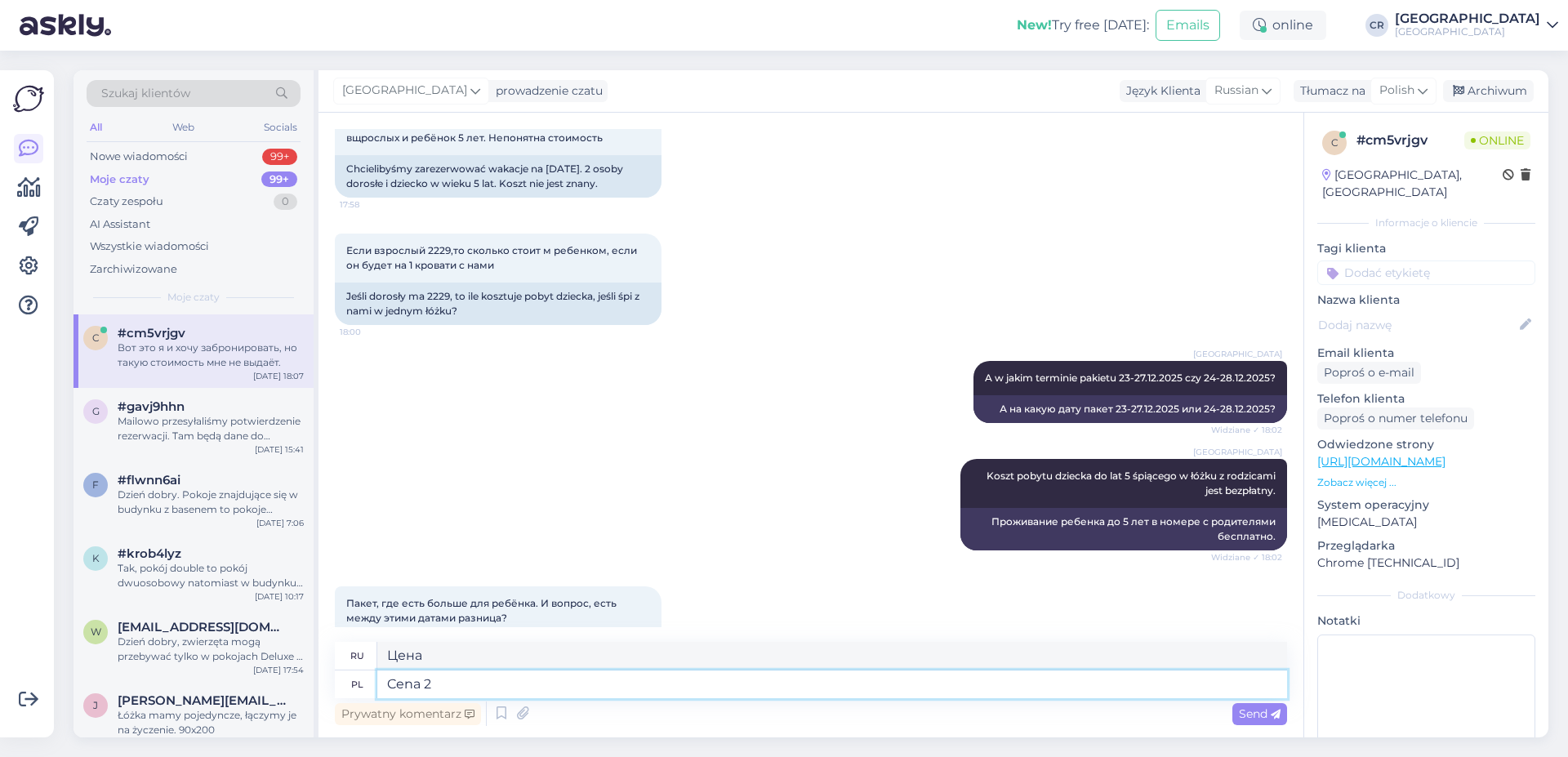
type textarea "Цена 2"
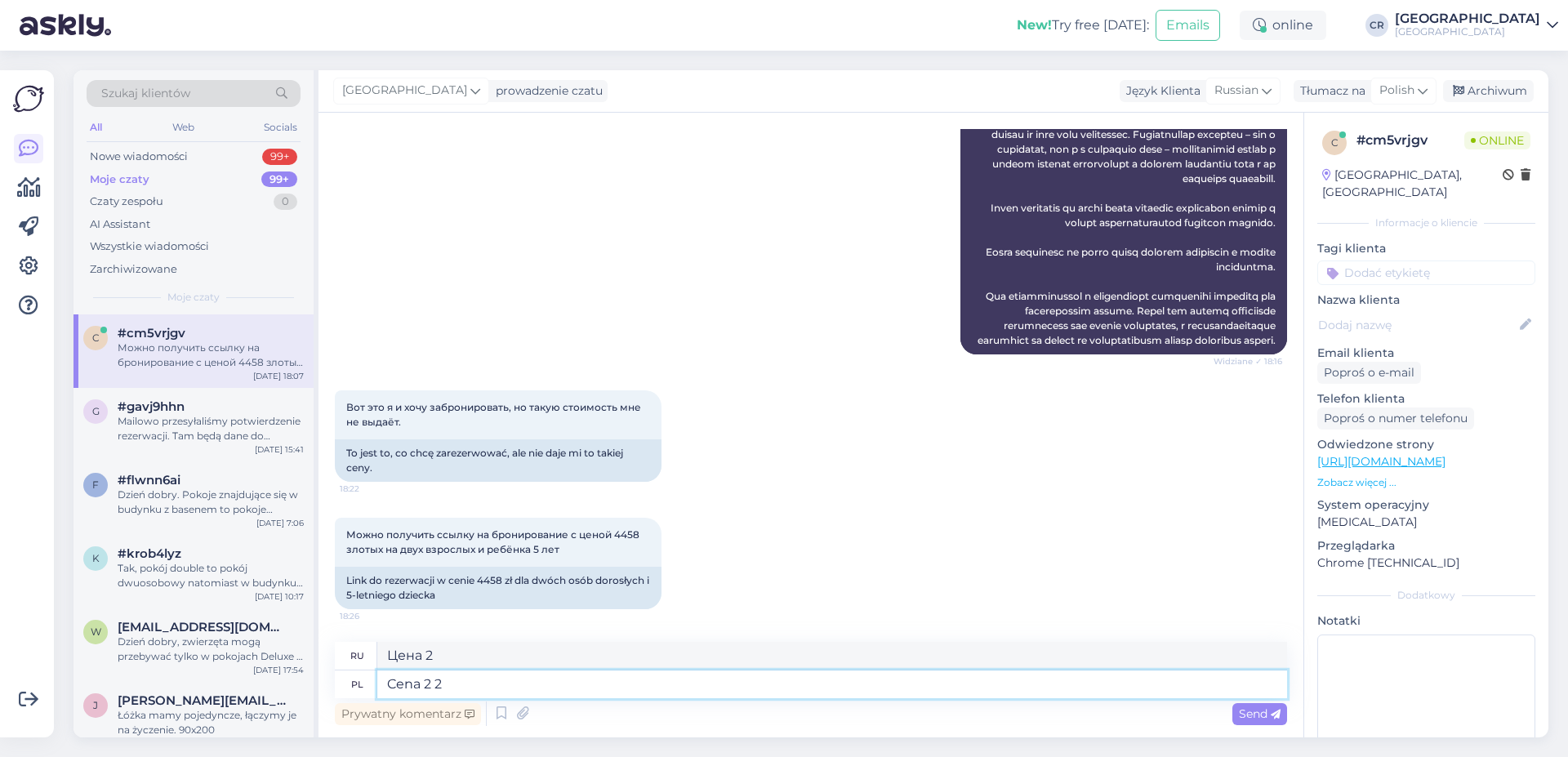
type textarea "Cena 2 22"
type textarea "Цена 2 22"
type textarea "C"
type textarea "Цена 2"
type textarea "Цена"
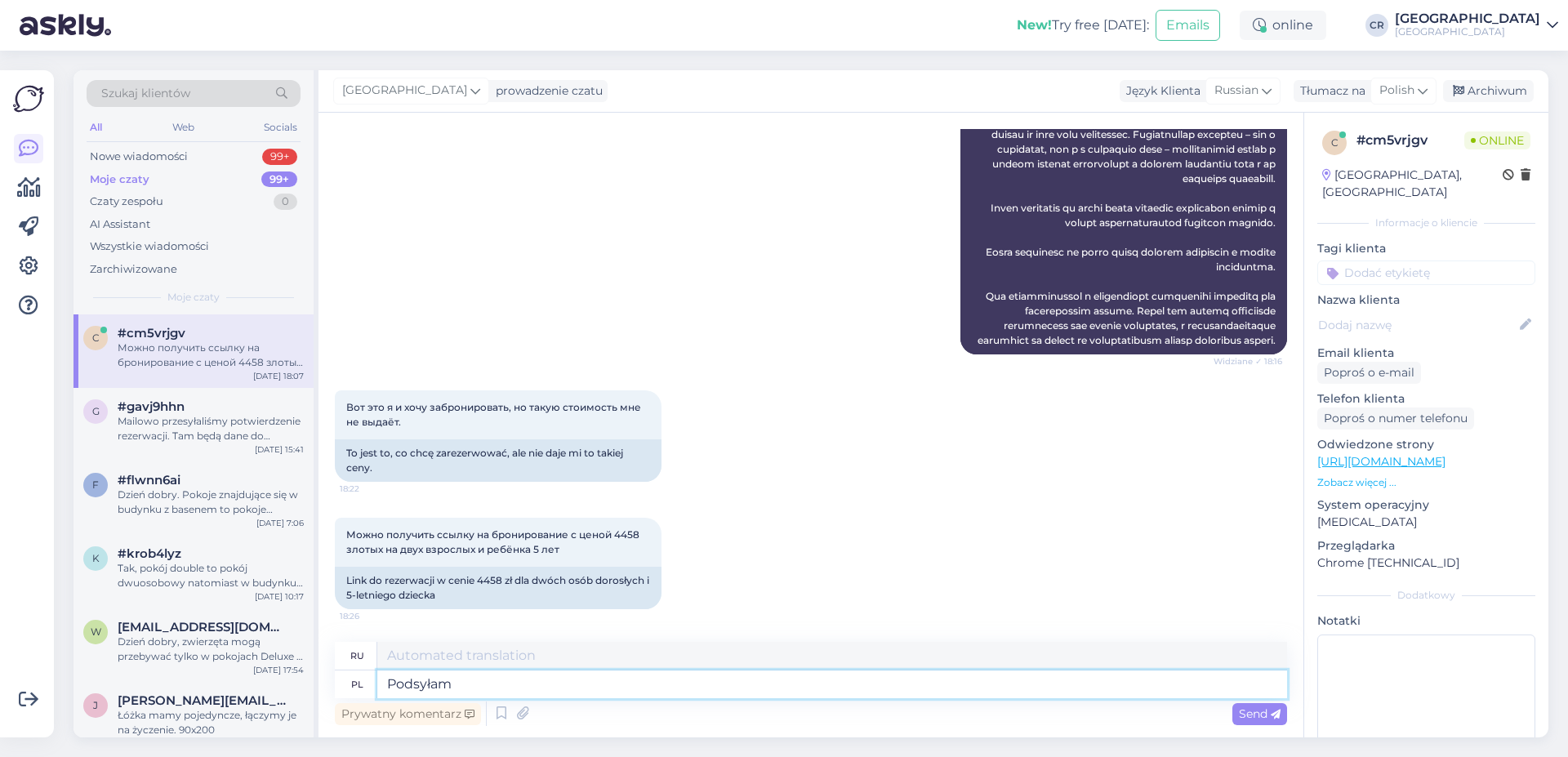
type textarea "Podsyłam"
type textarea "Я отправляю это"
type textarea "Podsyłam link"
type textarea "Я отправляю вам ссылку"
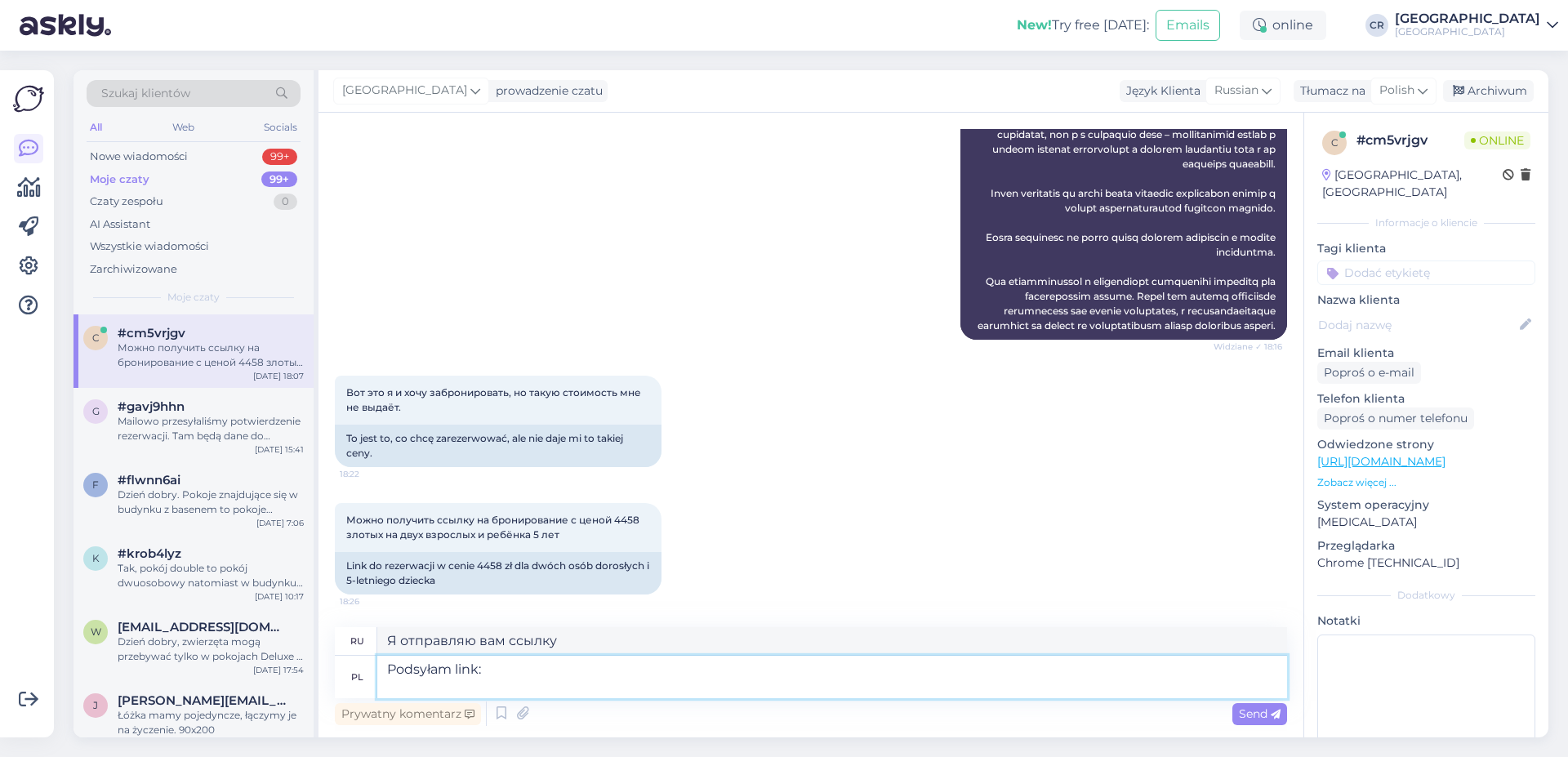
paste textarea "[URL][DOMAIN_NAME]"
type textarea "Podsyłam link: [URL][DOMAIN_NAME]"
type textarea "Я отправляю ссылку: [URL][DOMAIN_NAME]"
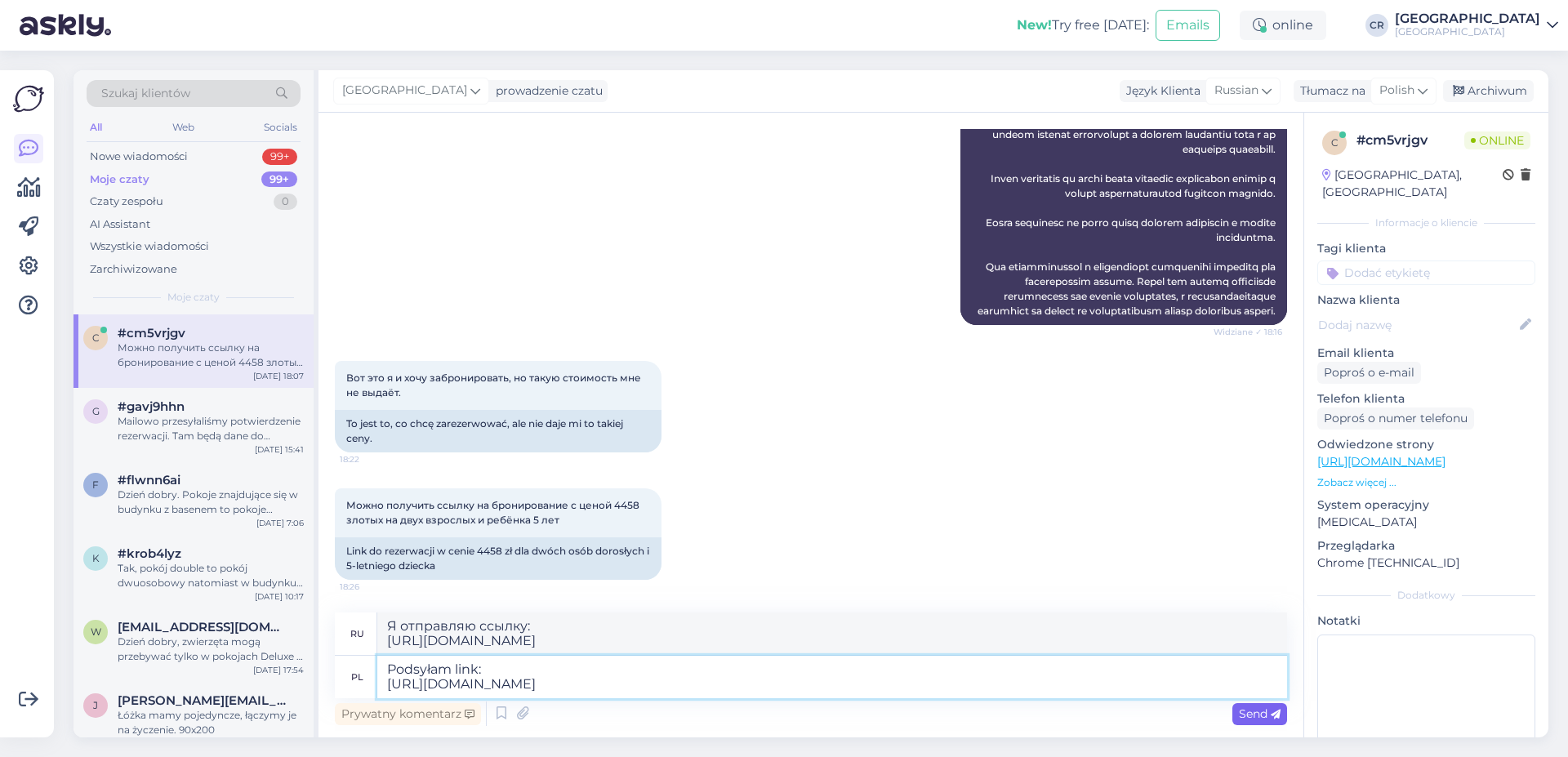
type textarea "Podsyłam link: [URL][DOMAIN_NAME]"
click at [1267, 722] on div "Send" at bounding box center [1260, 714] width 55 height 22
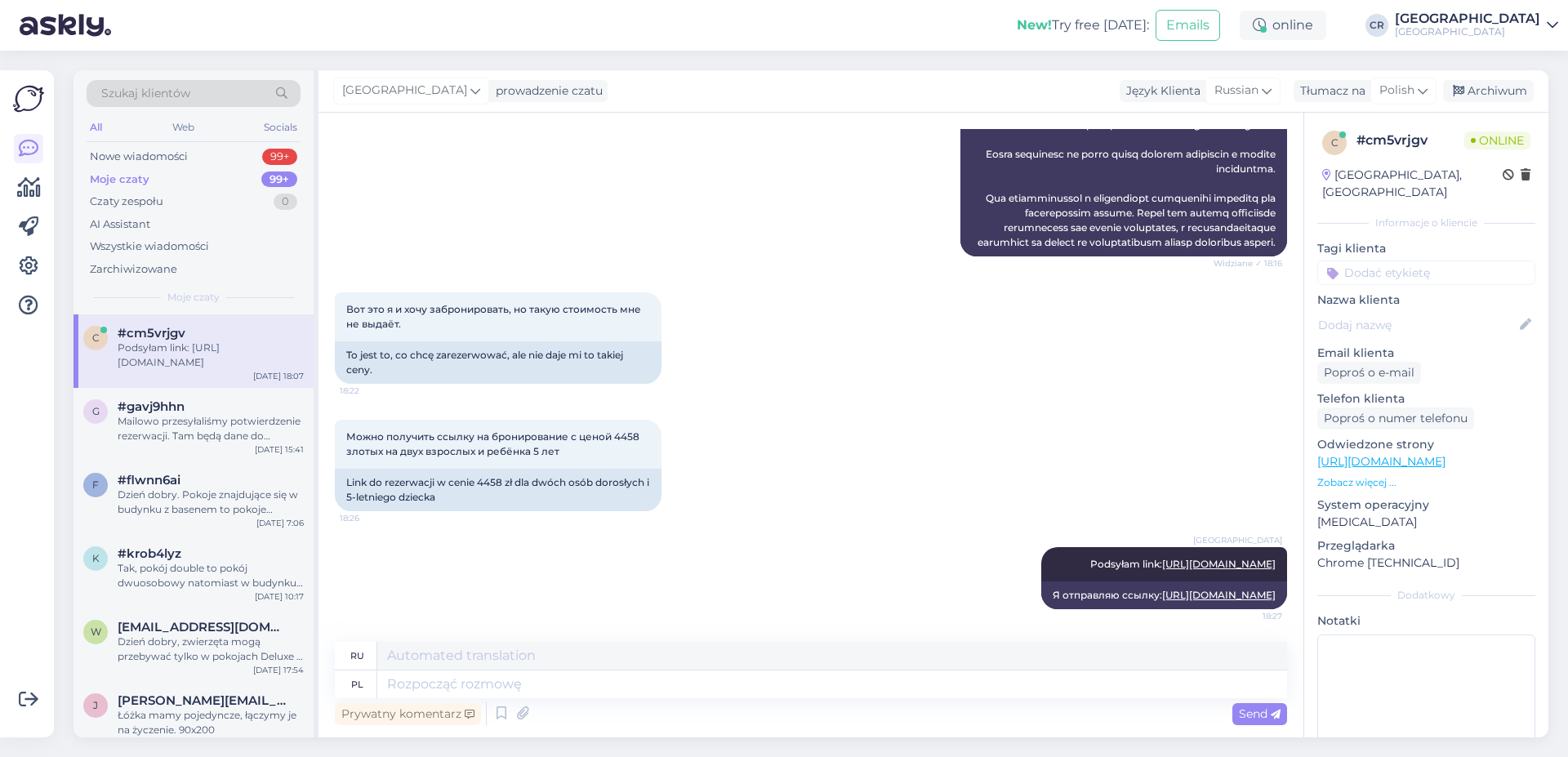
scroll to position [4062, 0]
click at [592, 684] on textarea at bounding box center [833, 684] width 910 height 28
type textarea "Cena"
type textarea "Цена"
type textarea "Cena 2"
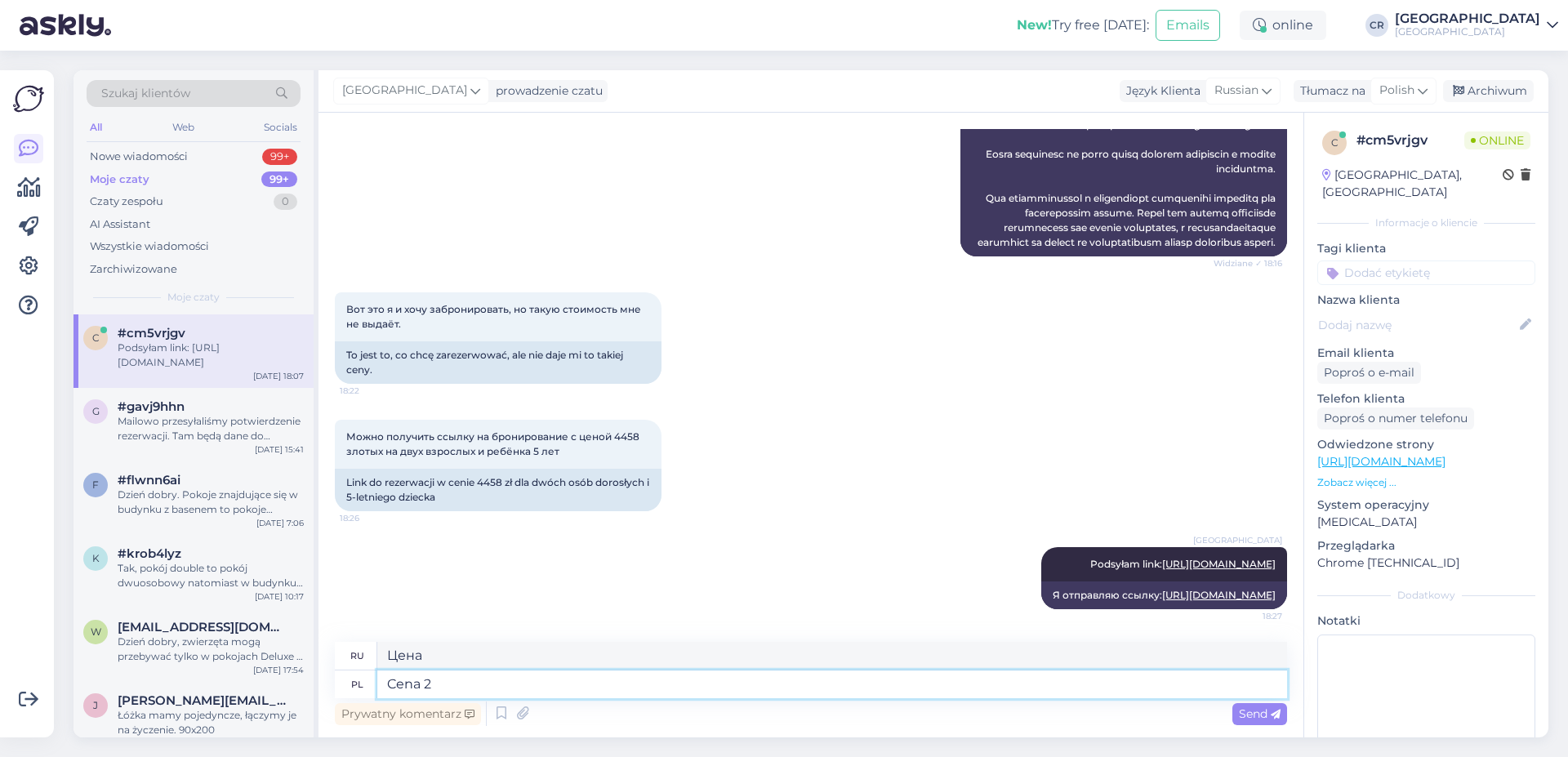
type textarea "Цена 2"
type textarea "Cena 2 229 z"
type textarea "Цена 2,229"
type textarea "Cena 2 229 zł"
type textarea "Цена 2229 злотых"
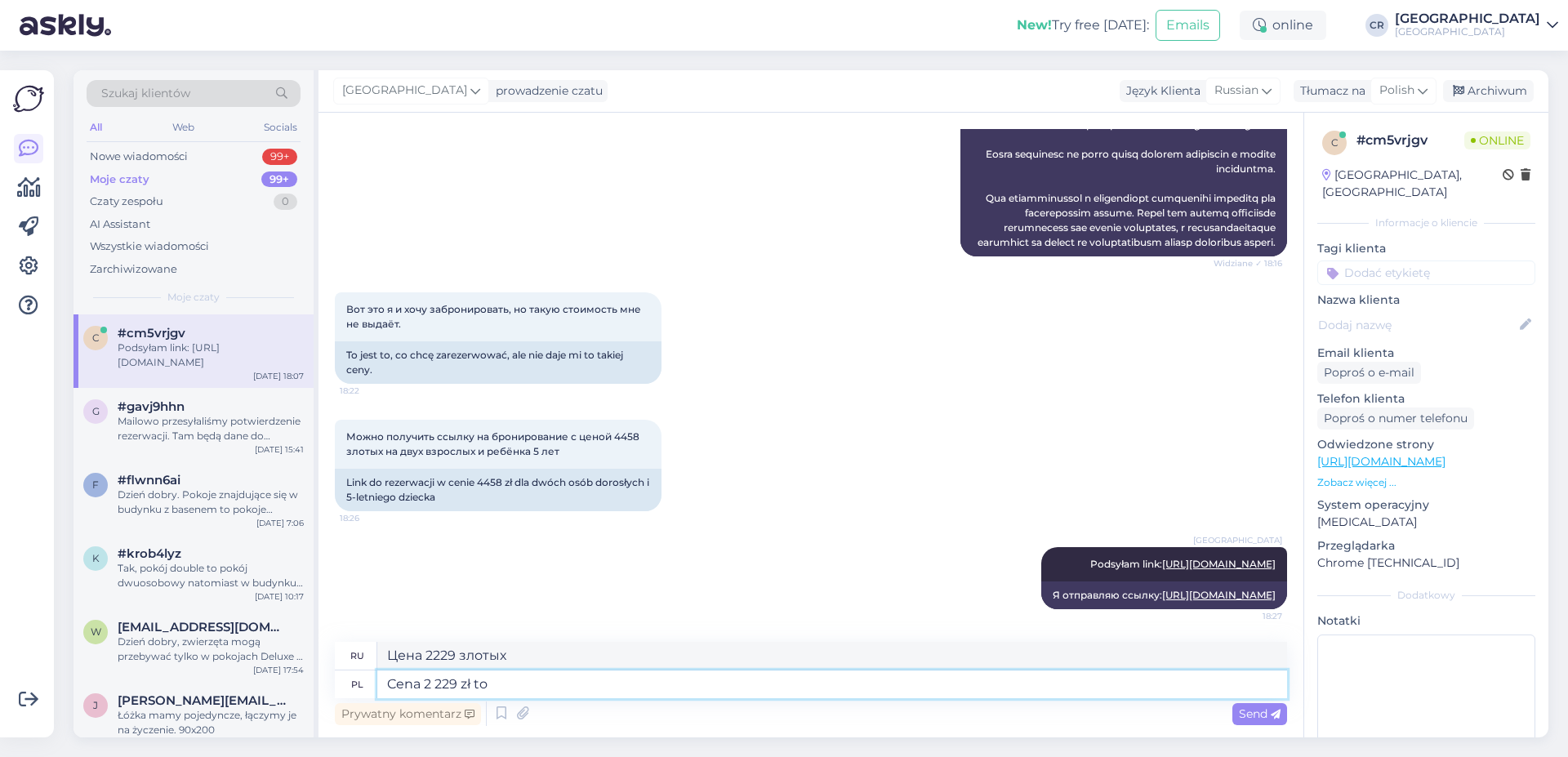
type textarea "Cena 2 229 zł to"
type textarea "Цена составляет 2229 злотых."
type textarea "Cena 2 229 zł to cena za os"
type textarea "Цена 2229 злотых – это цена за"
type textarea "Cena 2 229 zł to cena za osobę"
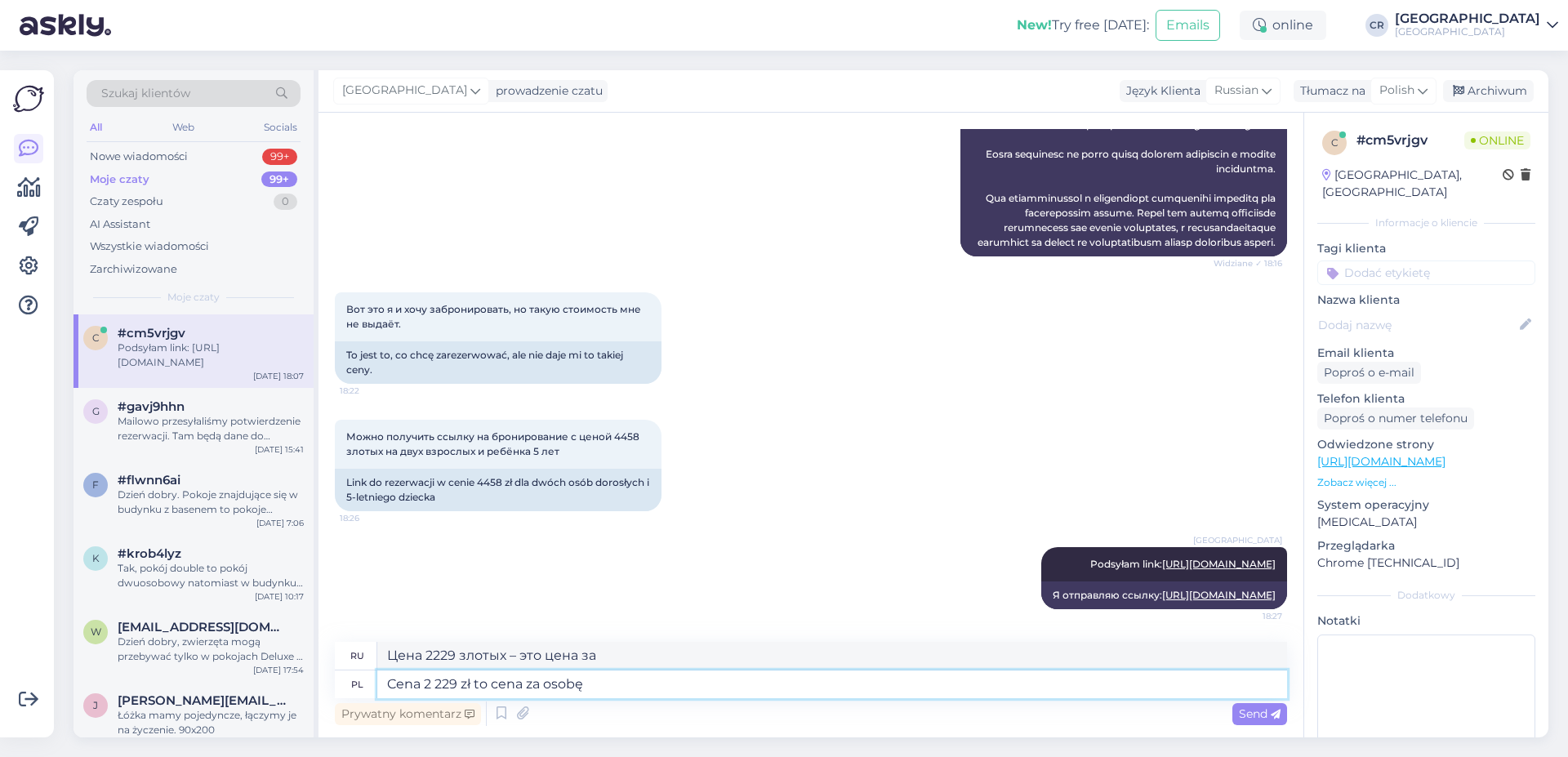
type textarea "Цена 2229 злотых на человека."
type textarea "Cena 2 229 zł to cena za osobę dorosłą"
type textarea "Стоимость составляет 2229 злотых за взрослого."
click at [551, 688] on textarea "Cena 2 229 zł to cena za osobę dorosłą" at bounding box center [833, 684] width 910 height 28
click at [546, 686] on textarea "Cena 2 229 zł to cena za osobę dorosłą" at bounding box center [833, 684] width 910 height 28
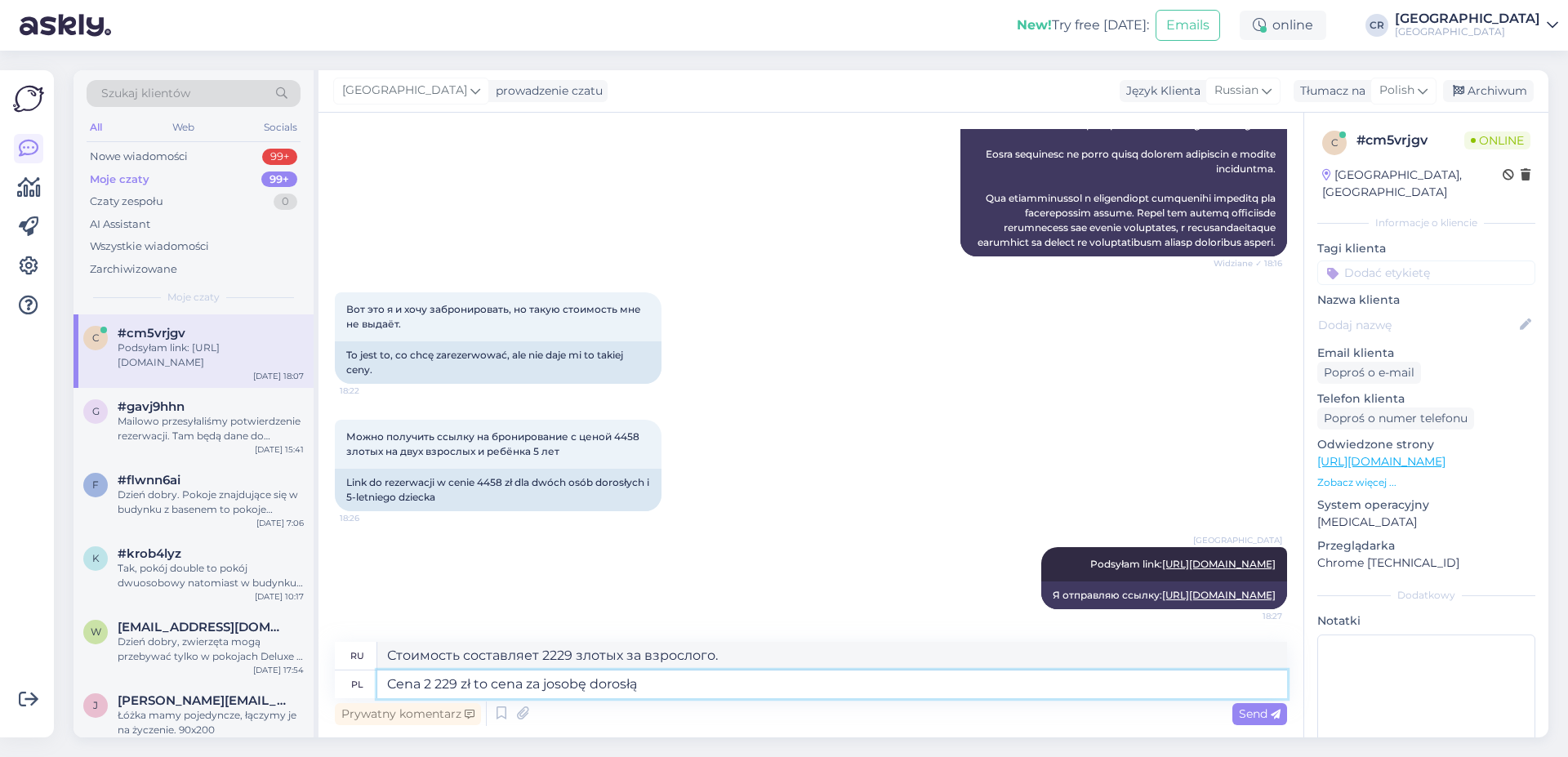
type textarea "Cena 2 229 zł to cena za jeosobę dorosłą"
type textarea "Цена для взрослого — 2229 злотых."
type textarea "Cena 2 229 zł to cena za jednosobę dorosłą"
type textarea "Цена за одного взрослого — 2229 злотых."
type textarea "Cena 2 229 zł to cena za jednąosobę dorosłą"
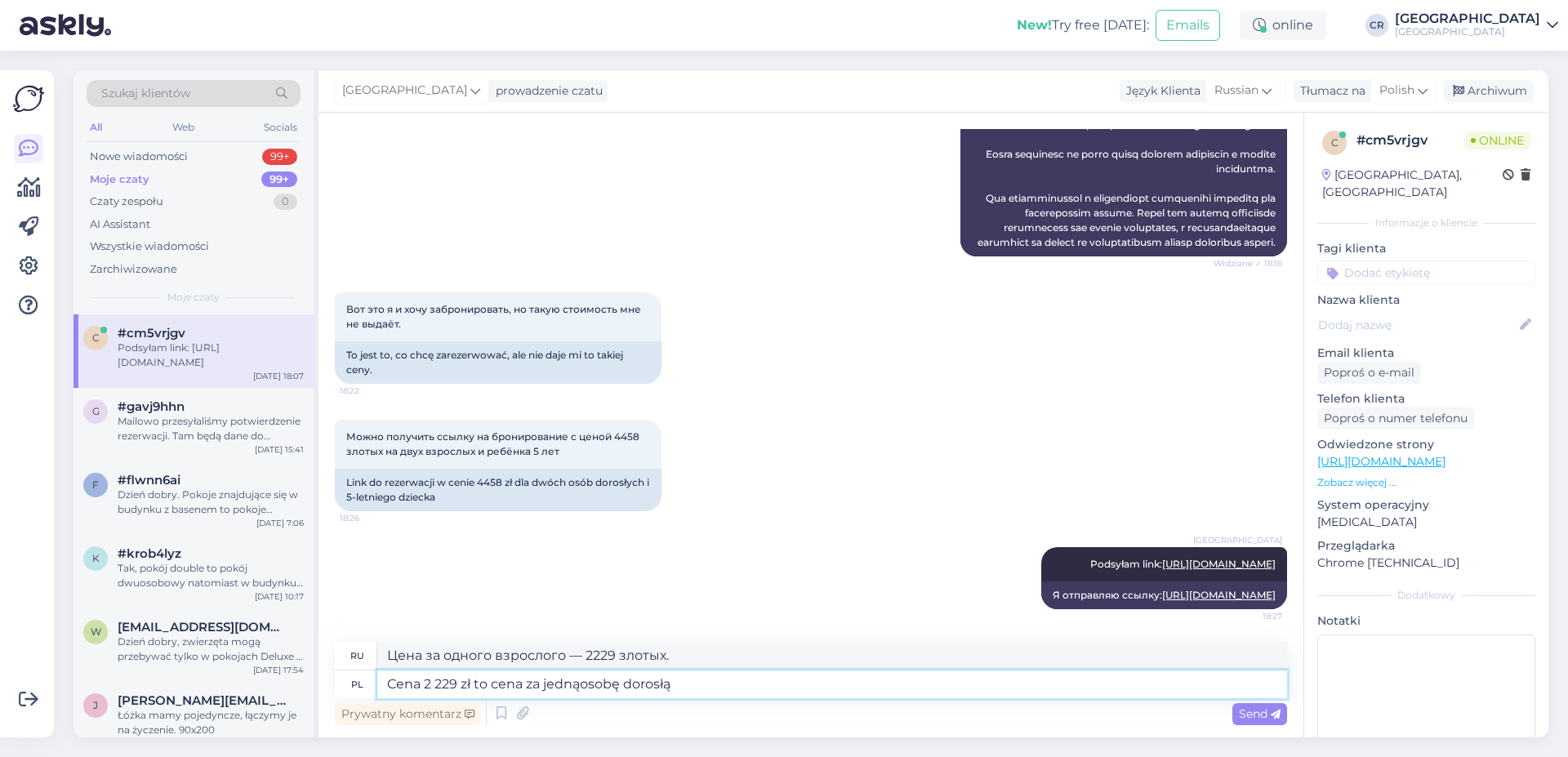
type textarea "Цена 2229 злотых указана для одного взрослого человека."
type textarea "Cena 2 229 zł to cena za jedną osobę dorosłą"
type textarea "Цена 2229 злотых указана для одного взрослого."
click at [689, 676] on textarea "Cena 2 229 zł to cena za jedną osobę dorosłą" at bounding box center [833, 684] width 910 height 28
type textarea "Cena 2 229 zł to cena za jedną osobę dorosłą."
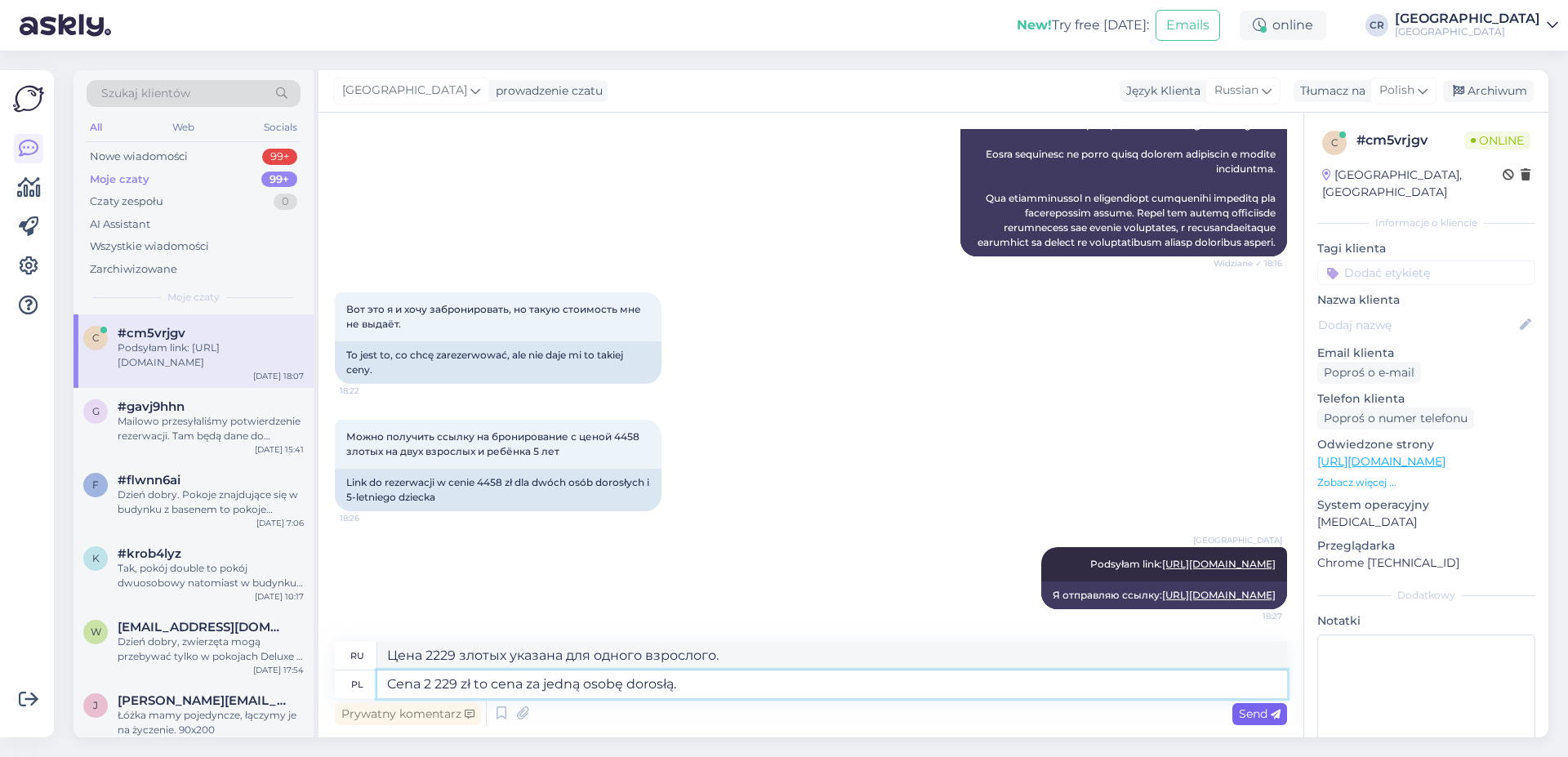
type textarea "Цена за одного взрослого — 2229 злотых."
type textarea "Cena 2 229 zł to cena za jedną osobę dorosłą."
click at [1270, 712] on span "Send" at bounding box center [1259, 713] width 41 height 14
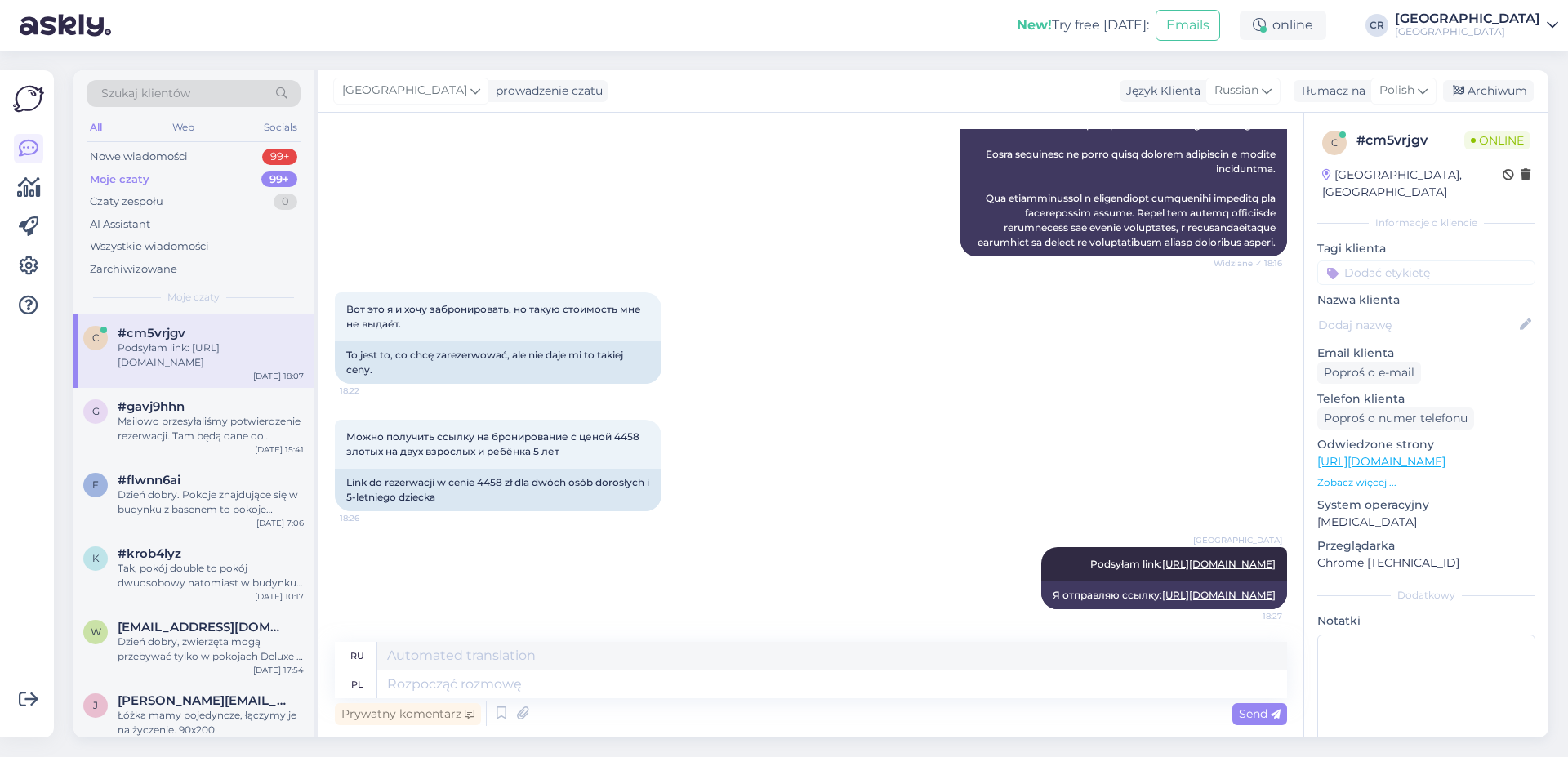
scroll to position [4160, 0]
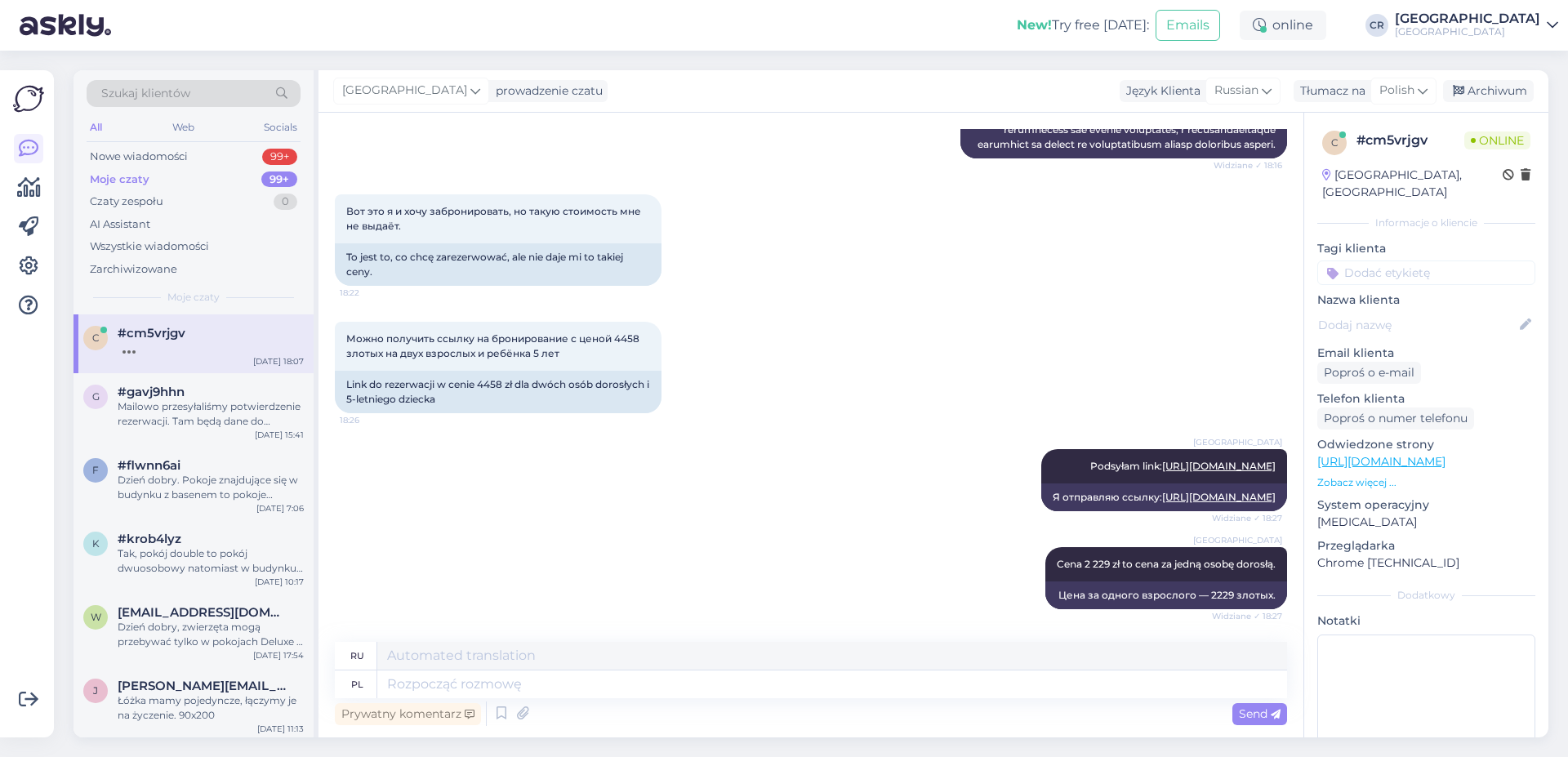
click at [192, 360] on div "c #cm5vrjgv [DATE] 18:07" at bounding box center [193, 343] width 240 height 59
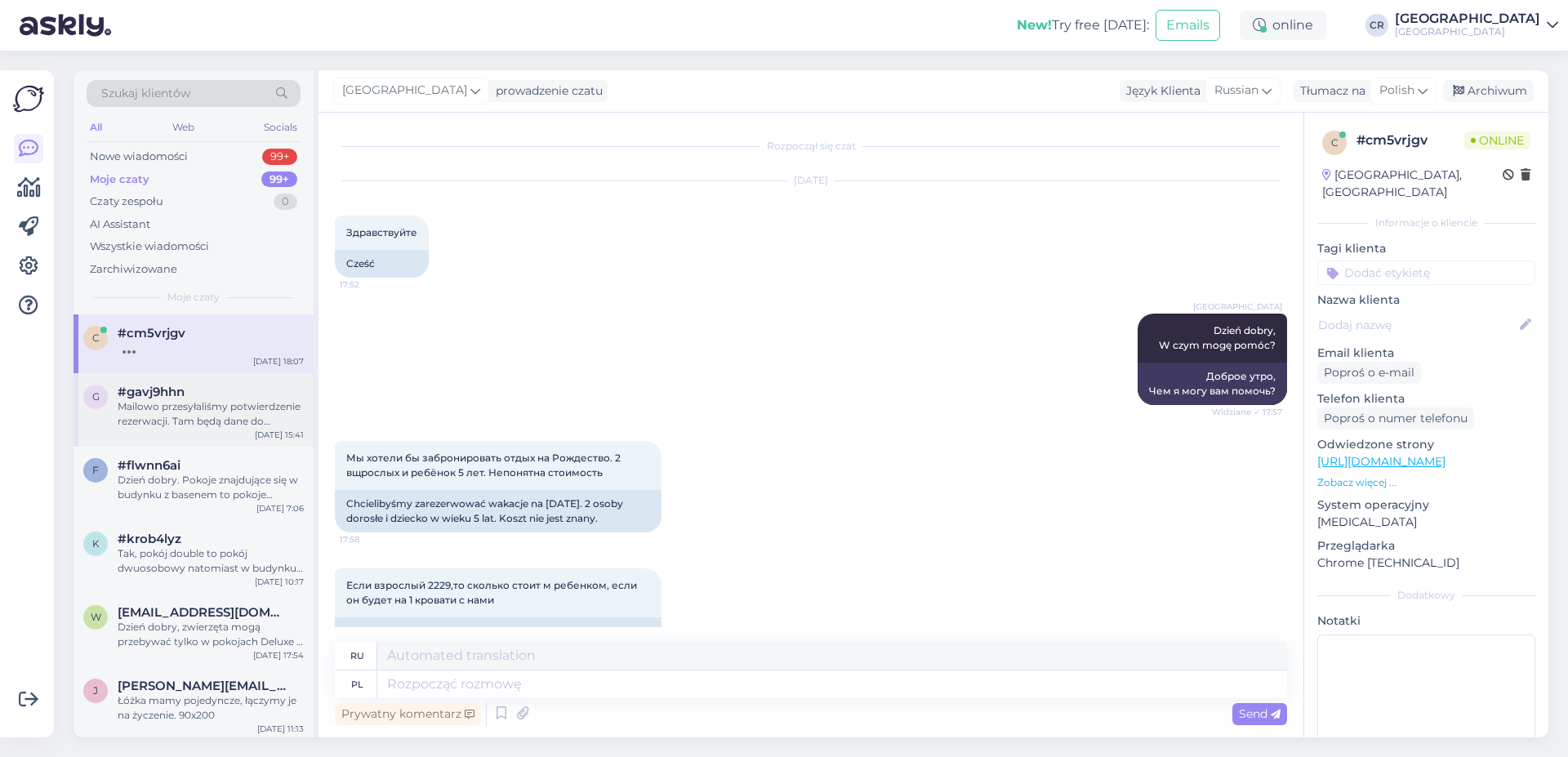
click at [171, 397] on span "#gavj9hhn" at bounding box center [150, 392] width 67 height 14
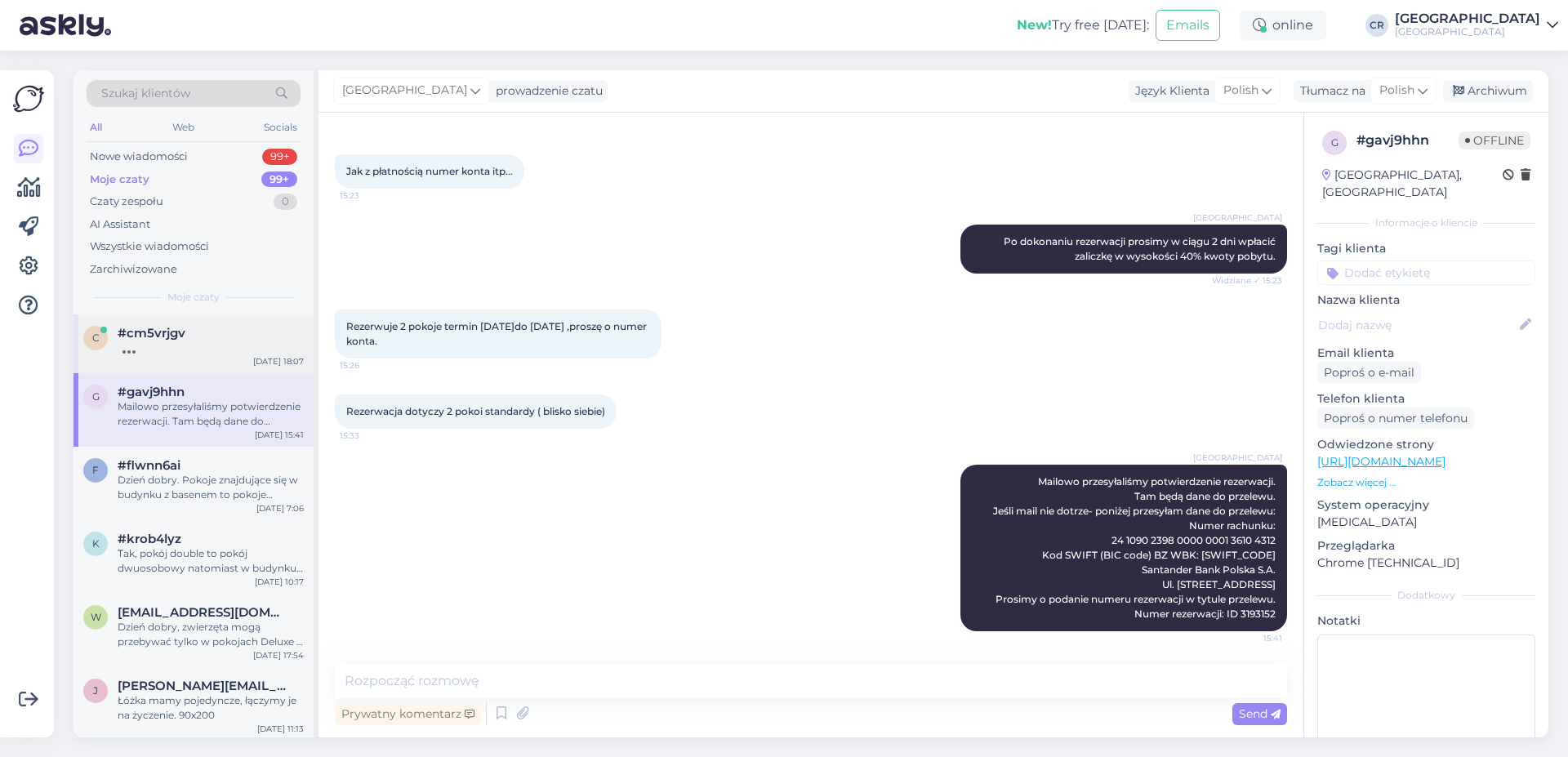
click at [192, 353] on div at bounding box center [210, 347] width 187 height 14
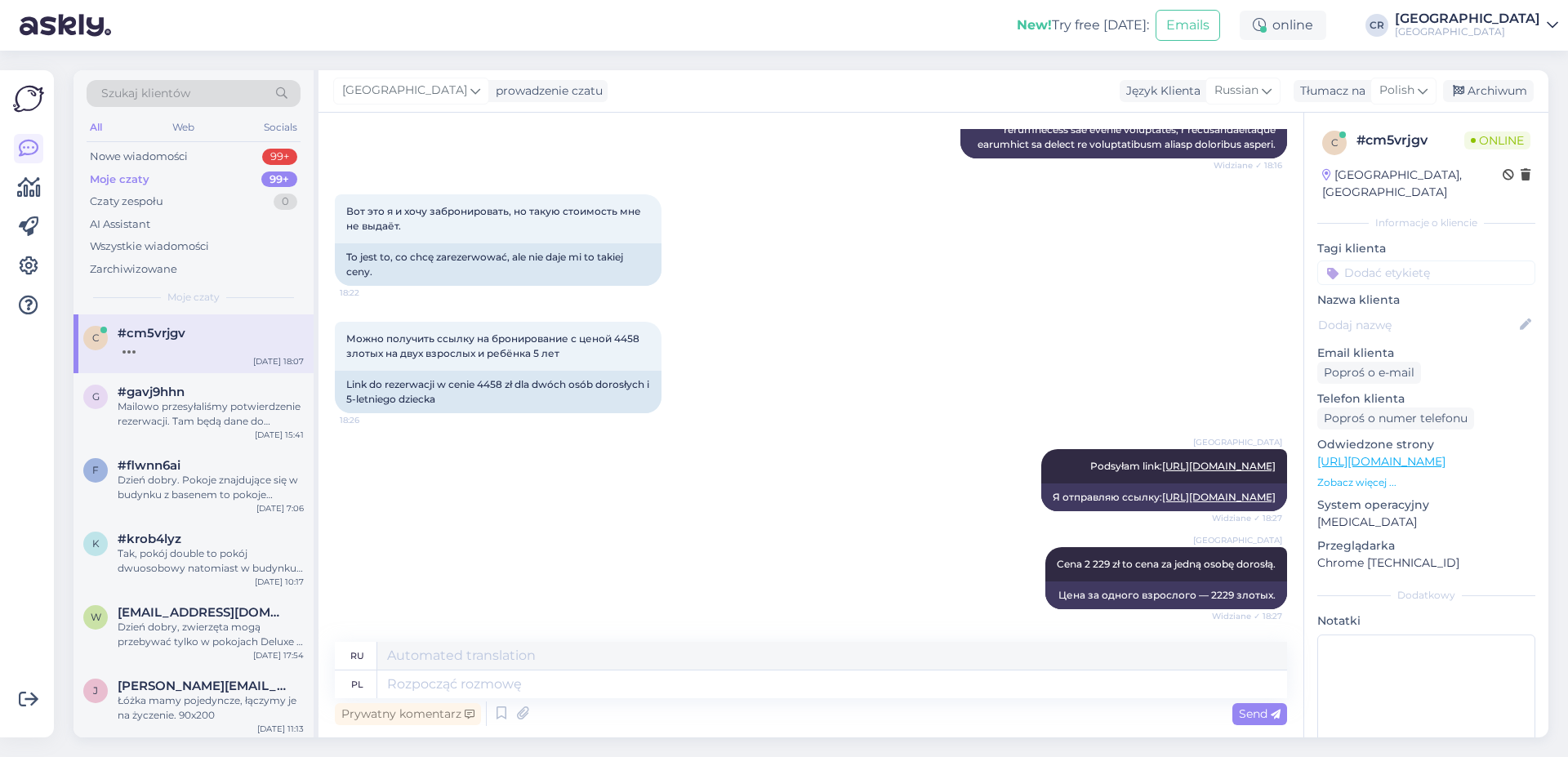
scroll to position [4160, 0]
click at [543, 480] on div "[GEOGRAPHIC_DATA] Podsyłam link: [URL][DOMAIN_NAME] Widziane ✓ 18:27 Я отправля…" at bounding box center [811, 480] width 952 height 98
click at [133, 392] on span "#gavj9hhn" at bounding box center [150, 392] width 67 height 14
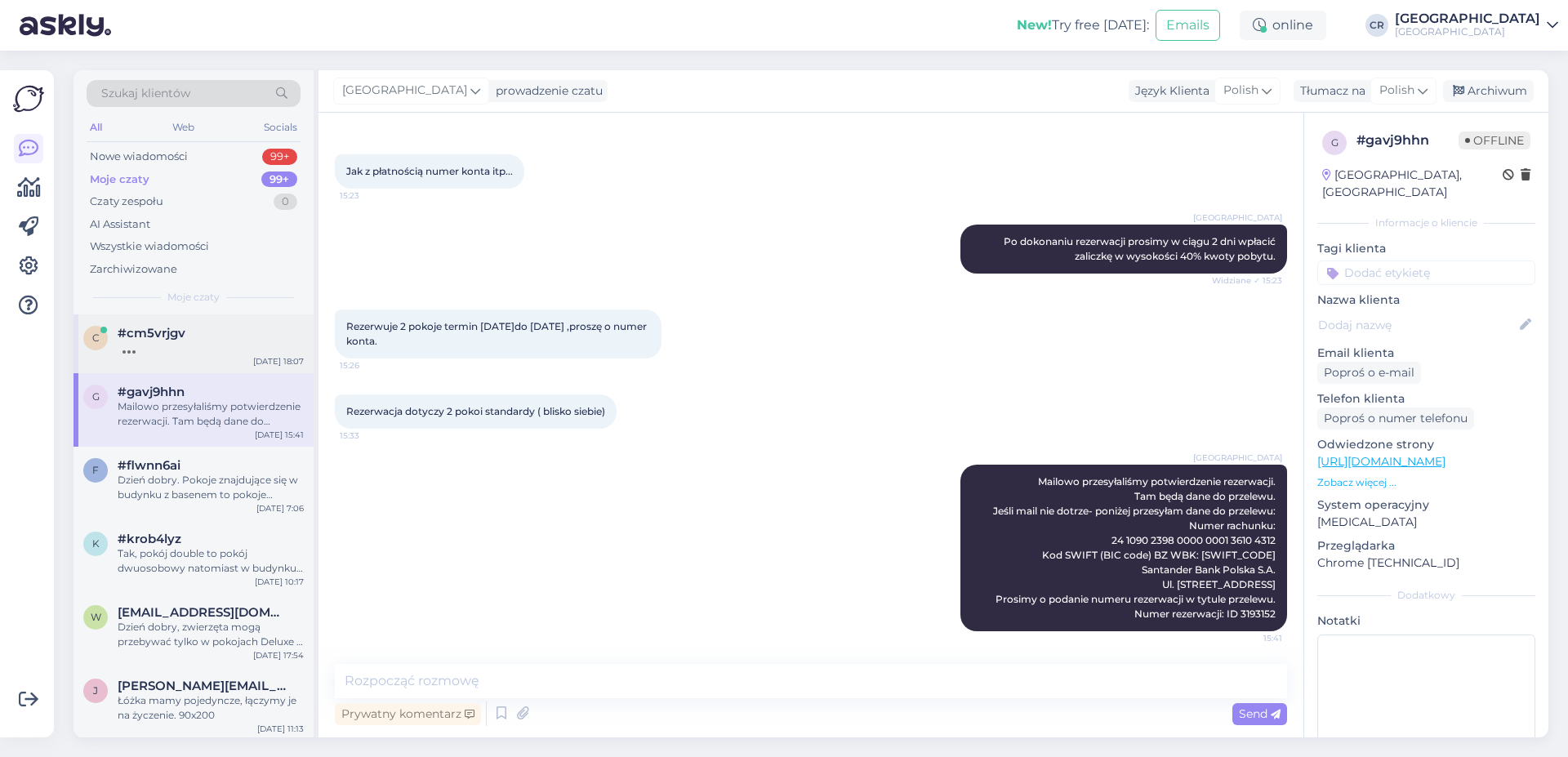
click at [162, 347] on div at bounding box center [210, 347] width 187 height 14
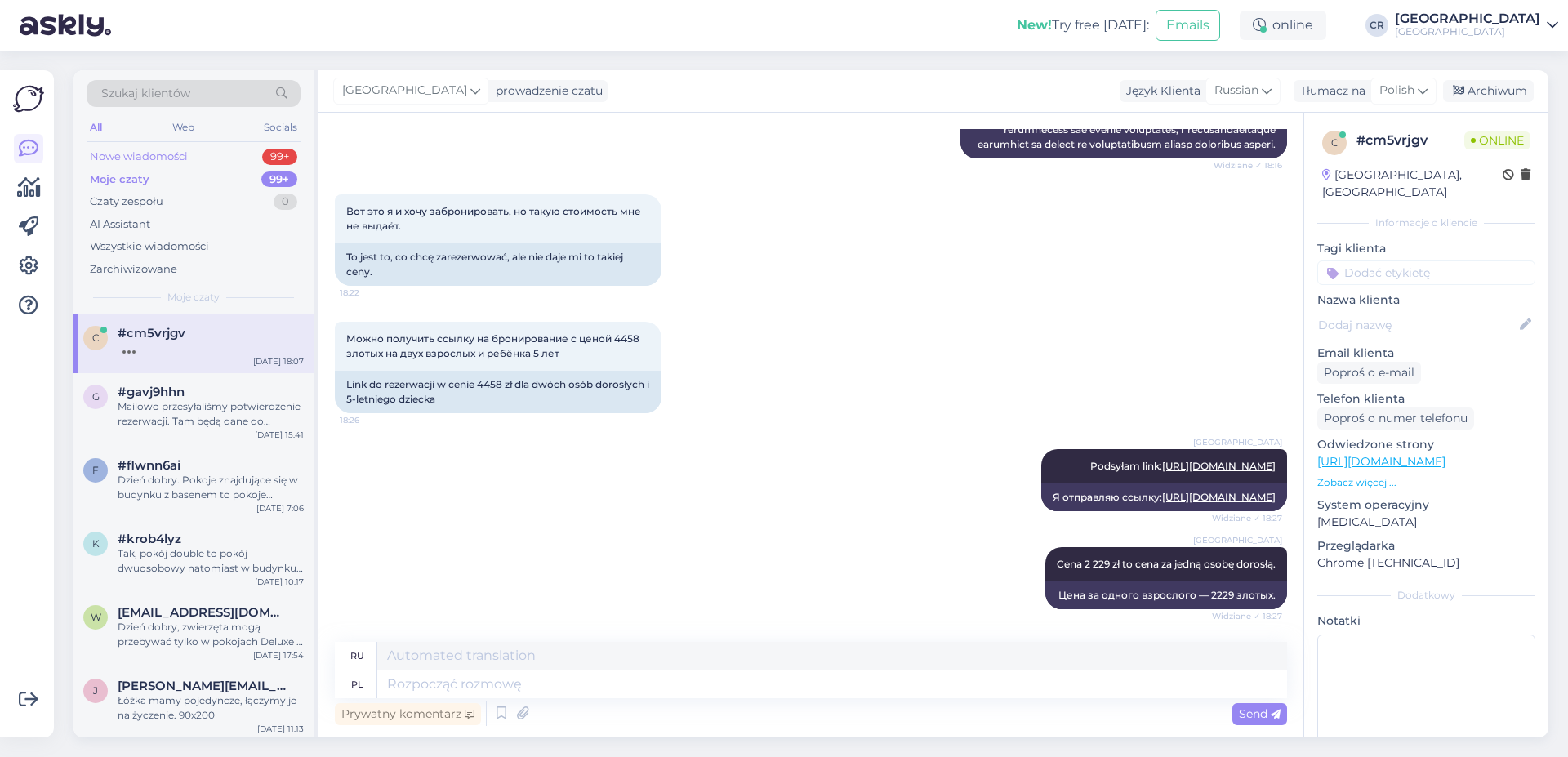
click at [187, 165] on div "Nowe wiadomości 99+" at bounding box center [193, 156] width 214 height 23
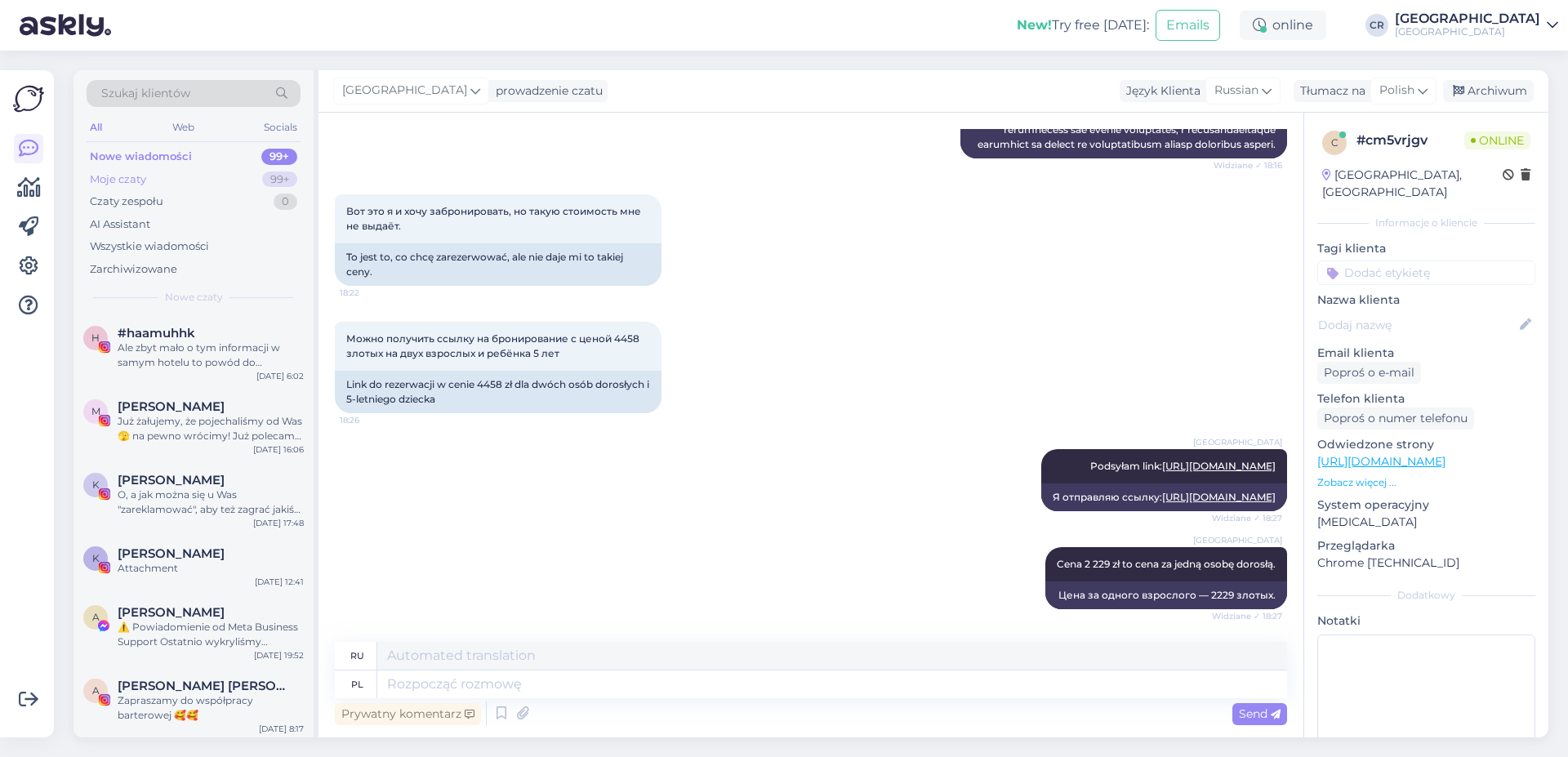
click at [175, 178] on div "Moje czaty 99+" at bounding box center [193, 179] width 214 height 23
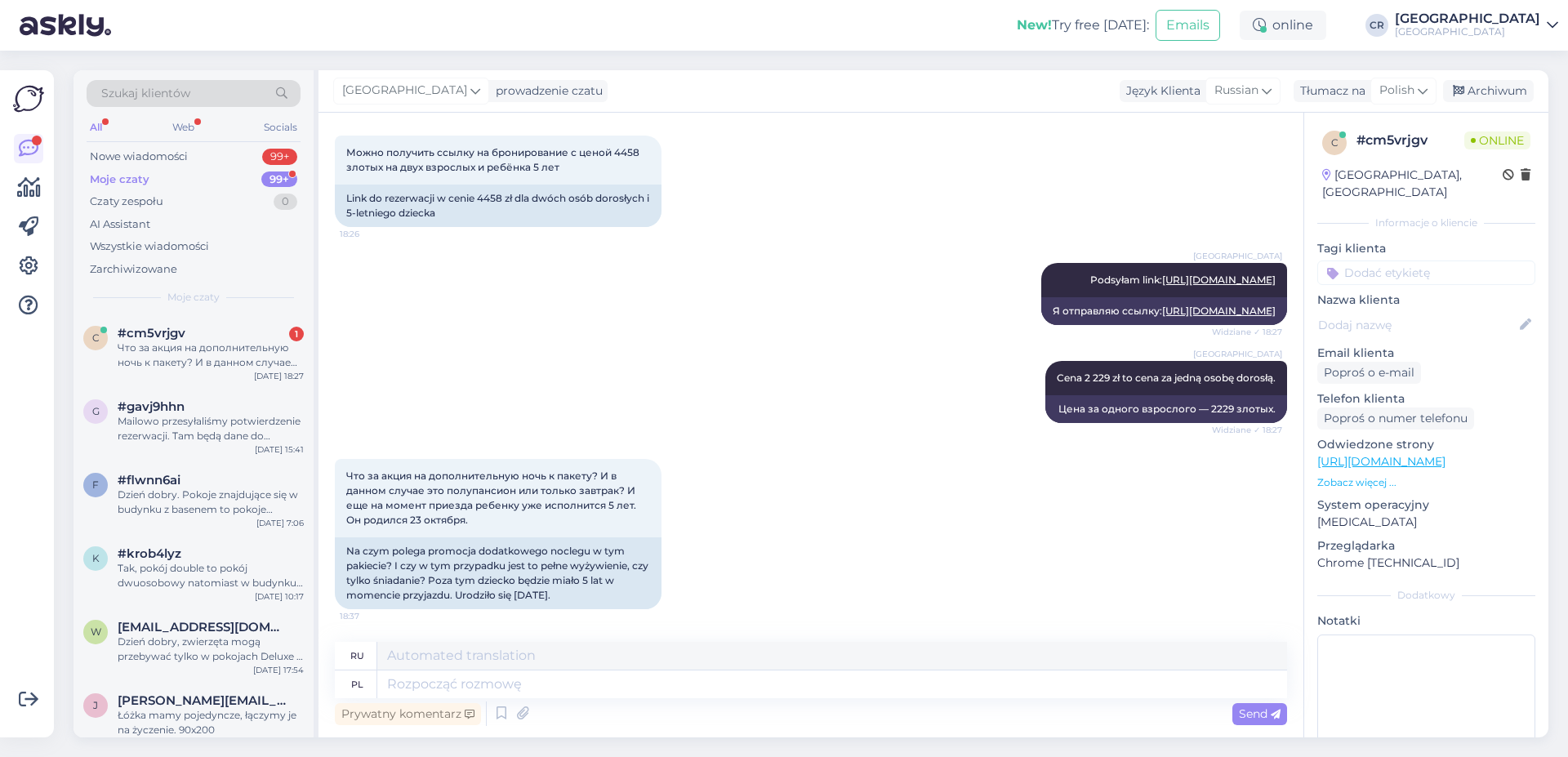
scroll to position [4346, 0]
click at [441, 682] on textarea at bounding box center [833, 684] width 910 height 28
type textarea "D"
type textarea "J"
type textarea "Czy d"
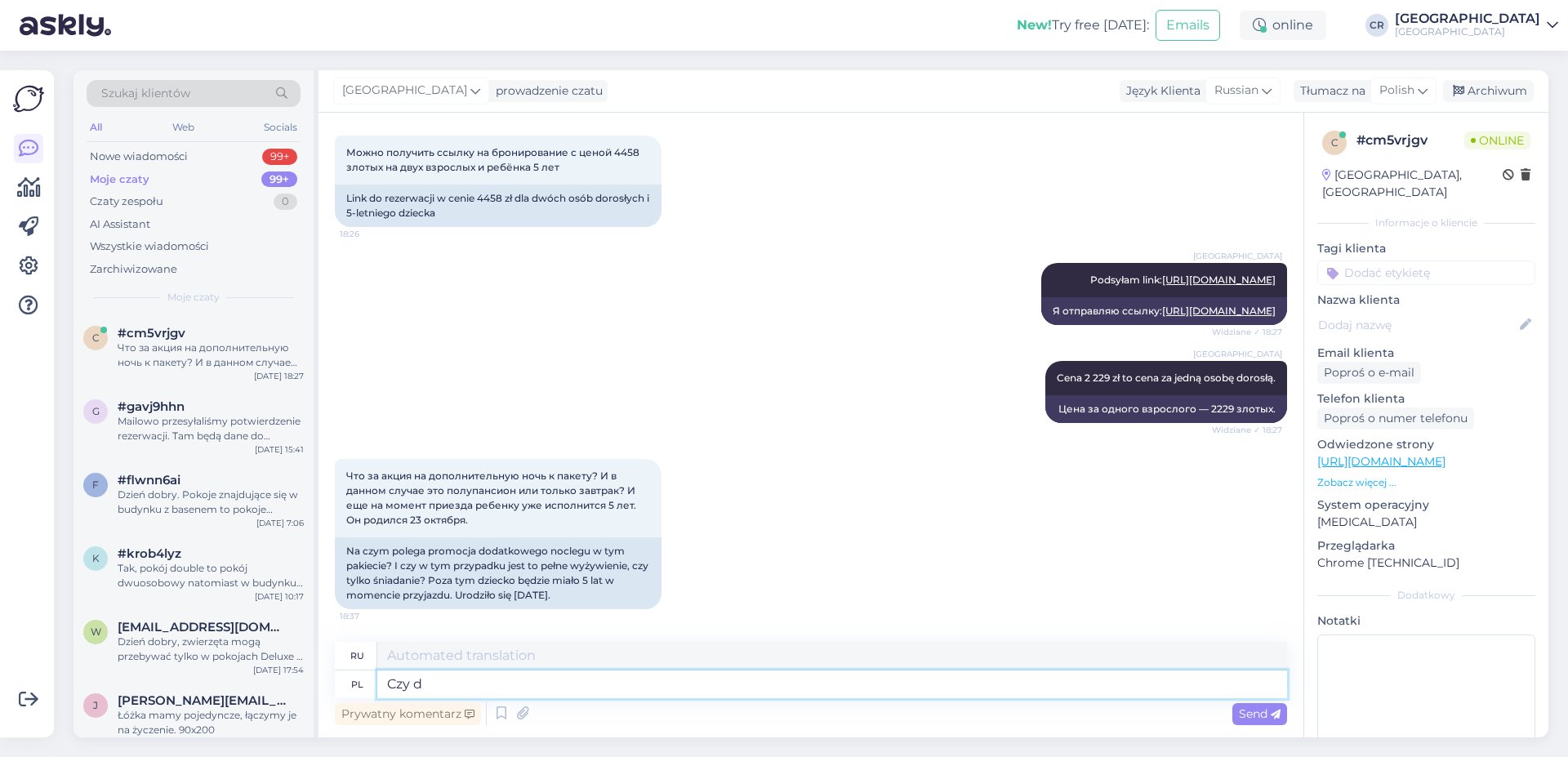
type textarea "Если"
type textarea "Czy dziecko"
type textarea "Это ребенок?"
type textarea "Czy dziecko ma"
type textarea "Есть ли у ребенка"
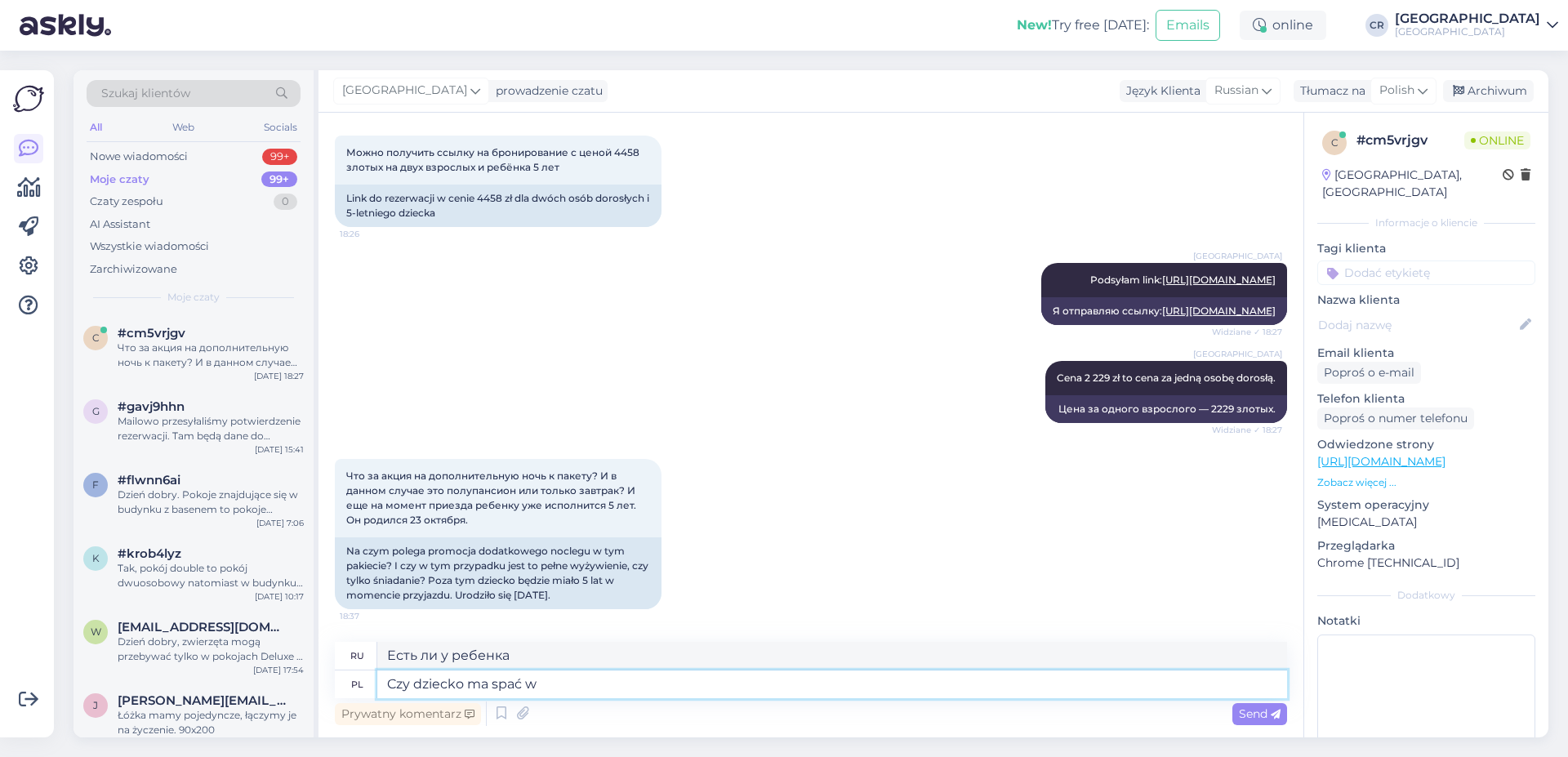
type textarea "Czy dziecko ma spać w"
type textarea "Должен ли ребенок спать в"
type textarea "Czy dziecko ma spać w łóżku"
type textarea "Должен ли ребенок спать в кровати?"
type textarea "Czy dziecko ma spać w łóżku z p"
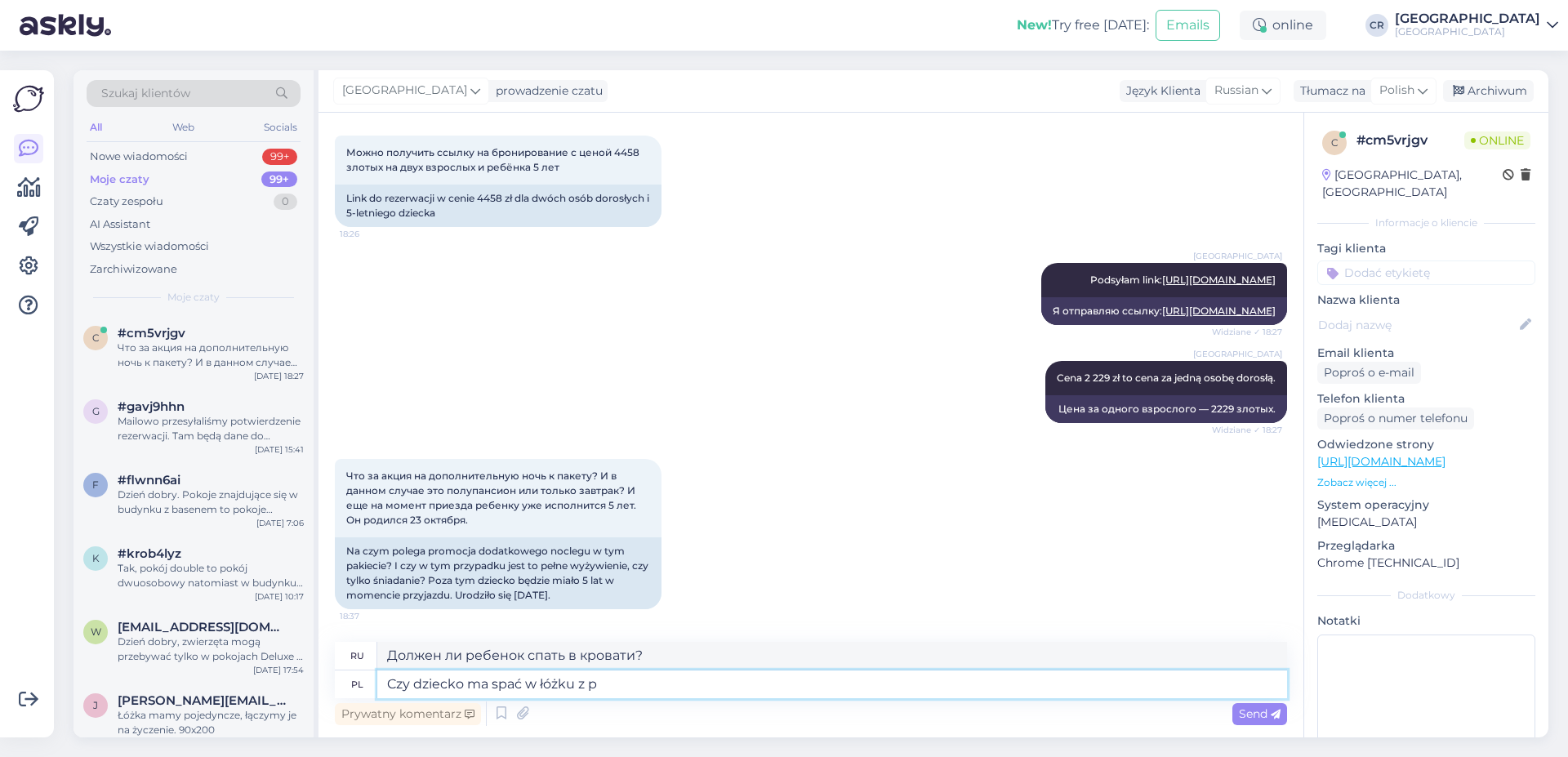
type textarea "Должен ли ребенок спать в одной постели с"
type textarea "Czy dziecko ma spać w łóżku z Państwem c"
type textarea "Должен ли ребенок спать с вами в одной постели?"
type textarea "Czy dziecko ma spać w łóżku z Państwem czy n"
type textarea "Должен ли ребенок спать в одной постели с вами или"
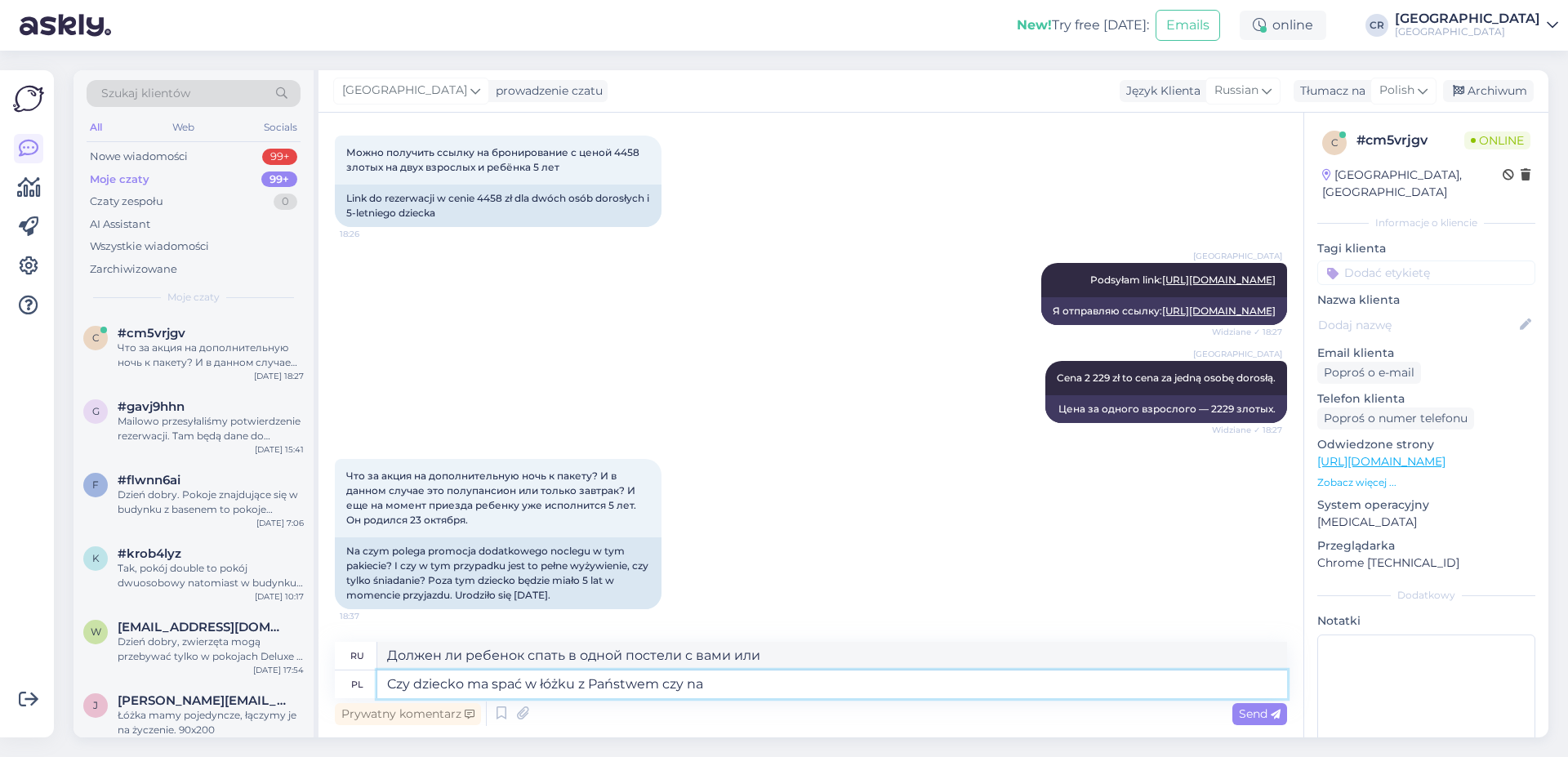
type textarea "Czy dziecko ma spać w łóżku z Państwem czy na d"
type textarea "Должен ли ребенок спать с вами в одной постели или на вашей кровати?"
type textarea "Czy dziecko ma spać w łóżku z [GEOGRAPHIC_DATA] czy na dostawce?"
type textarea "Должен ли ваш ребенок спать с вами в одной кровати или на дополнительной кроват…"
type textarea "Czy dziecko ma spać w łóżku z [GEOGRAPHIC_DATA] czy na dostawce? Koszt dostawki"
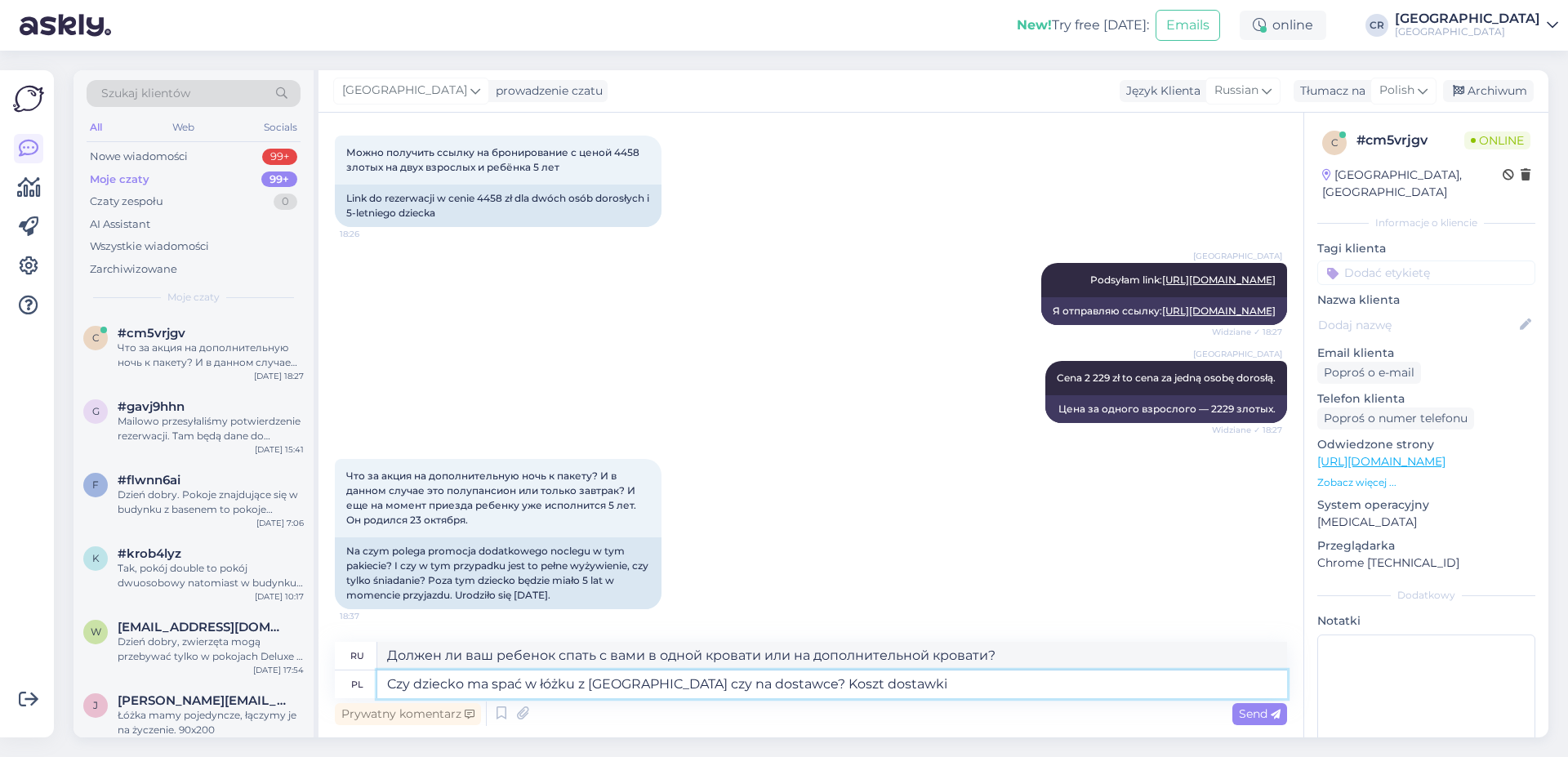
type textarea "Должен ли ваш ребёнок спать с вами в одной кровати или на дополнительной кроват…"
type textarea "Czy dziecko ma spać w łóżku z [GEOGRAPHIC_DATA] czy na dostawce? Koszt dostawki…"
type textarea "Должен ли ваш ребенок спать с вами в одной кровати или на дополнительной кроват…"
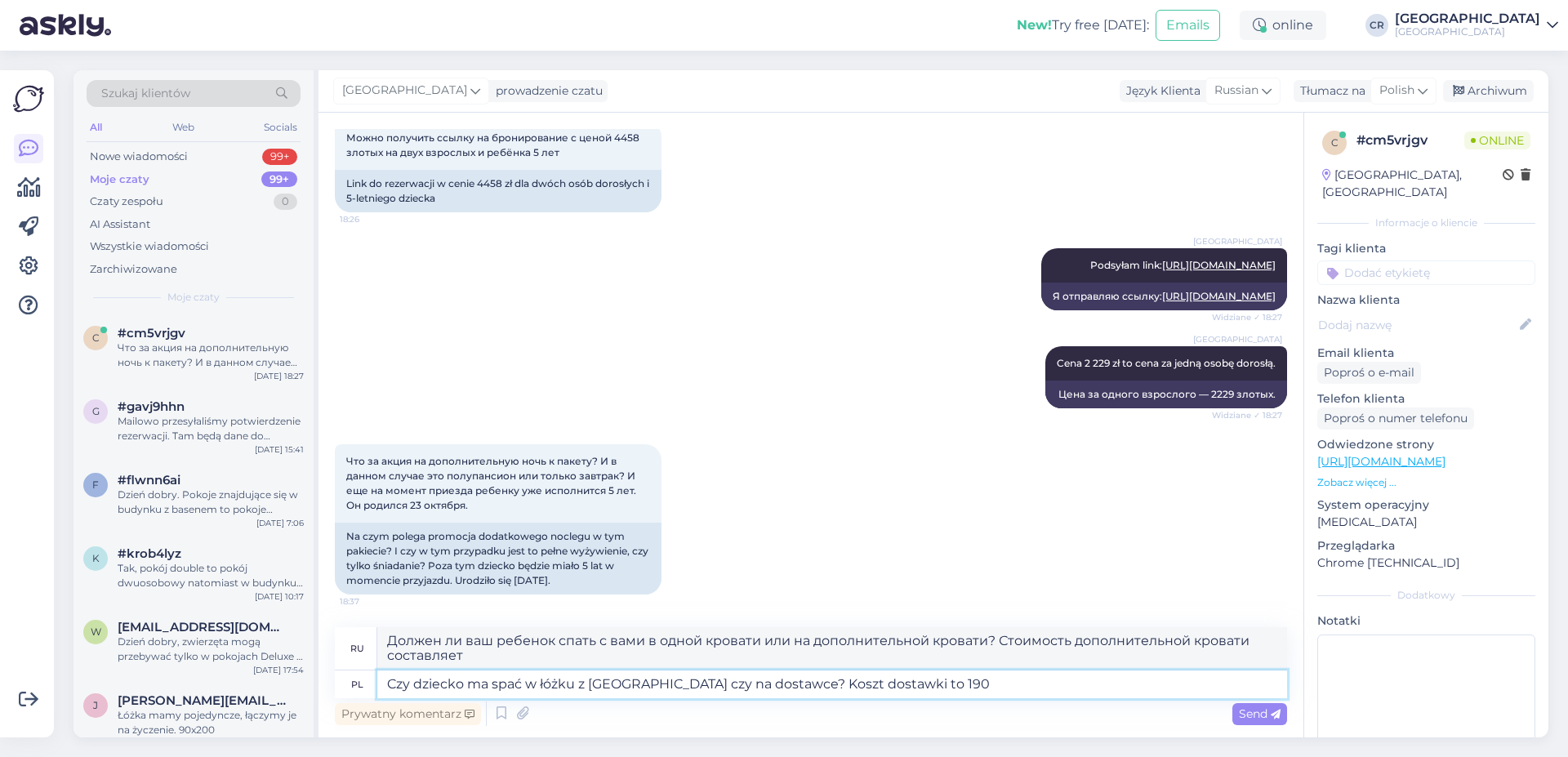
type textarea "Czy dziecko ma spać w łóżku z [GEOGRAPHIC_DATA] czy na dostawce? Koszt dostawki…"
type textarea "Будет ли ваш ребёнок спать с вами в одной кровати или на дополнительной кровати…"
type textarea "Czy dziecko ma spać w łóżku z [GEOGRAPHIC_DATA] czy na dostawce? Koszt dostawki…"
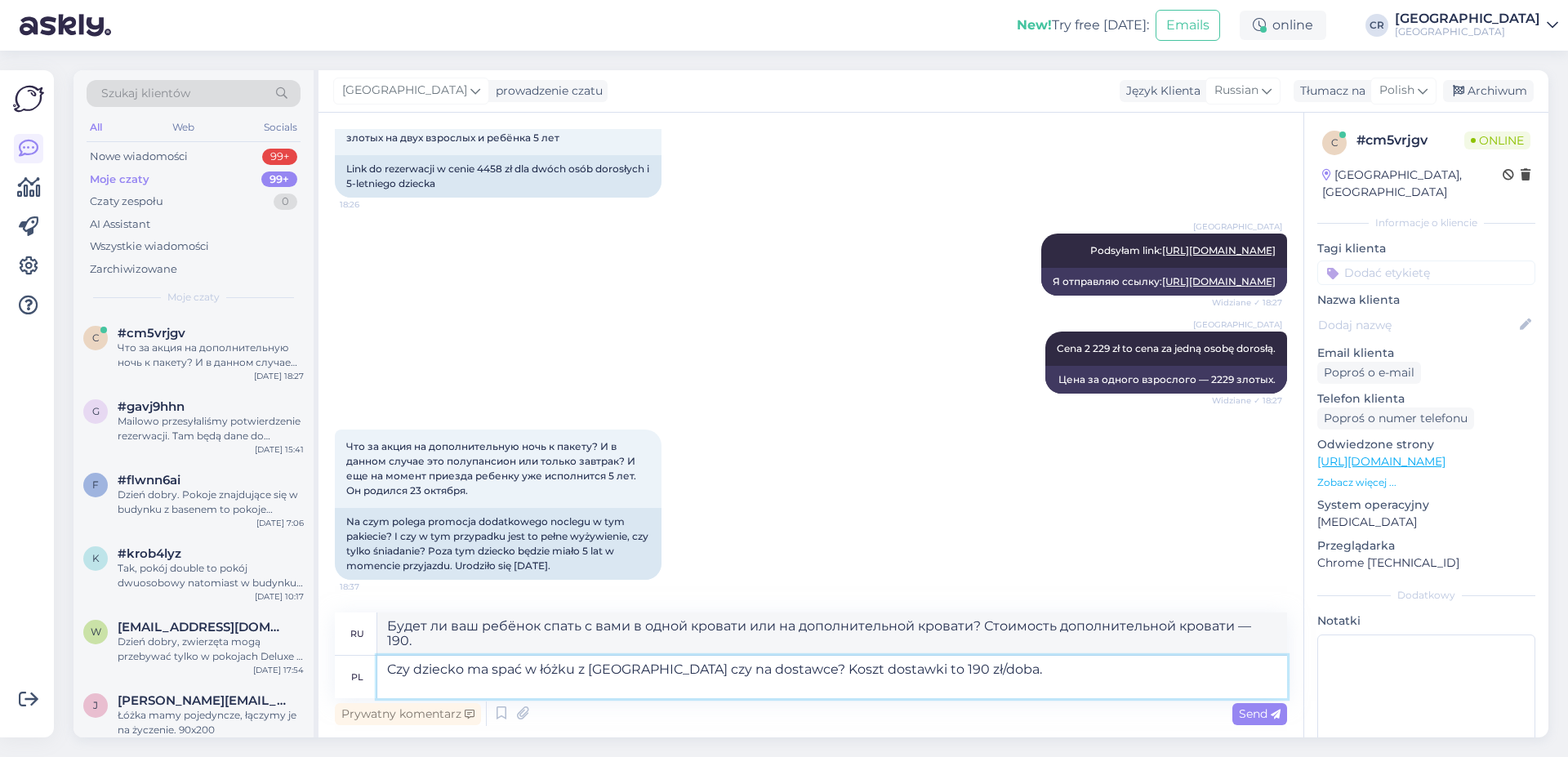
type textarea "Будет ли ваш ребёнок спать с вами в одной кровати или на дополнительной кровати…"
type textarea "Czy dziecko ma spać w łóżku z [GEOGRAPHIC_DATA] czy na dostawce? Koszt dostawki…"
type textarea "Должен ли ваш ребёнок спать с вами в одной кровати или на дополнительной кроват…"
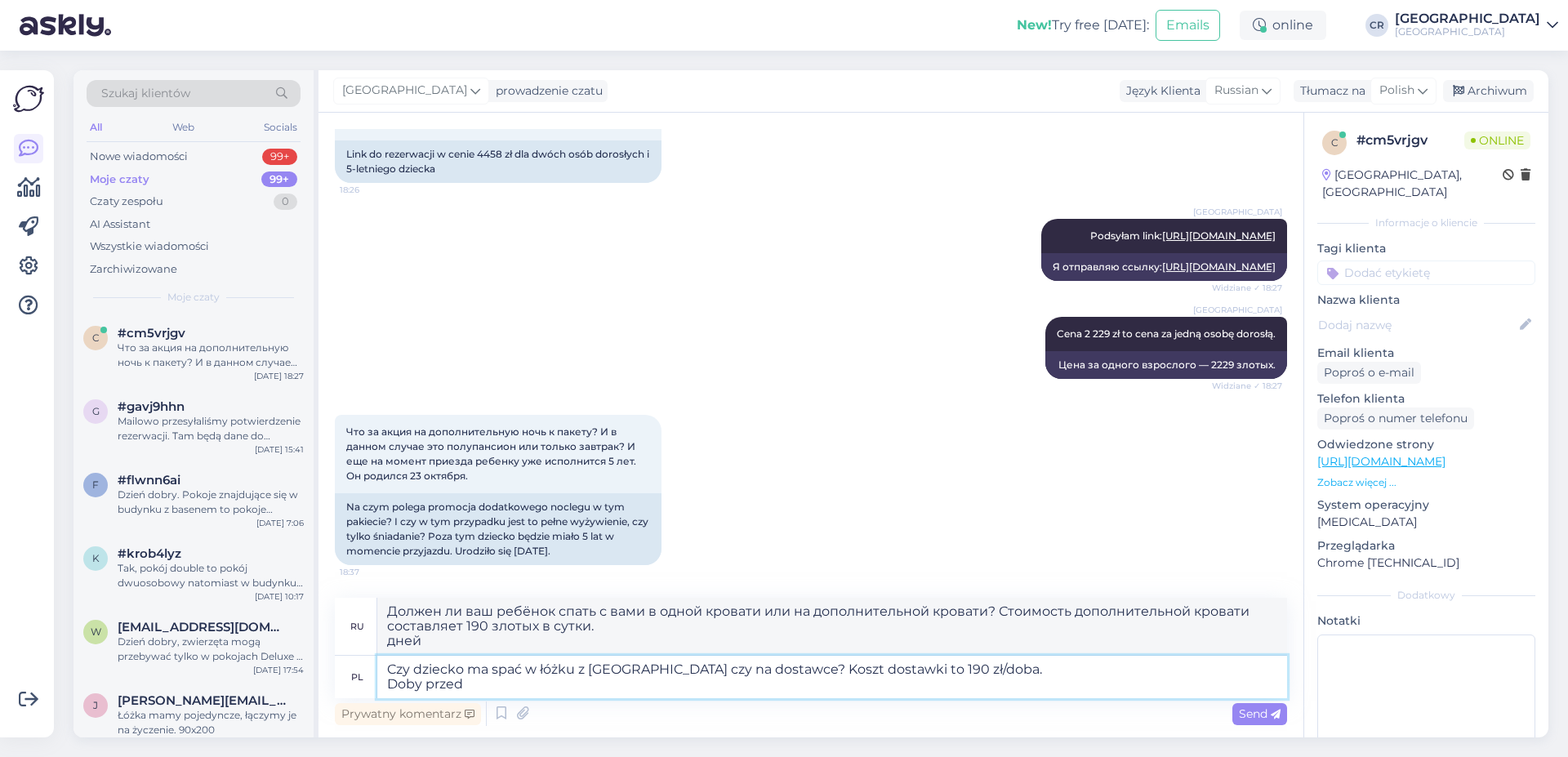
type textarea "Czy dziecko ma spać w łóżku z [GEOGRAPHIC_DATA] czy na dostawce? Koszt dostawki…"
type textarea "Должен ли ваш ребёнок спать с вами в одной кровати или на дополнительной кроват…"
type textarea "Czy dziecko ma spać w łóżku z [GEOGRAPHIC_DATA] czy na dostawce? Koszt dostawki…"
type textarea "Должен ли ваш ребёнок спать с вами в одной кровати или на дополнительной кроват…"
type textarea "Czy dziecko ma spać w łóżku z [GEOGRAPHIC_DATA] czy na dostawce? Koszt dostawki…"
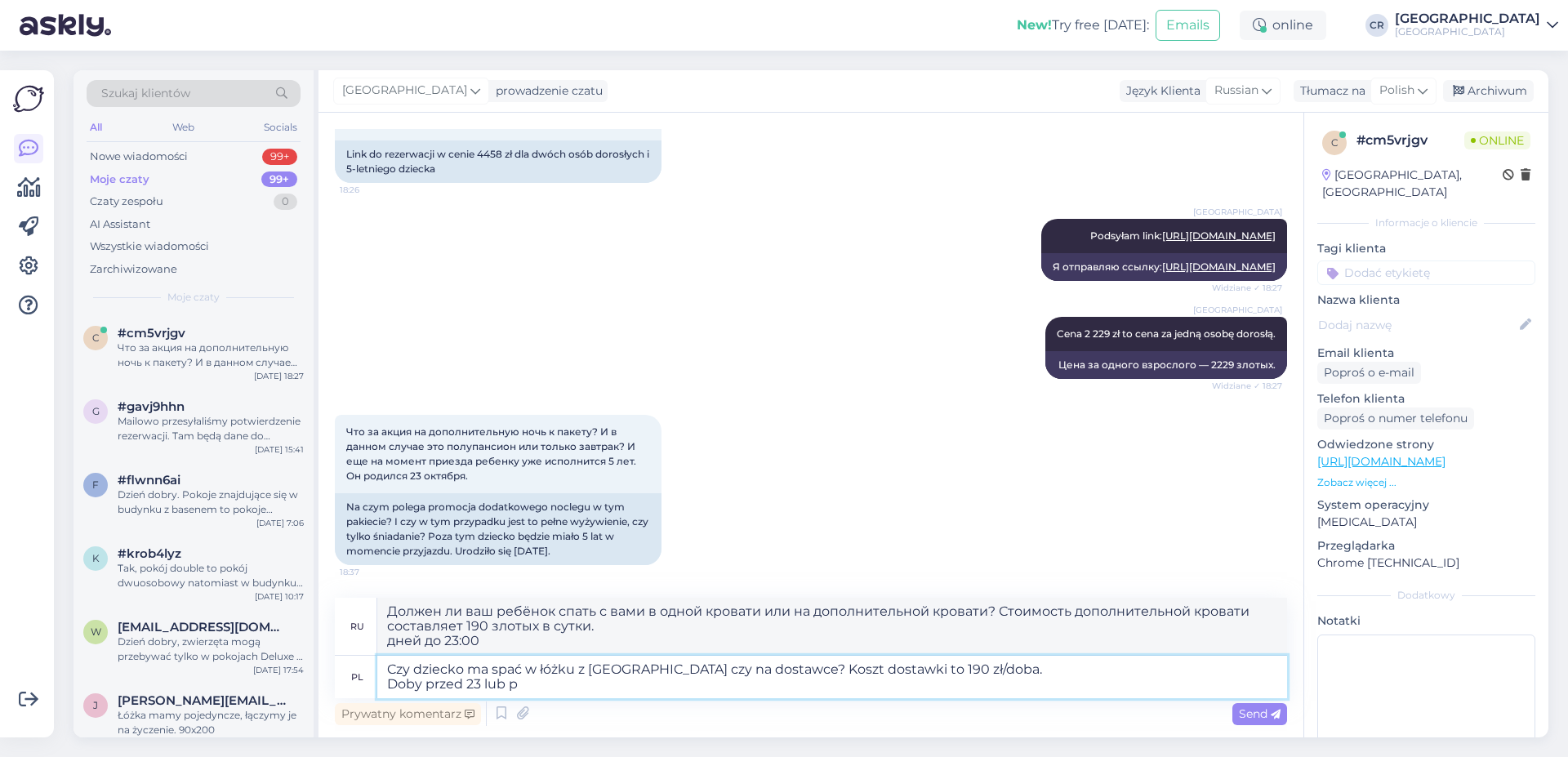
type textarea "Должен ли ваш ребёнок спать с вами в одной кровати или на дополнительной кроват…"
type textarea "Czy dziecko ma spać w łóżku z [GEOGRAPHIC_DATA] czy na dostawce? Koszt dostawki…"
type textarea "Должен ли ваш ребёнок спать с вами в одной кровати или на дополнительной кроват…"
type textarea "Czy dziecko ma spać w łóżku z [GEOGRAPHIC_DATA] czy na dostawce? Koszt dostawki…"
type textarea "Должен ли ваш ребёнок спать с вами в одной кровати или на дополнительной кроват…"
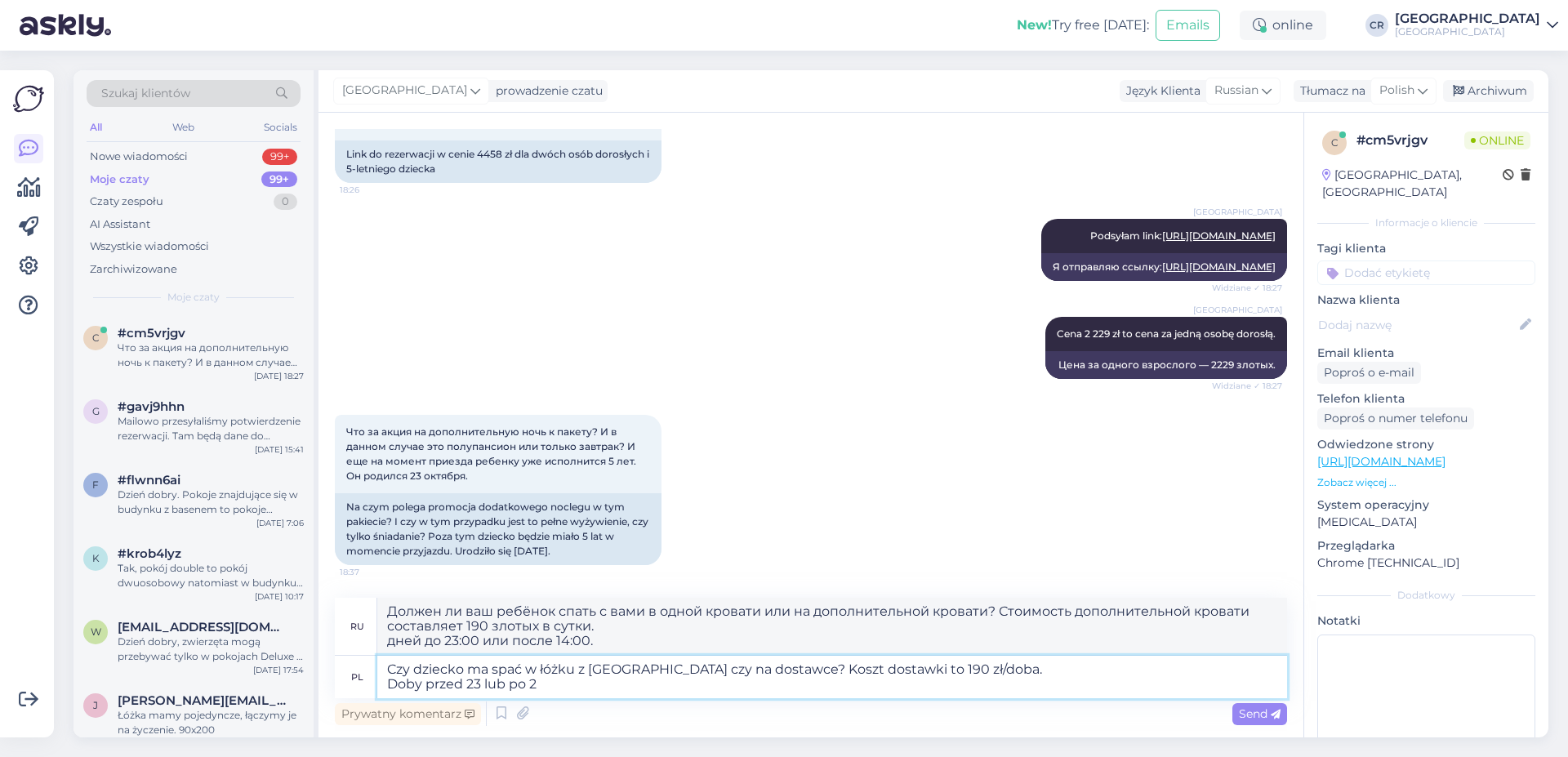
type textarea "Czy dziecko ma spać w łóżku z [GEOGRAPHIC_DATA] czy na dostawce? Koszt dostawki…"
type textarea "Должен ли ваш ребёнок спать с вами в одной кровати или на дополнительной кроват…"
type textarea "Czy dziecko ma spać w łóżku z [GEOGRAPHIC_DATA] czy na dostawce? Koszt dostawki…"
type textarea "Должен ли ваш ребёнок спать с вами в одной кровати или на дополнительной кроват…"
type textarea "Czy dziecko ma spać w łóżku z [GEOGRAPHIC_DATA] czy na dostawce? Koszt dostawki…"
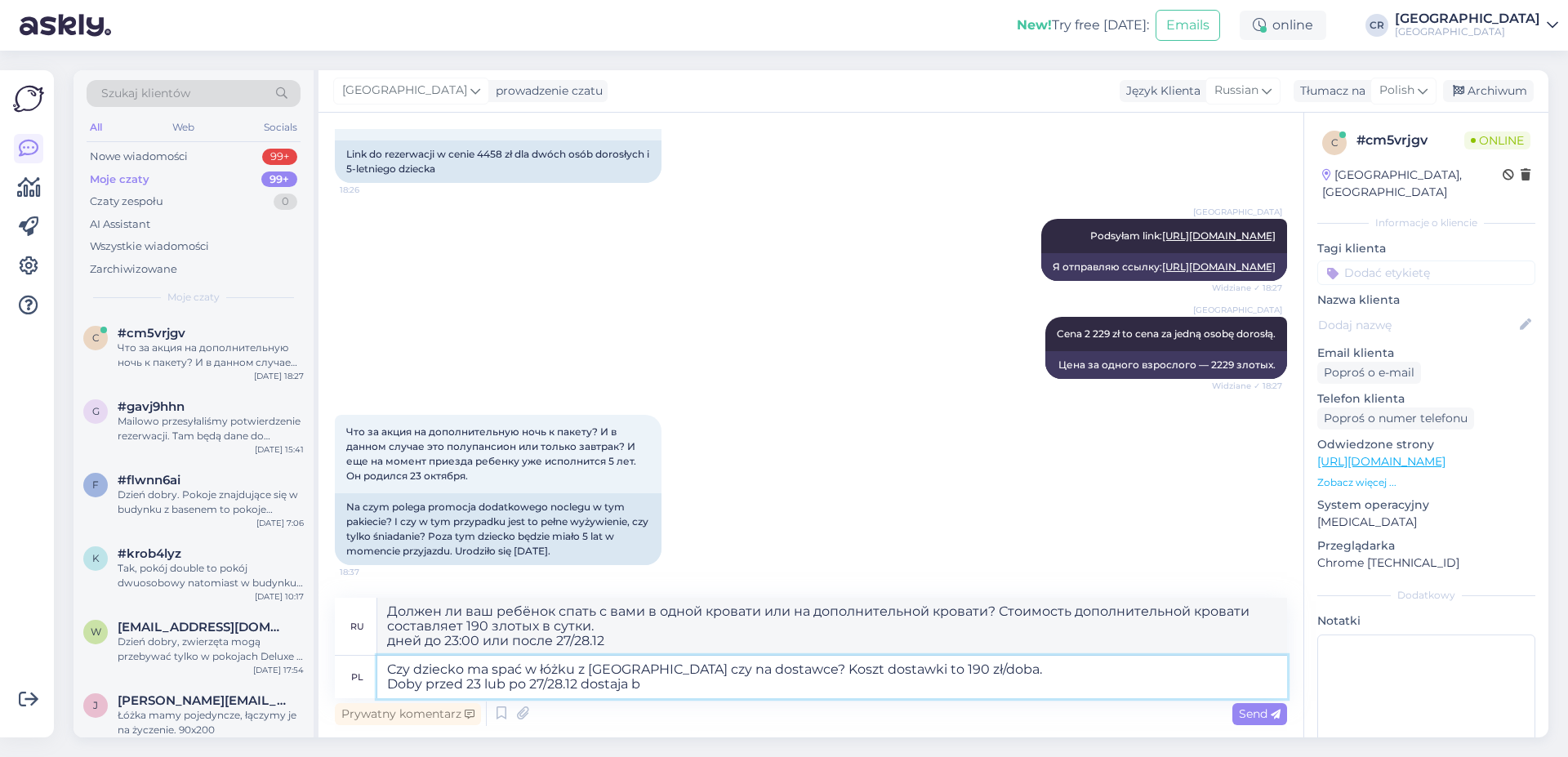
type textarea "Должен ли ваш ребёнок спать с вами в одной кровати или на дополнительной кроват…"
type textarea "Czy dziecko ma spać w łóżku z [GEOGRAPHIC_DATA] czy na dostawce? Koszt dostawki…"
type textarea "Будет ли ваш ребёнок спать с вами в одной кровати или на дополнительной кровати…"
type textarea "Czy dziecko ma spać w łóżku z [GEOGRAPHIC_DATA] czy na dostawce? Koszt dostawki…"
type textarea "Будет ли ваш ребёнок спать с вами в одной кровати или на дополнительной кровати…"
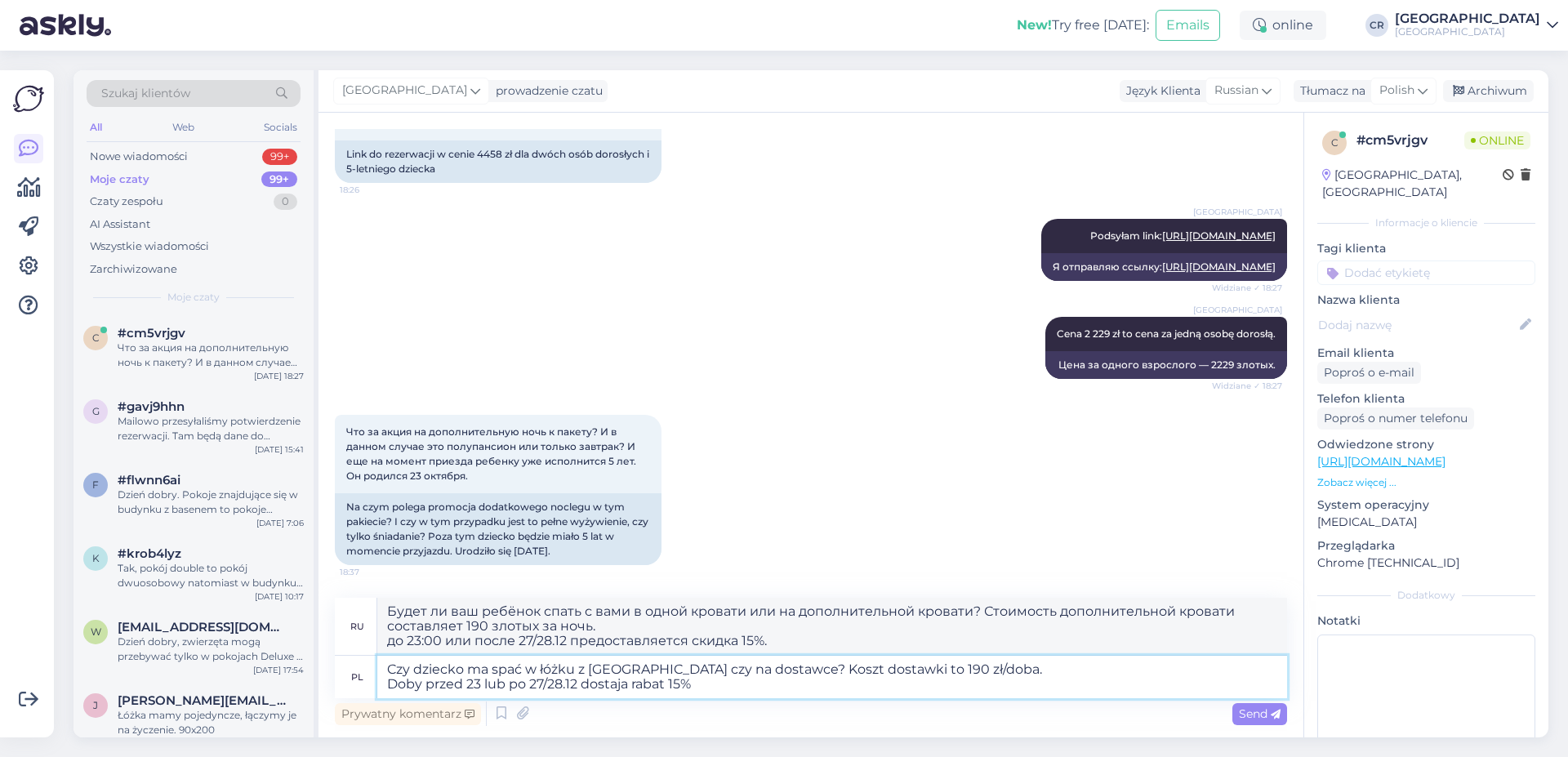
click at [627, 689] on textarea "Czy dziecko ma spać w łóżku z [GEOGRAPHIC_DATA] czy na dostawce? Koszt dostawki…" at bounding box center [833, 677] width 910 height 42
type textarea "Czy dziecko ma spać w łóżku z [GEOGRAPHIC_DATA] czy na dostawce? Koszt dostawki…"
type textarea "Должен ли ваш ребёнок спать с вами в одной кровати или на дополнительной кроват…"
drag, startPoint x: 998, startPoint y: 672, endPoint x: 818, endPoint y: 662, distance: 180.3
click at [818, 662] on textarea "Czy dziecko ma spać w łóżku z [GEOGRAPHIC_DATA] czy na dostawce? Koszt dostawki…" at bounding box center [833, 677] width 910 height 42
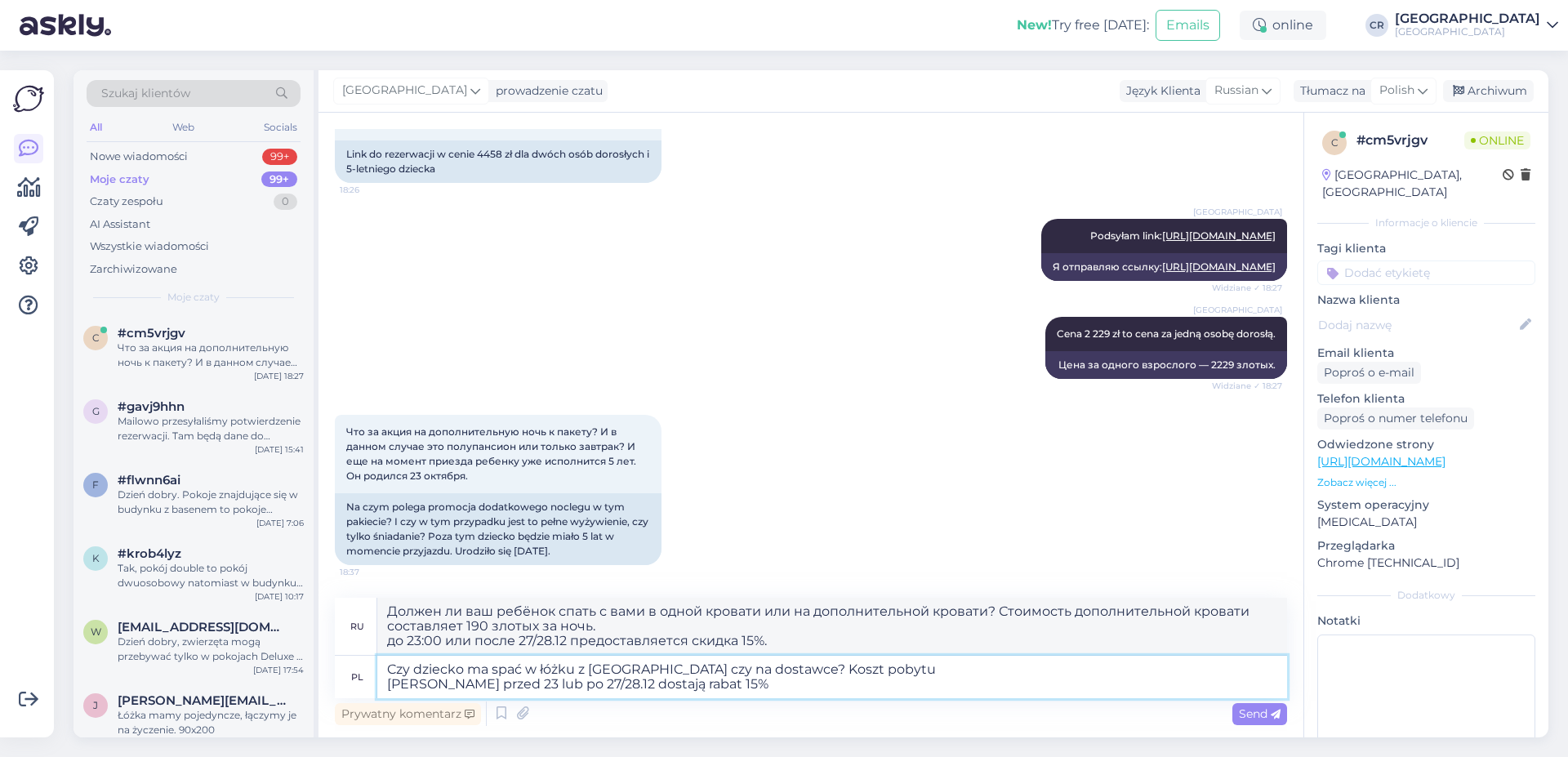
type textarea "Czy dziecko ma spać w łóżku z [GEOGRAPHIC_DATA] czy na dostawce? Koszt pobytu […"
type textarea "Должен ли ваш ребёнок спать с вами в одной кровати или на дополнительной? Стоим…"
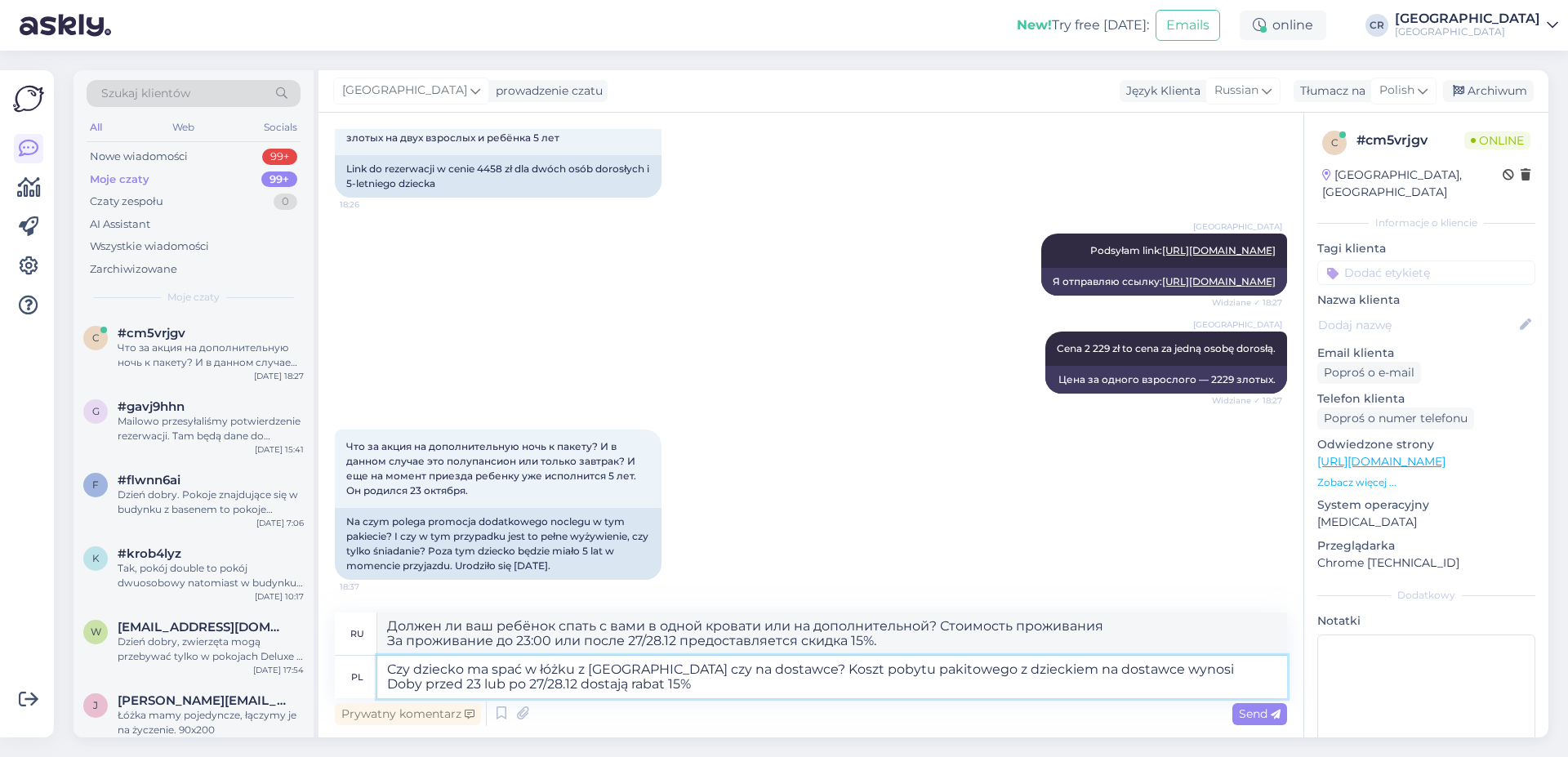
type textarea "Czy dziecko ma spać w łóżku z [GEOGRAPHIC_DATA] czy na dostawce? Koszt pobytu p…"
type textarea "Должен ли ваш ребёнок спать с вами в одной кровати или на дополнительной кроват…"
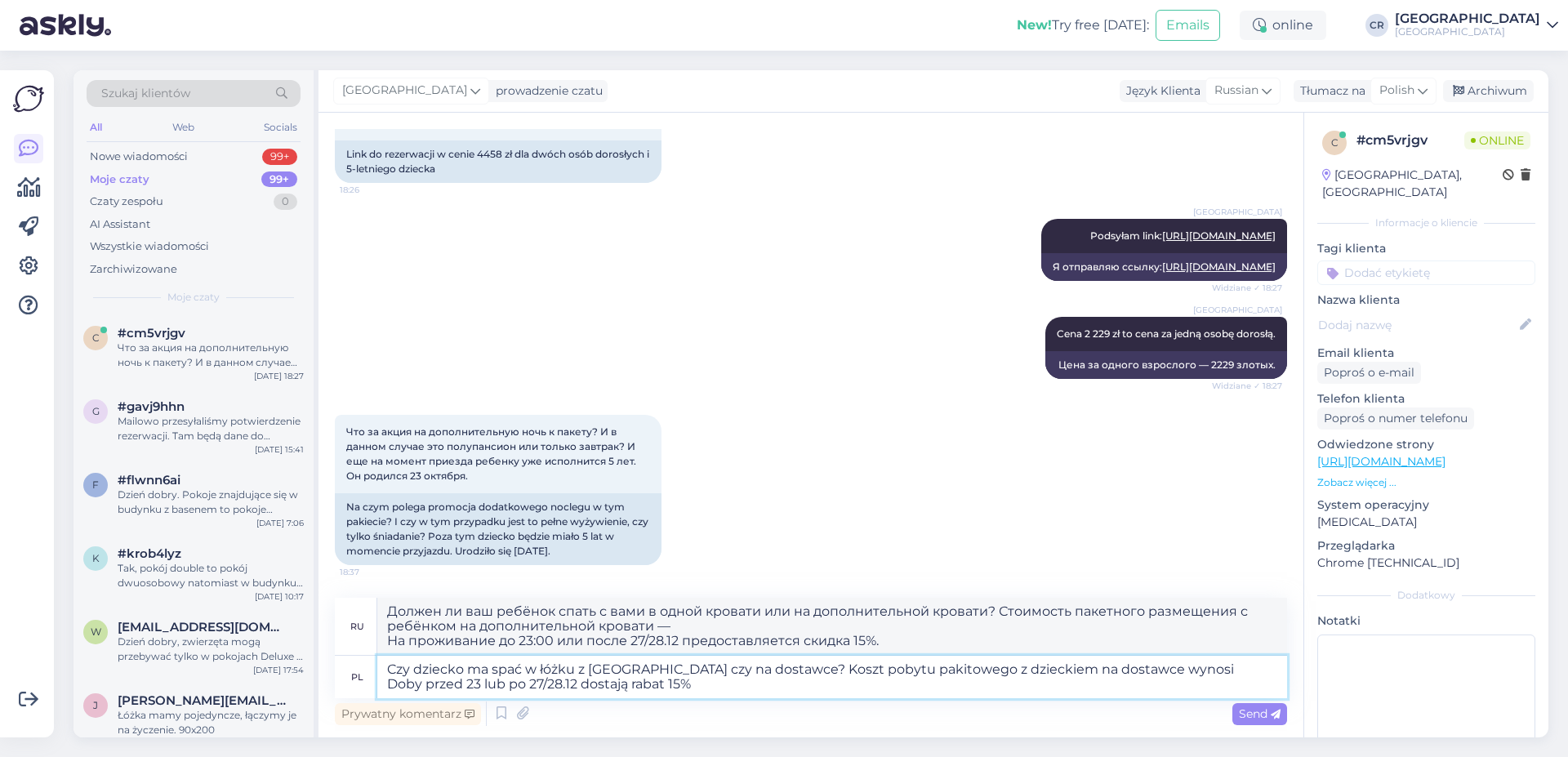
click at [899, 667] on textarea "Czy dziecko ma spać w łóżku z [GEOGRAPHIC_DATA] czy na dostawce? Koszt pobytu p…" at bounding box center [833, 677] width 910 height 42
click at [896, 669] on textarea "Czy dziecko ma spać w łóżku z [GEOGRAPHIC_DATA] czy na dostawce? Koszt pobytu p…" at bounding box center [833, 677] width 910 height 42
type textarea "Czy dziecko ma spać w łóżku z [GEOGRAPHIC_DATA] czy na dostawce? Koszt pobytu p…"
type textarea "Должен ли ваш ребёнок спать с вами в одной кровати или на дополнительной кроват…"
type textarea "Czy dziecko ma spać w łóżku z [GEOGRAPHIC_DATA] czy na dostawce? Koszt pobytu p…"
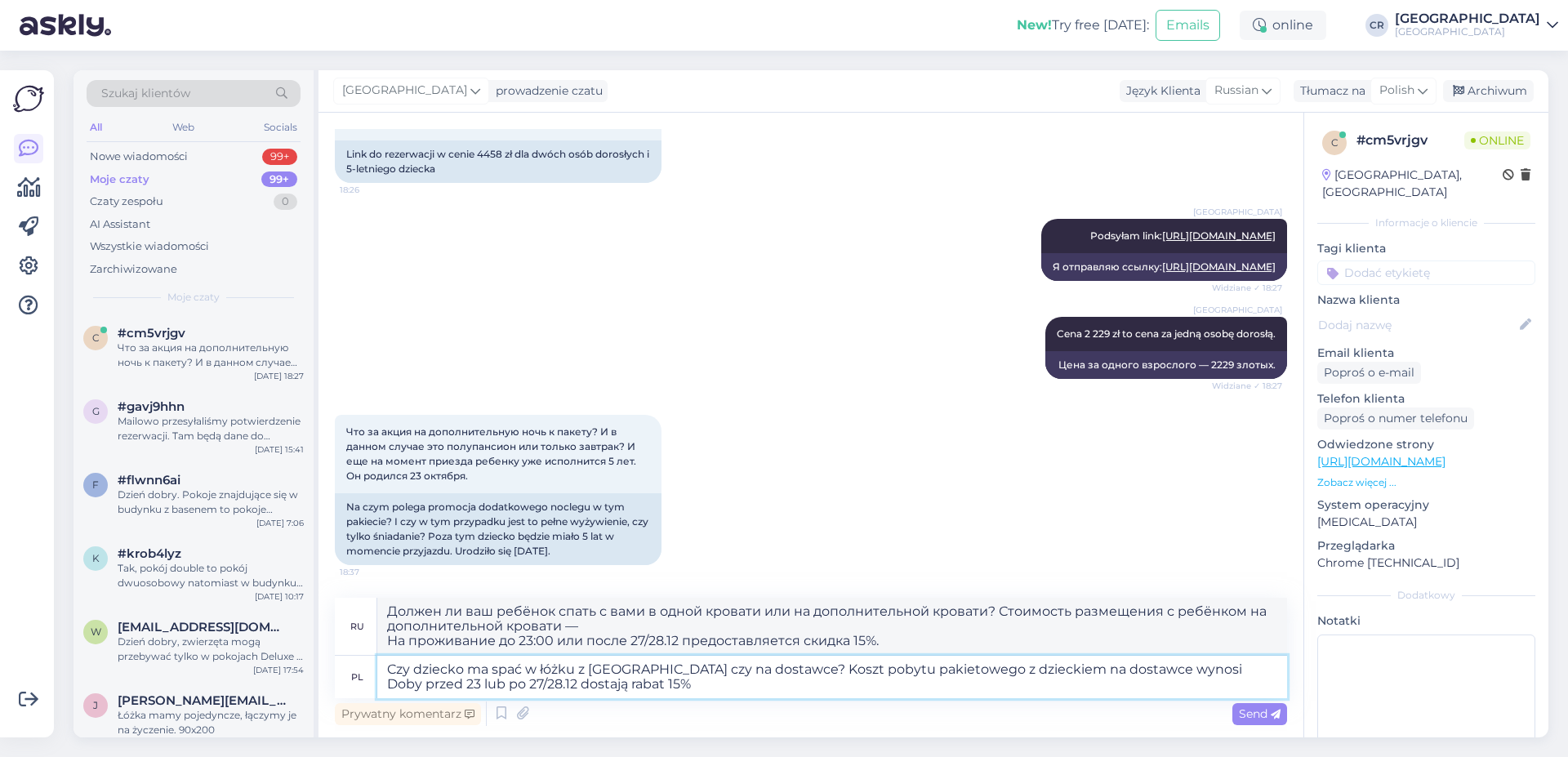
click at [1209, 671] on textarea "Czy dziecko ma spać w łóżku z [GEOGRAPHIC_DATA] czy na dostawce? Koszt pobytu p…" at bounding box center [833, 677] width 910 height 42
type textarea "Должен ли ваш ребёнок спать с вами в одной кровати или на дополнительной кроват…"
type textarea "Czy dziecko ma spać w łóżku z [GEOGRAPHIC_DATA] czy na dostawce? Koszt pobytu p…"
type textarea "Должен ли ваш ребёнок спать с вами в одной кровати или на дополнительной кроват…"
type textarea "Czy dziecko ma spać w łóżku z [GEOGRAPHIC_DATA] czy na dostawce? Koszt pobytu p…"
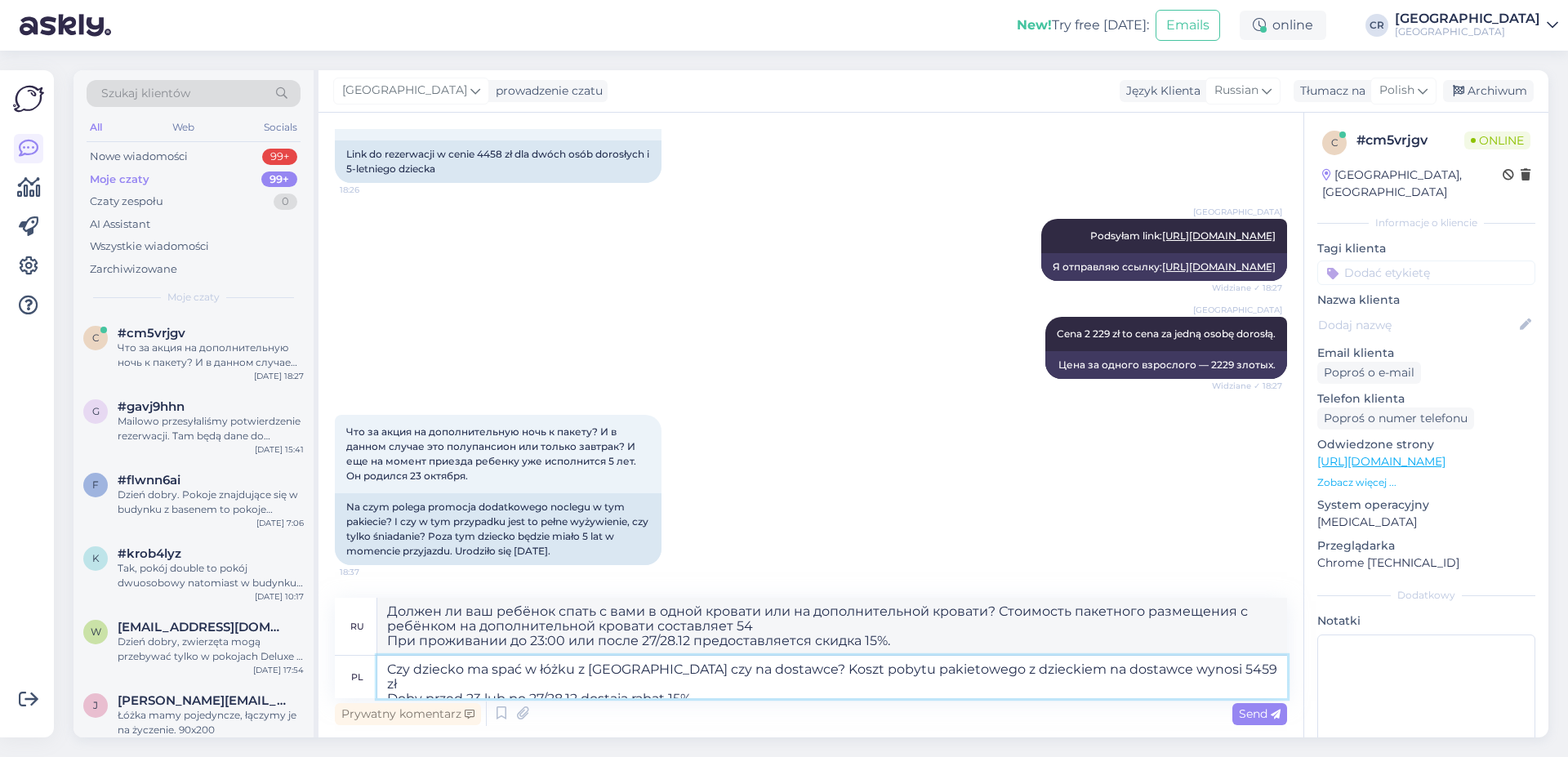
type textarea "Должен ли ваш ребёнок спать с вами в одной кровати или на дополнительной кроват…"
type textarea "Czy dziecko ma spać w łóżku z [GEOGRAPHIC_DATA] czy na dostawce? Koszt pobytu p…"
type textarea "Должен ли ваш ребёнок спать с вами в одной кровати или на дополнительной кроват…"
click at [1064, 689] on textarea "Czy dziecko ma spać w łóżku z [GEOGRAPHIC_DATA] czy na dostawce? Koszt pobytu p…" at bounding box center [833, 677] width 910 height 42
type textarea "Czy dziecko ma spać w łóżku z [GEOGRAPHIC_DATA] czy na dostawce? Koszt pobytu p…"
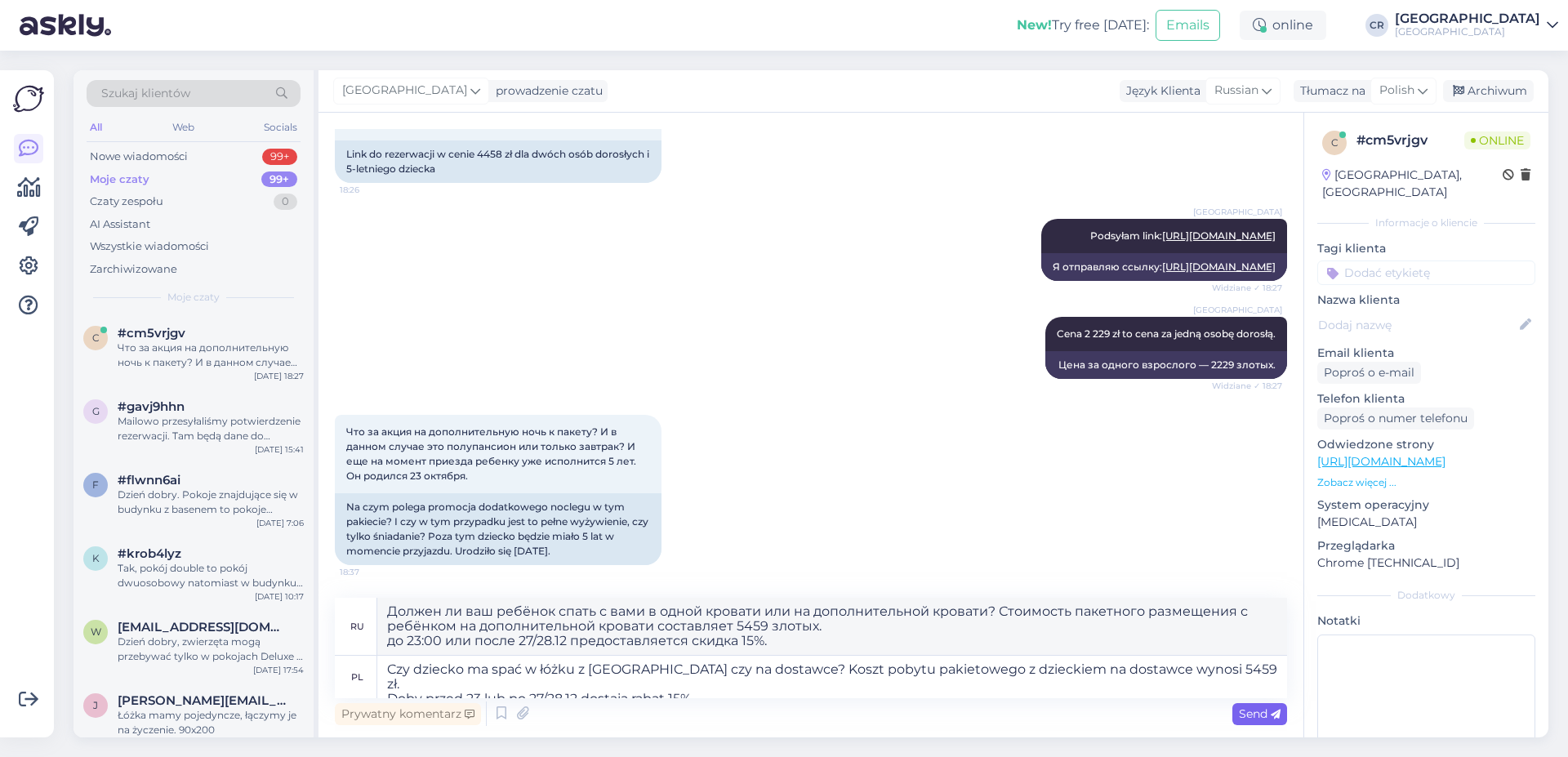
click at [1241, 708] on span "Send" at bounding box center [1259, 713] width 41 height 14
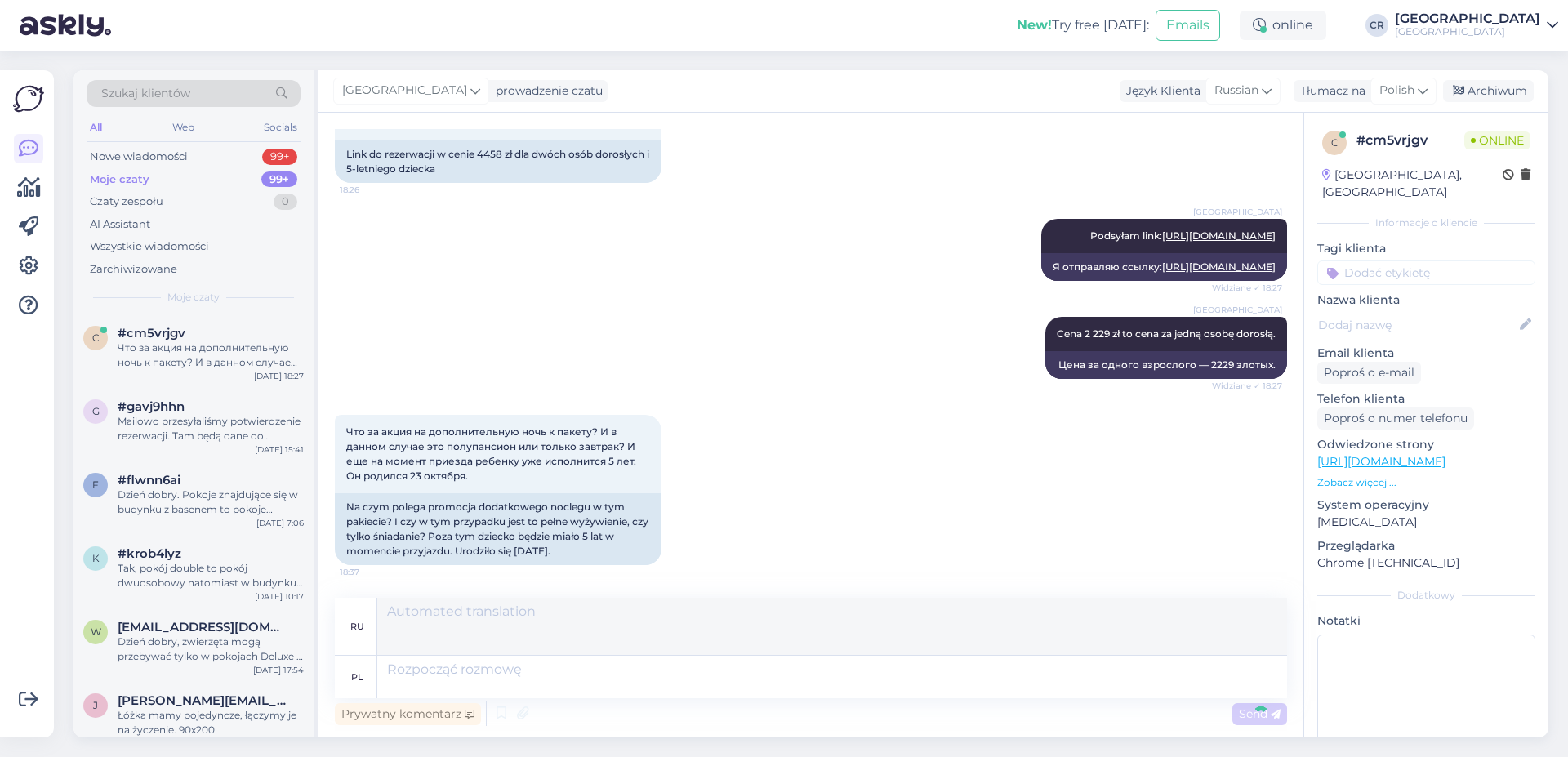
scroll to position [4547, 0]
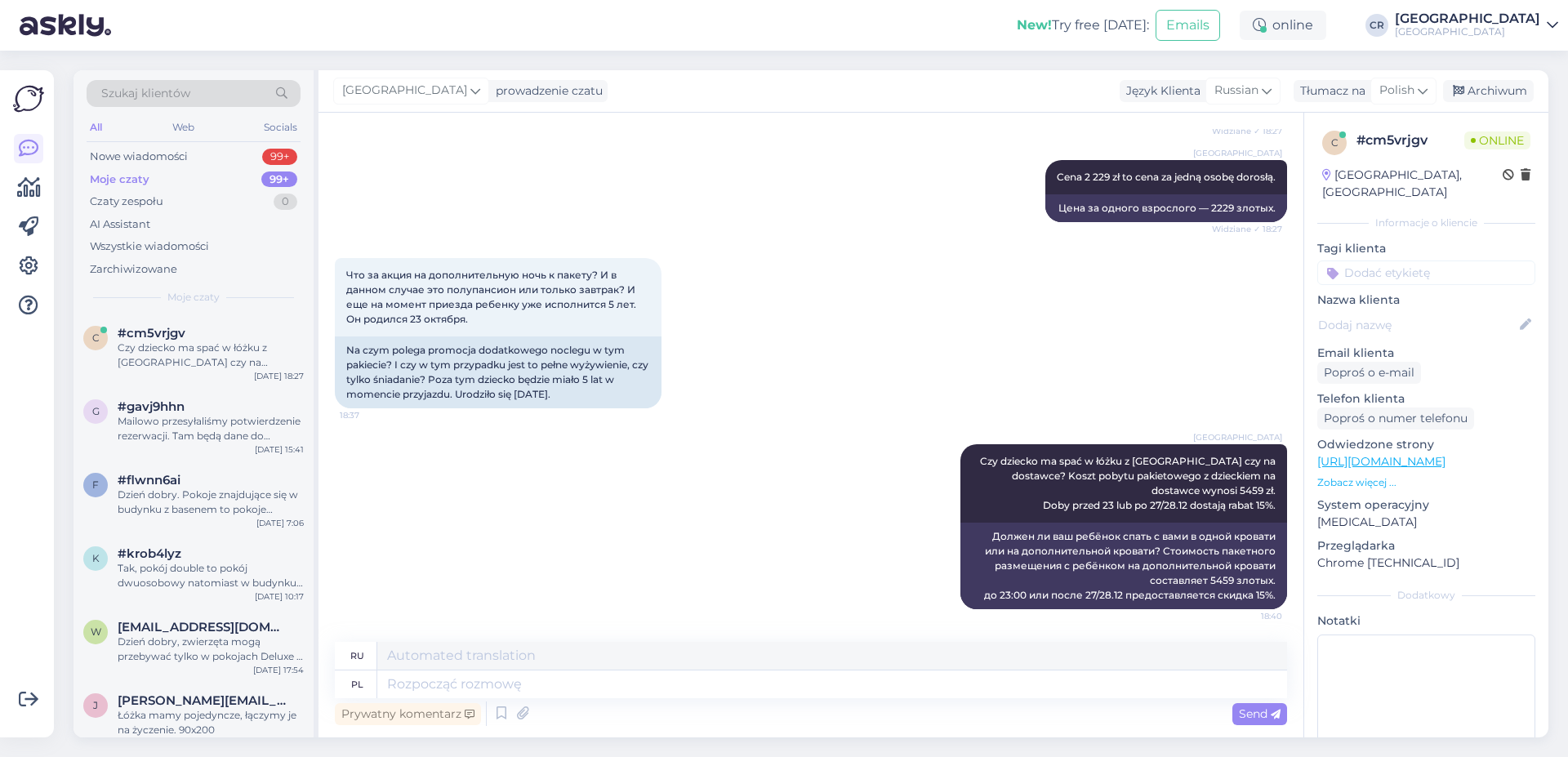
click at [560, 473] on div "[GEOGRAPHIC_DATA] Czy dziecko ma spać w łóżku z [GEOGRAPHIC_DATA] czy na dostaw…" at bounding box center [811, 527] width 952 height 201
click at [146, 162] on div "Nowe wiadomości" at bounding box center [138, 156] width 98 height 16
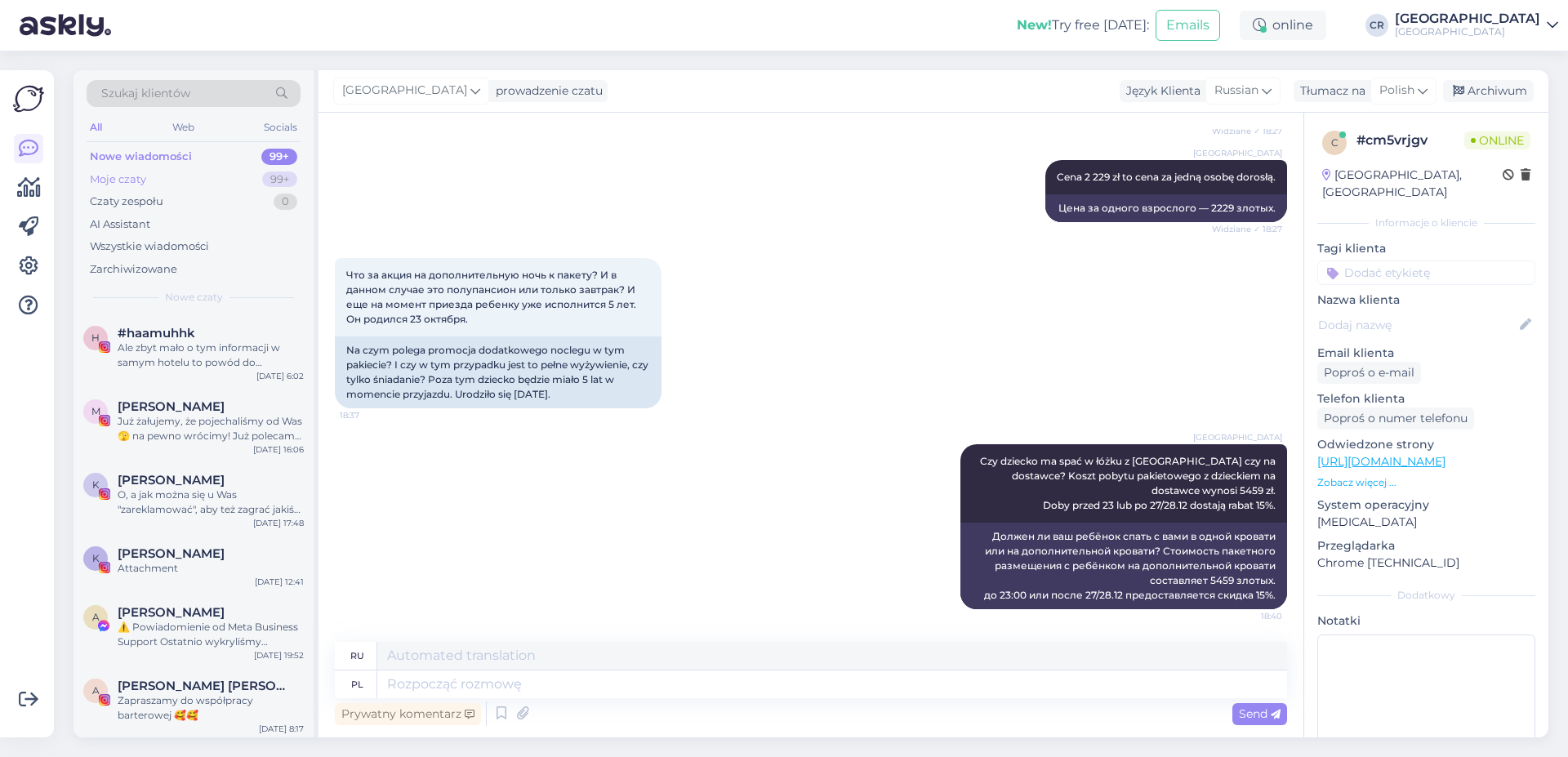
click at [146, 182] on div "Moje czaty 99+" at bounding box center [193, 179] width 214 height 23
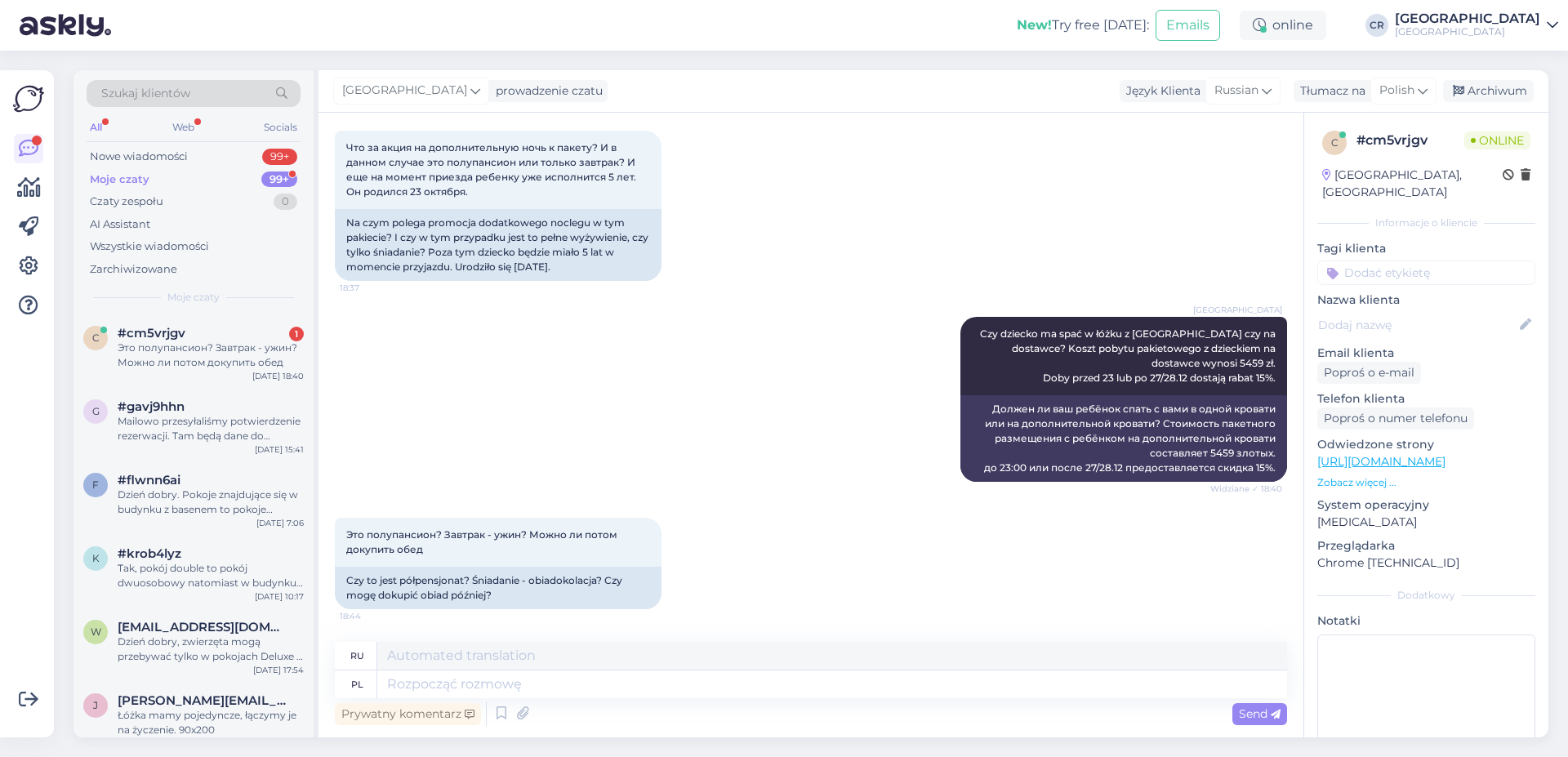
scroll to position [4674, 0]
click at [425, 691] on textarea at bounding box center [833, 684] width 910 height 28
type textarea "P"
type textarea "Пока"
